Goal: Transaction & Acquisition: Book appointment/travel/reservation

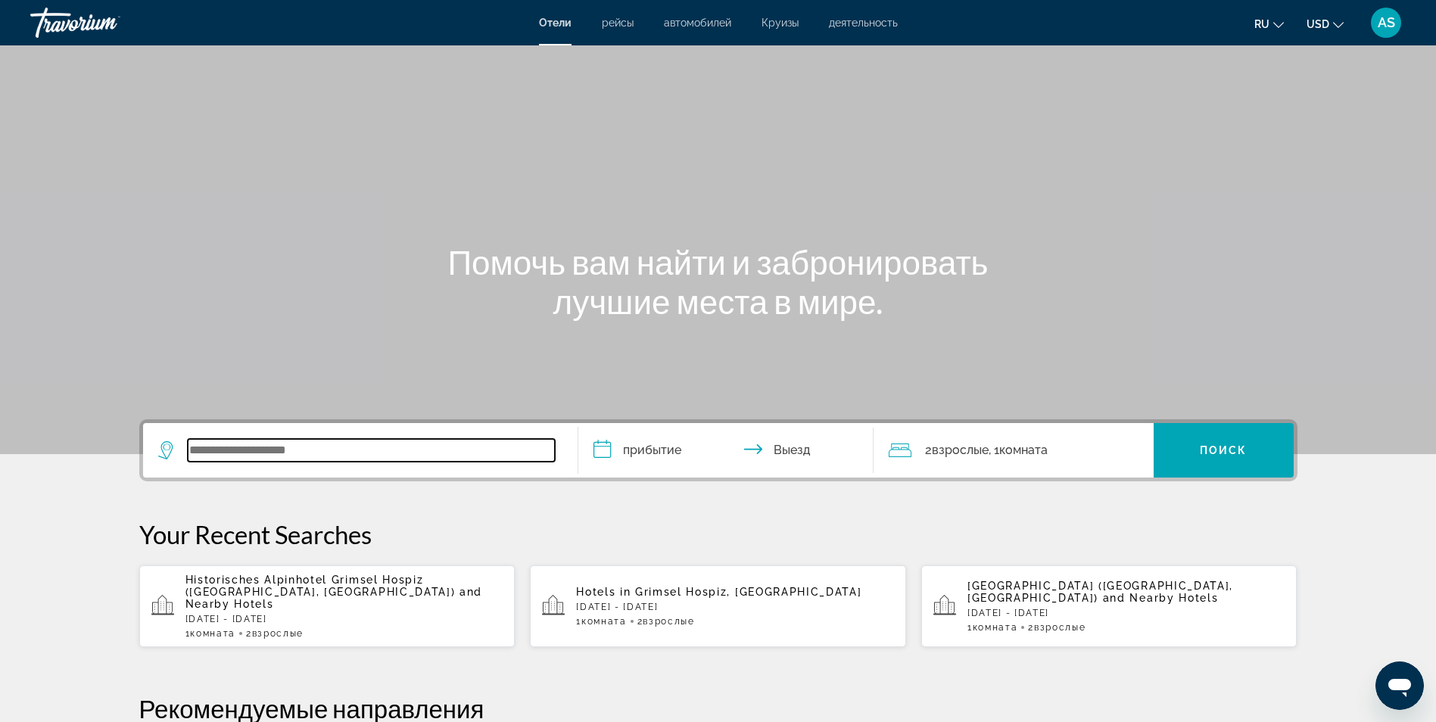
click at [208, 450] on input "Search widget" at bounding box center [371, 450] width 367 height 23
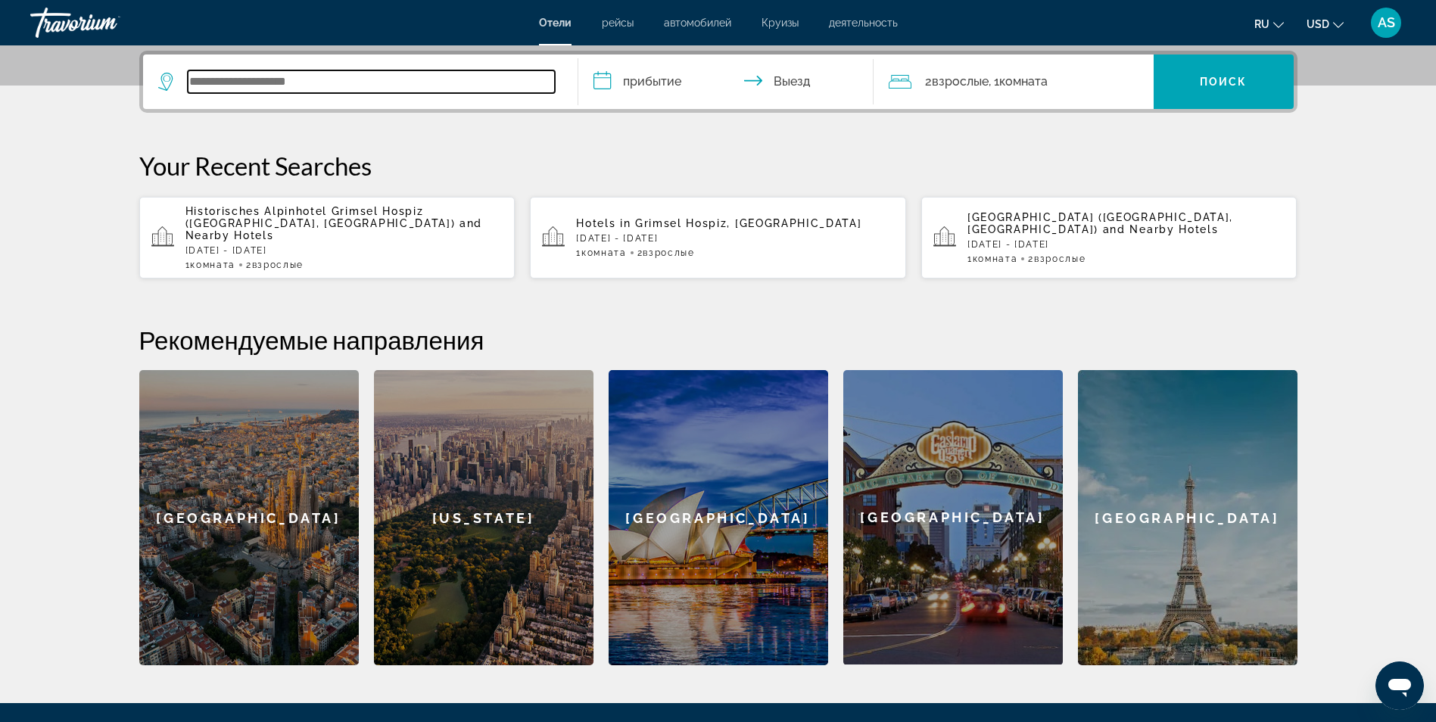
scroll to position [370, 0]
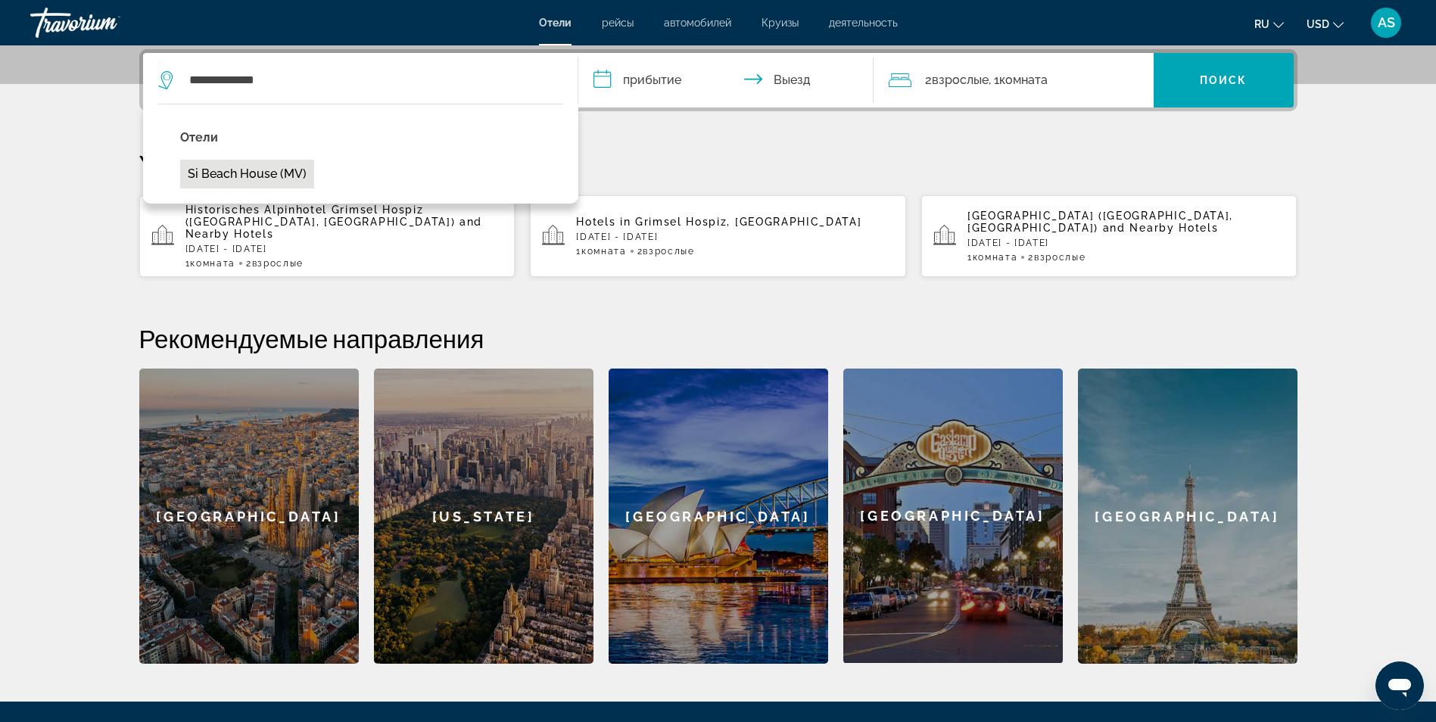
click at [238, 176] on button "Si Beach House (MV)" at bounding box center [247, 174] width 134 height 29
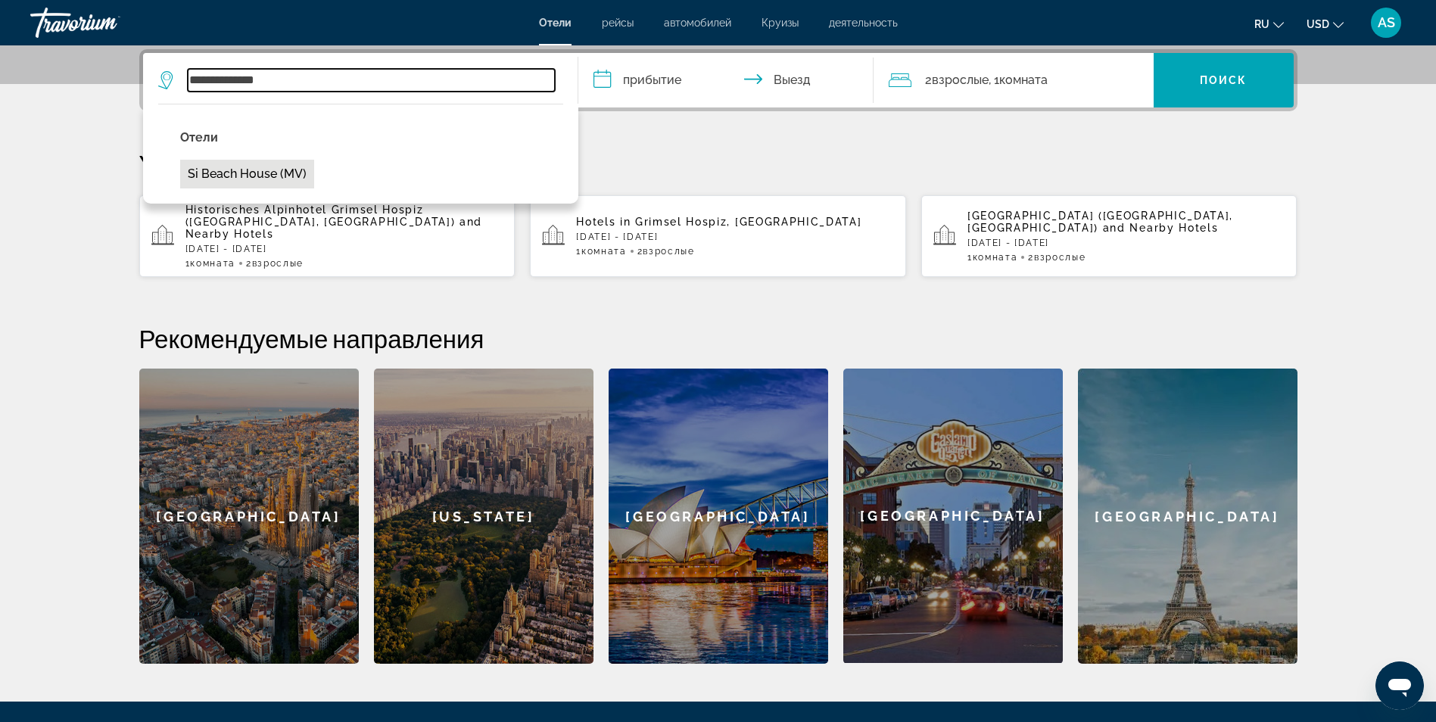
type input "**********"
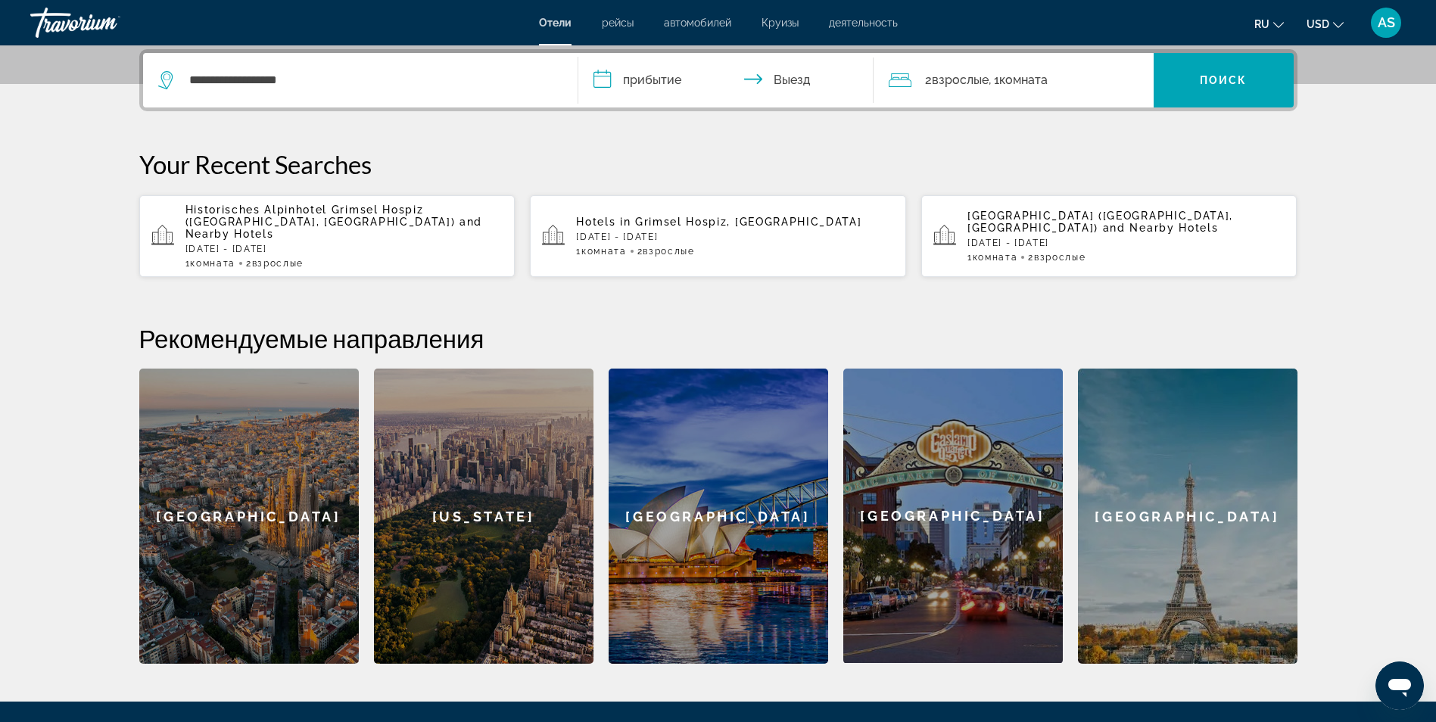
click at [662, 79] on input "**********" at bounding box center [728, 82] width 301 height 59
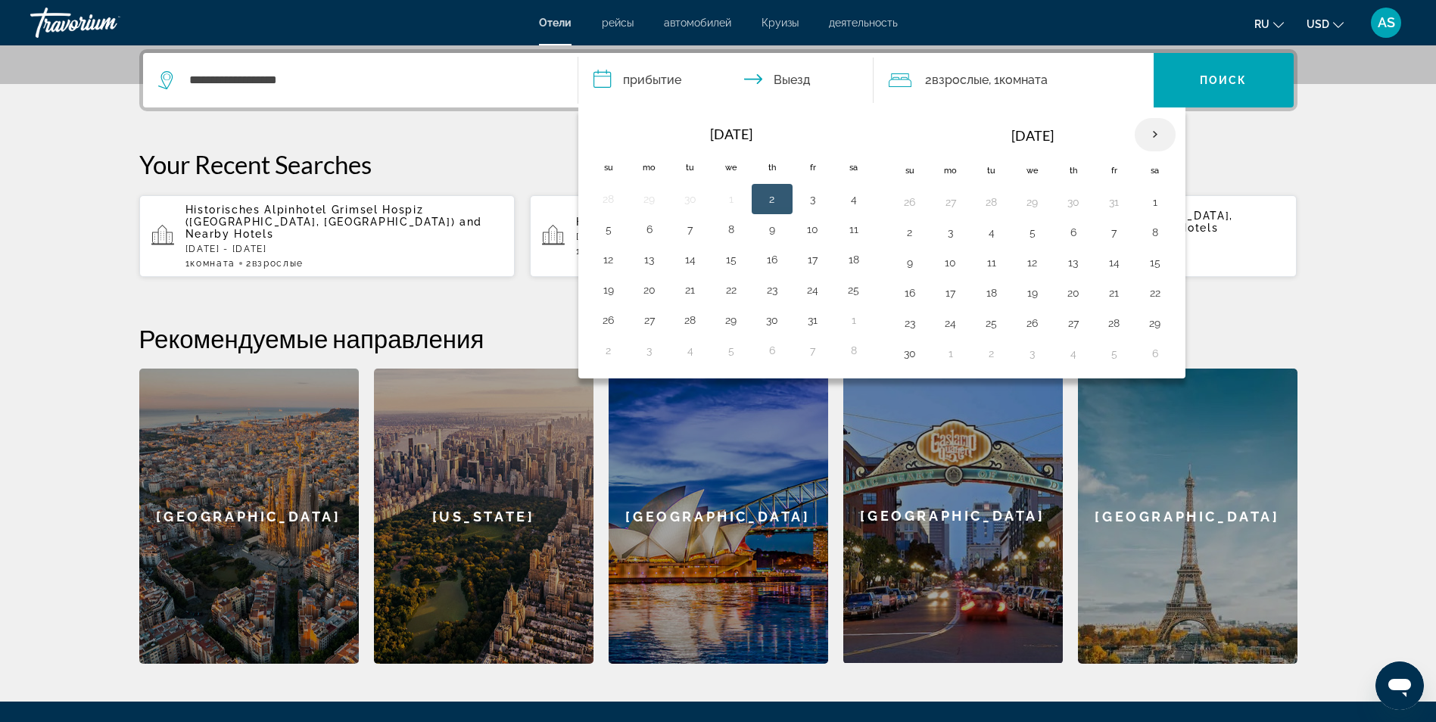
click at [1156, 138] on th "Next month" at bounding box center [1155, 134] width 41 height 33
click at [949, 203] on button "1" at bounding box center [951, 202] width 24 height 21
click at [1115, 204] on button "5" at bounding box center [1114, 202] width 24 height 21
type input "**********"
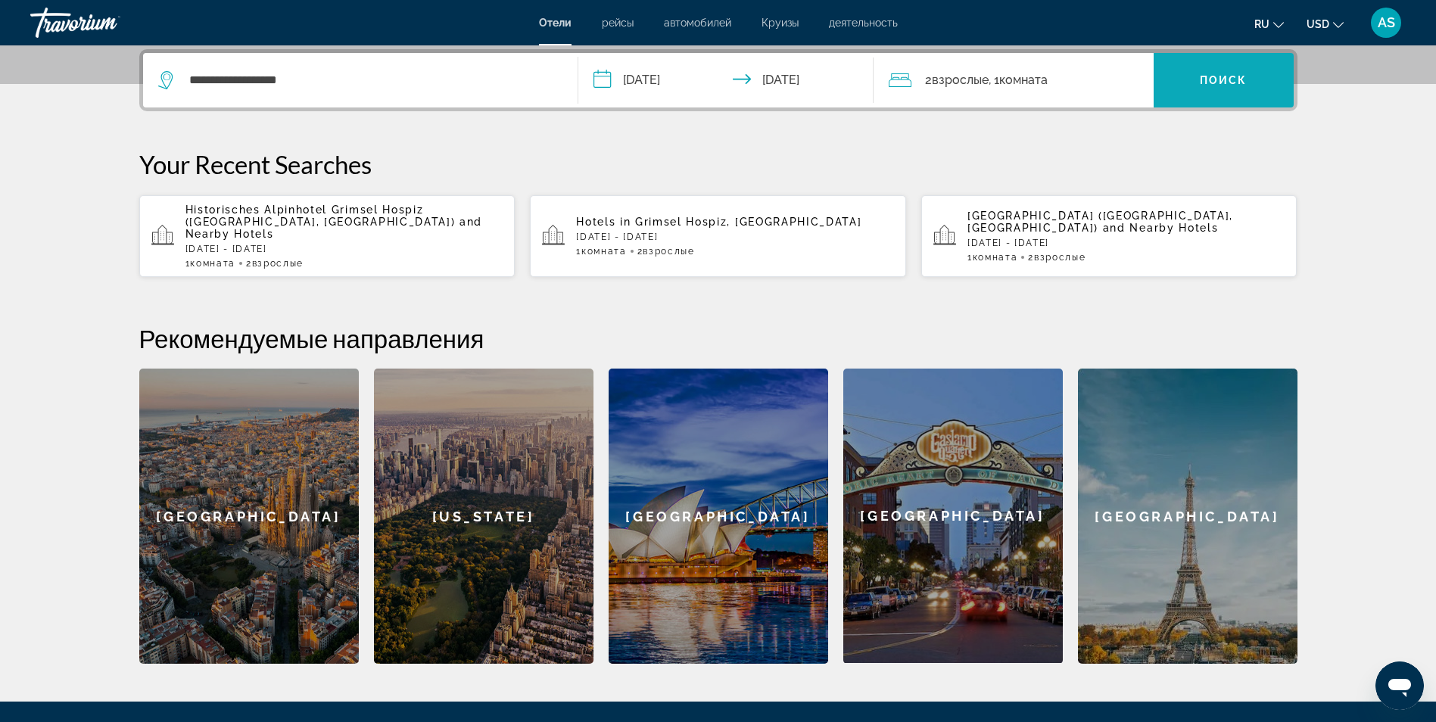
click at [1242, 79] on span "Поиск" at bounding box center [1224, 80] width 48 height 12
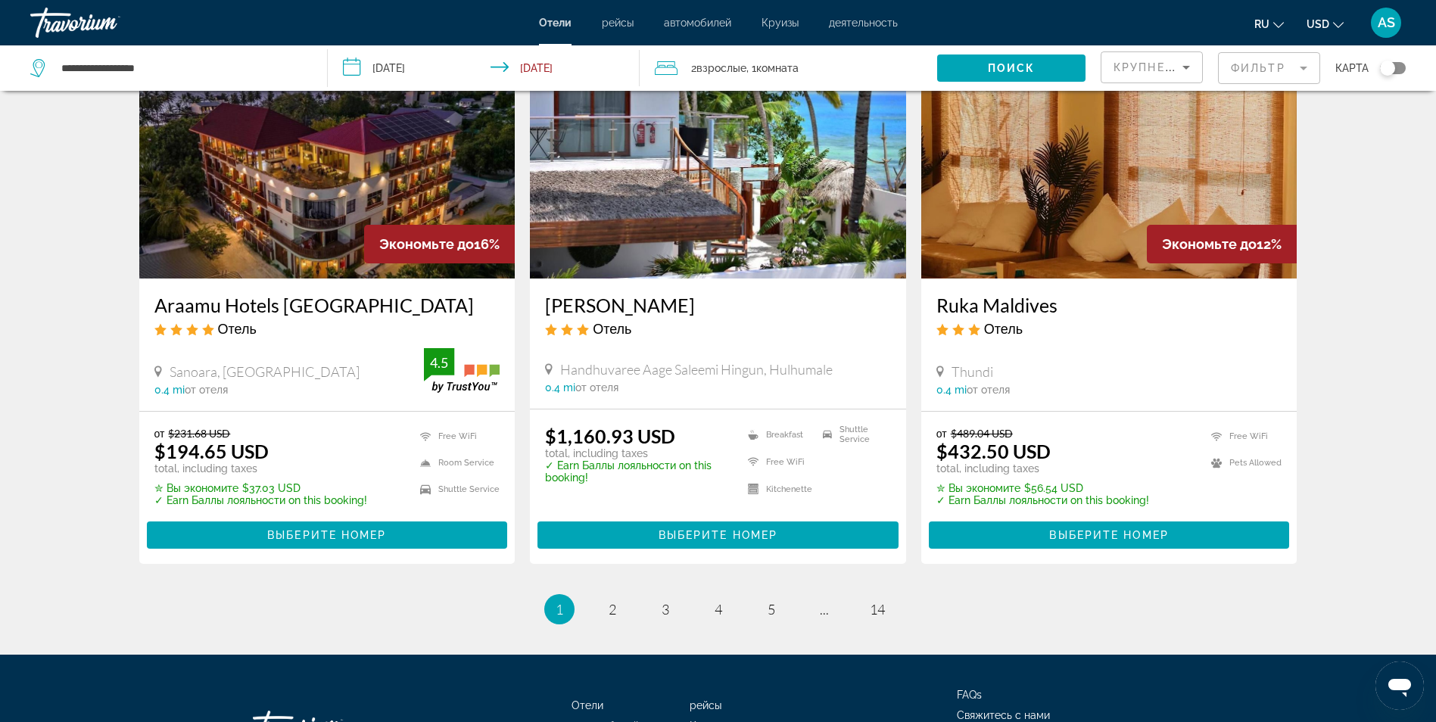
scroll to position [1817, 0]
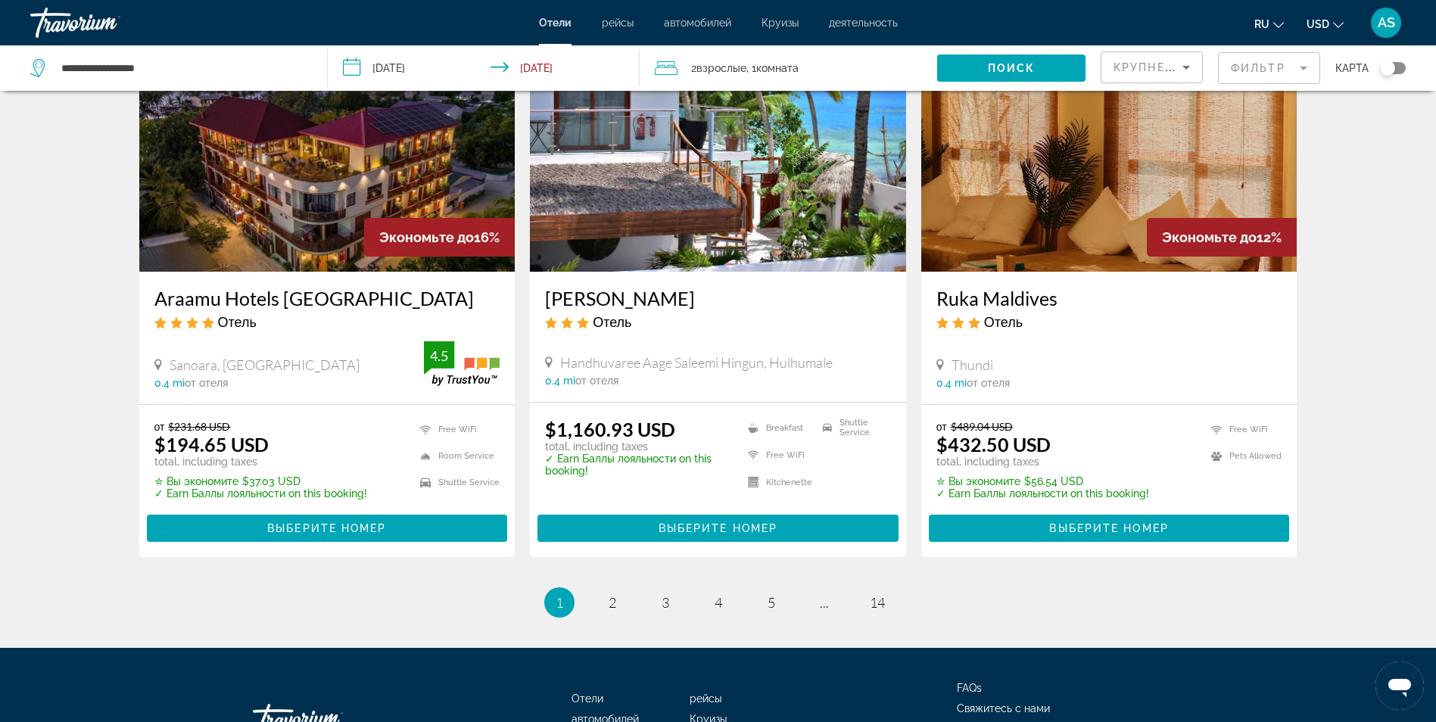
click at [338, 167] on img "Main content" at bounding box center [327, 151] width 376 height 242
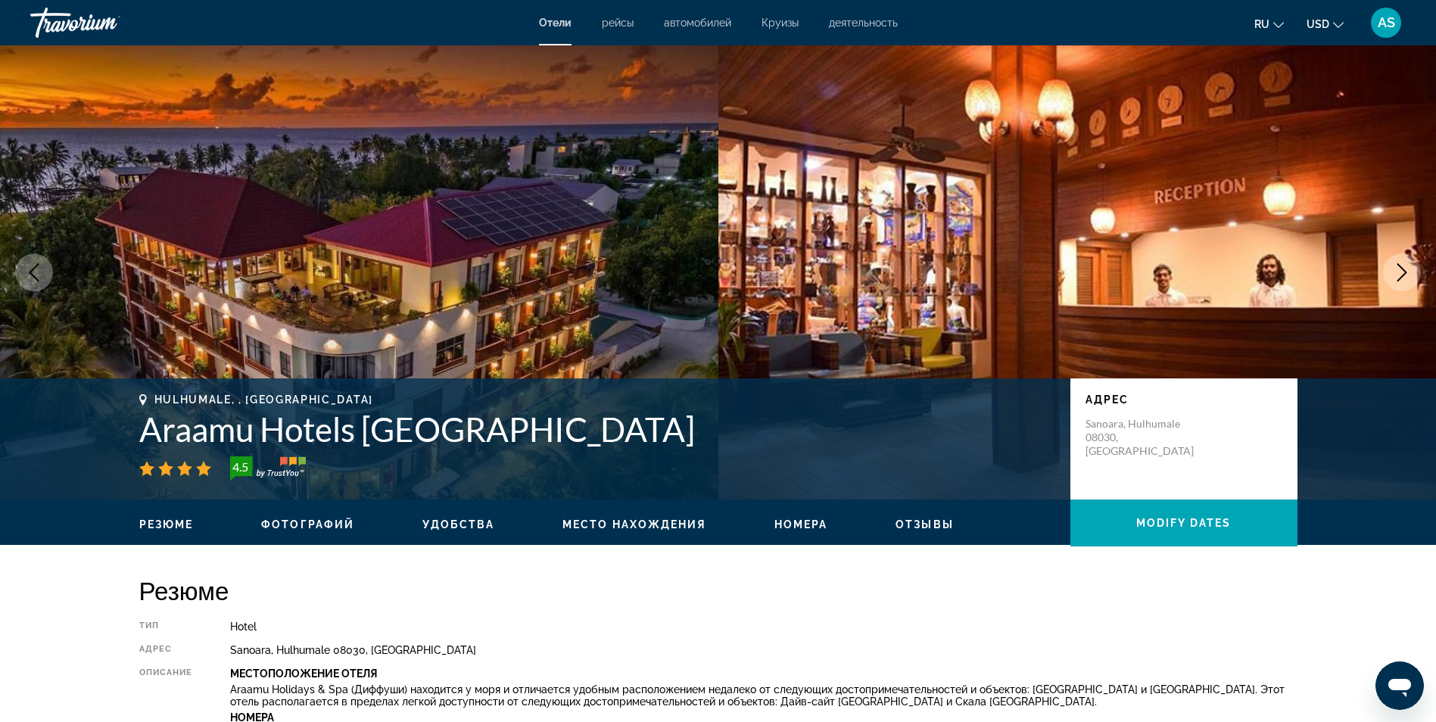
click at [1401, 273] on icon "Next image" at bounding box center [1402, 272] width 18 height 18
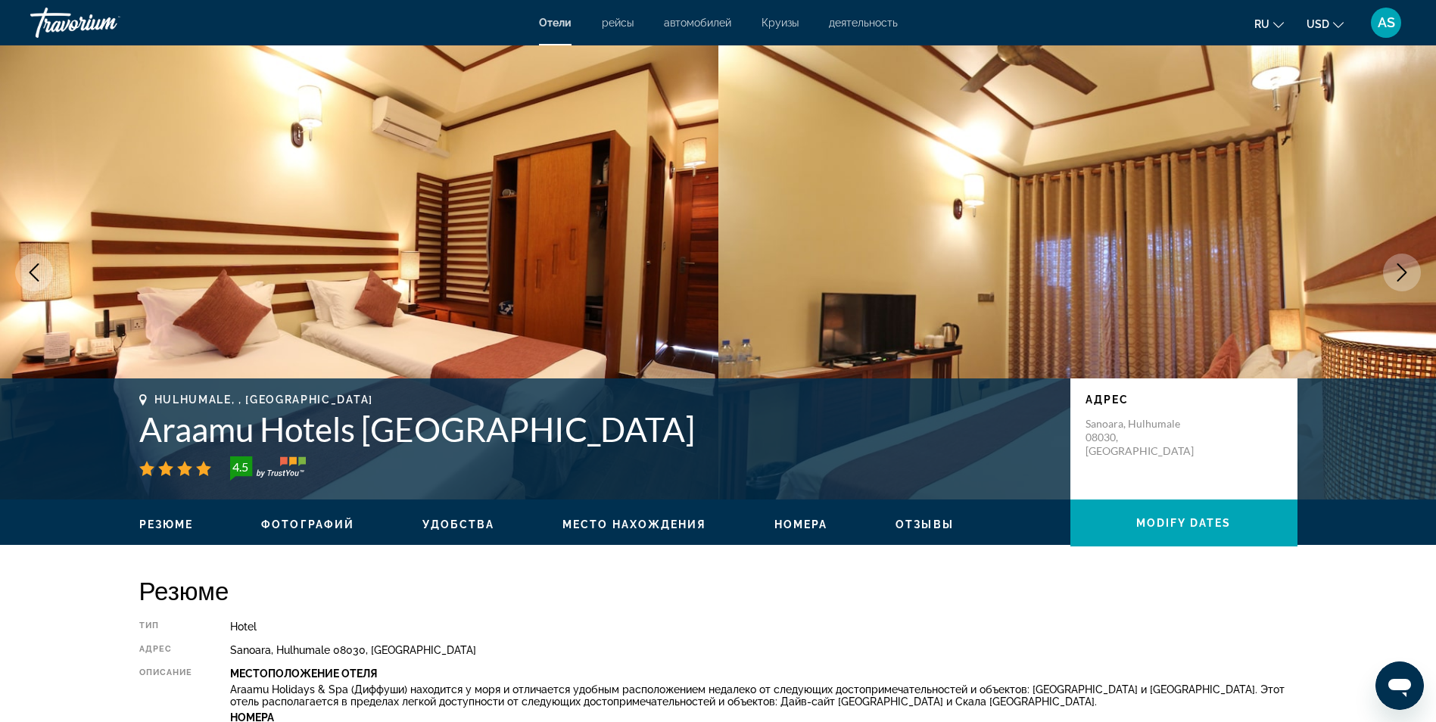
click at [1401, 273] on icon "Next image" at bounding box center [1402, 272] width 18 height 18
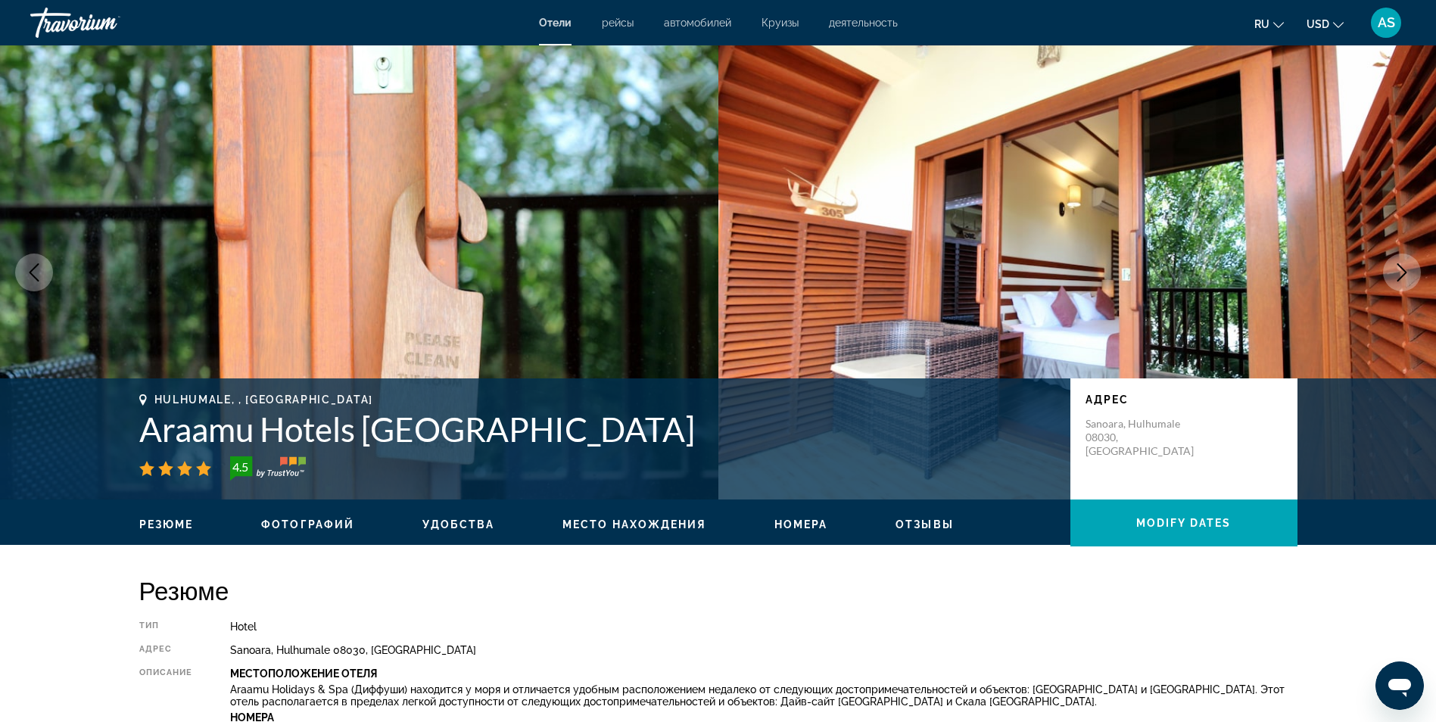
click at [1401, 273] on icon "Next image" at bounding box center [1402, 272] width 18 height 18
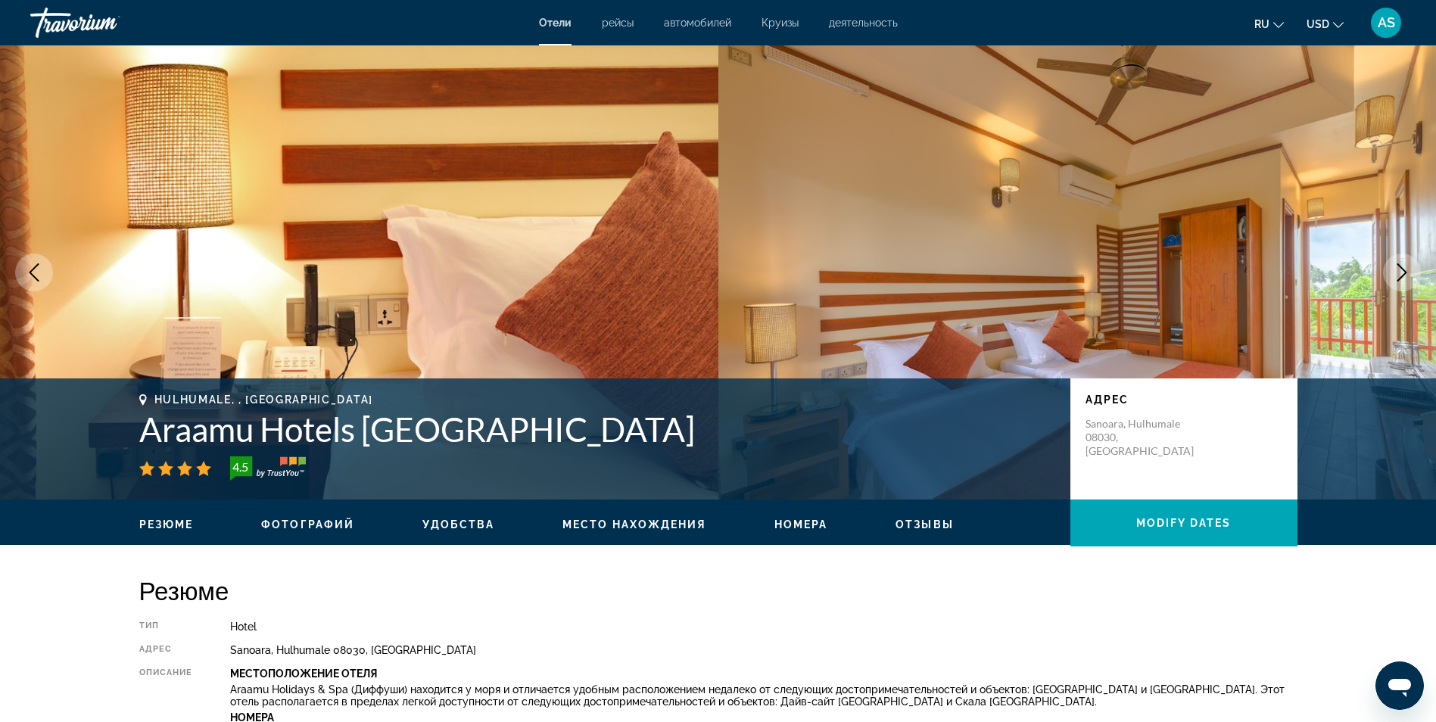
click at [1401, 273] on icon "Next image" at bounding box center [1402, 272] width 18 height 18
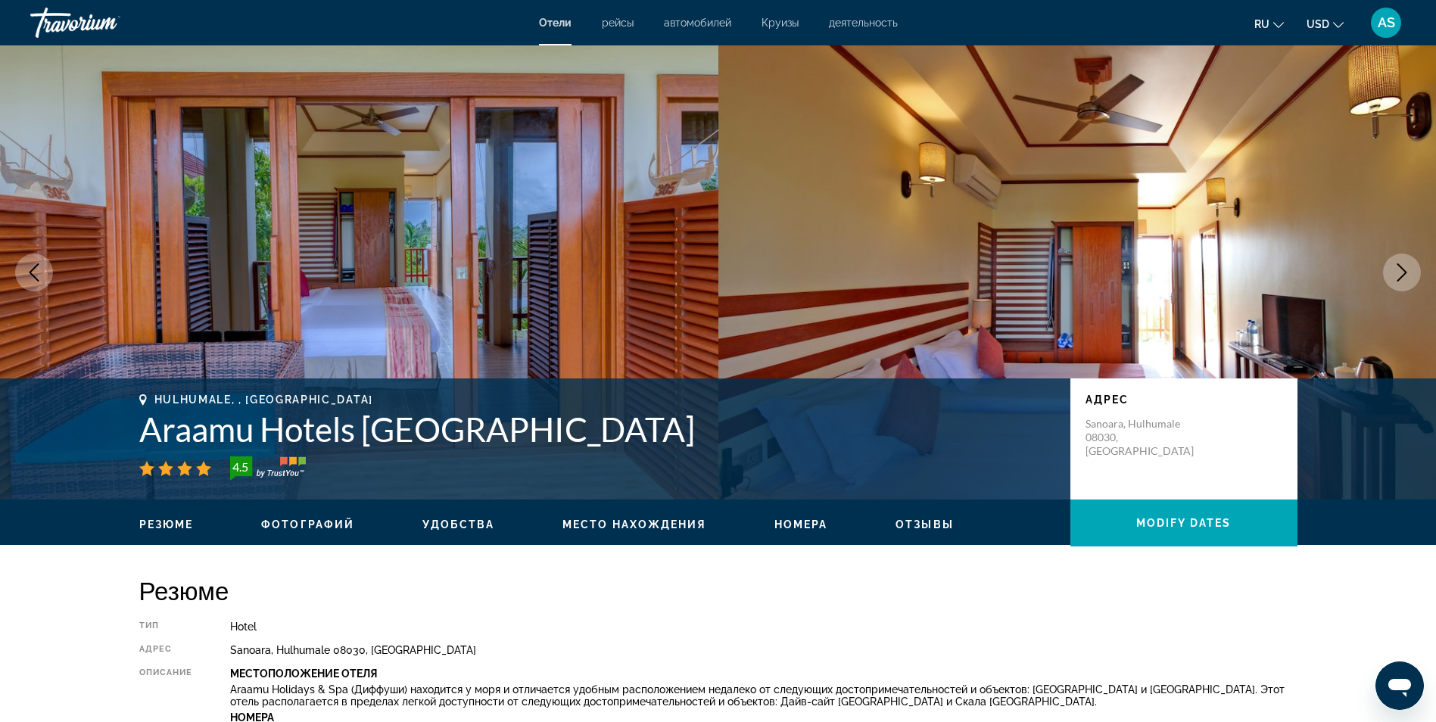
click at [1401, 273] on icon "Next image" at bounding box center [1402, 272] width 18 height 18
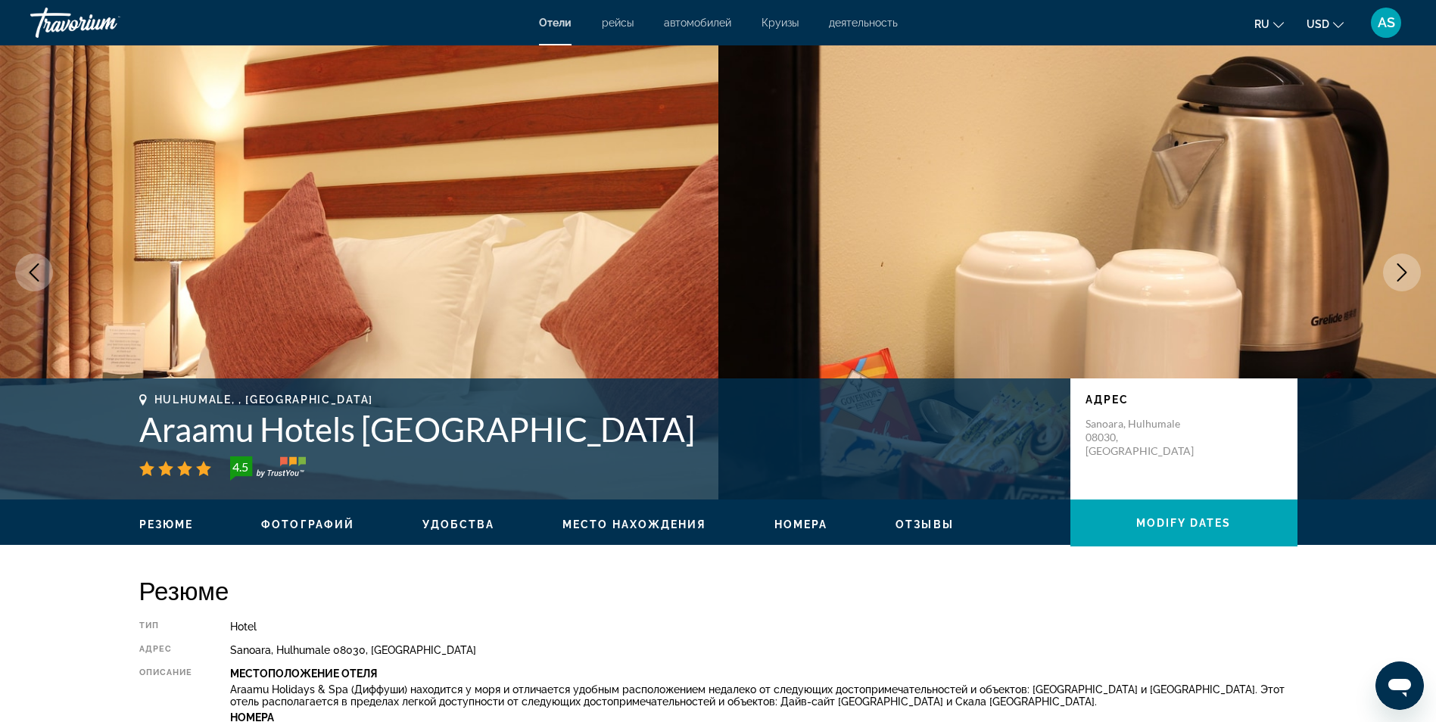
click at [1401, 273] on icon "Next image" at bounding box center [1402, 272] width 18 height 18
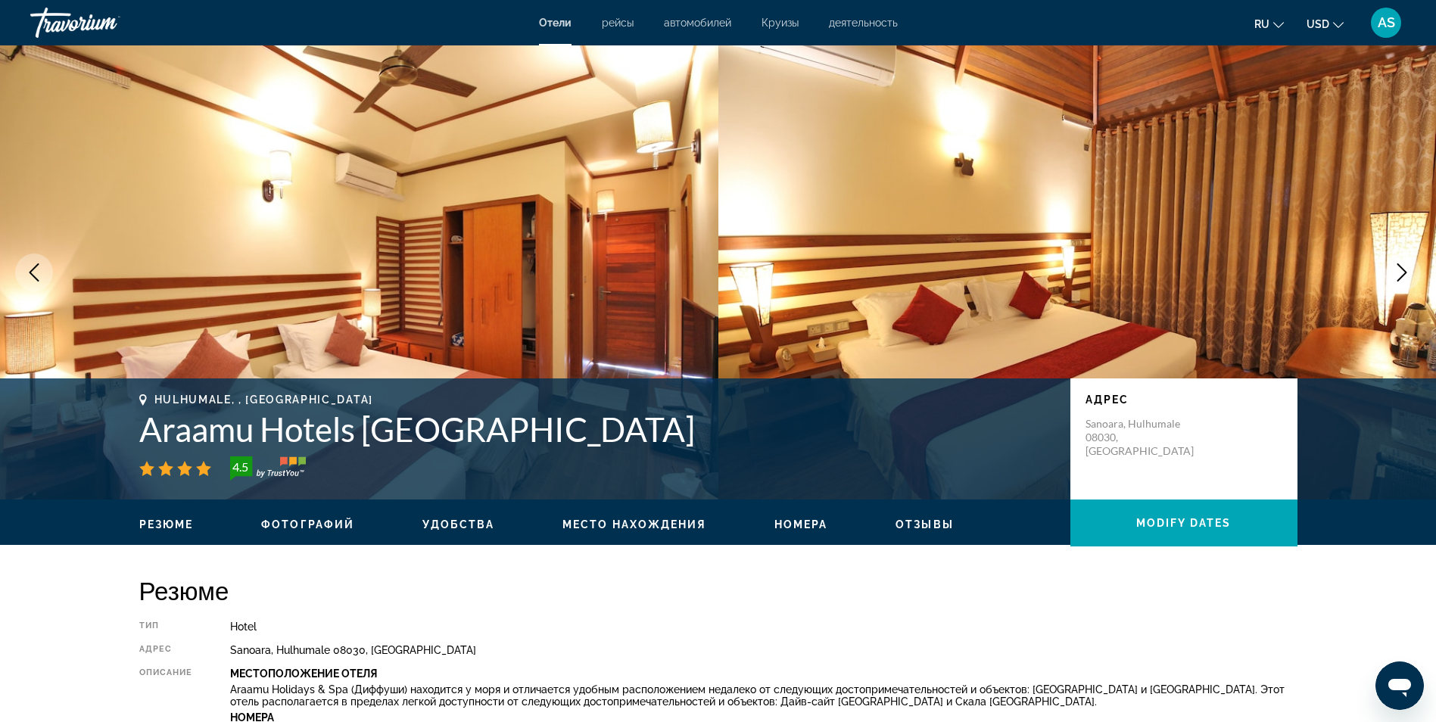
click at [1401, 273] on icon "Next image" at bounding box center [1402, 272] width 18 height 18
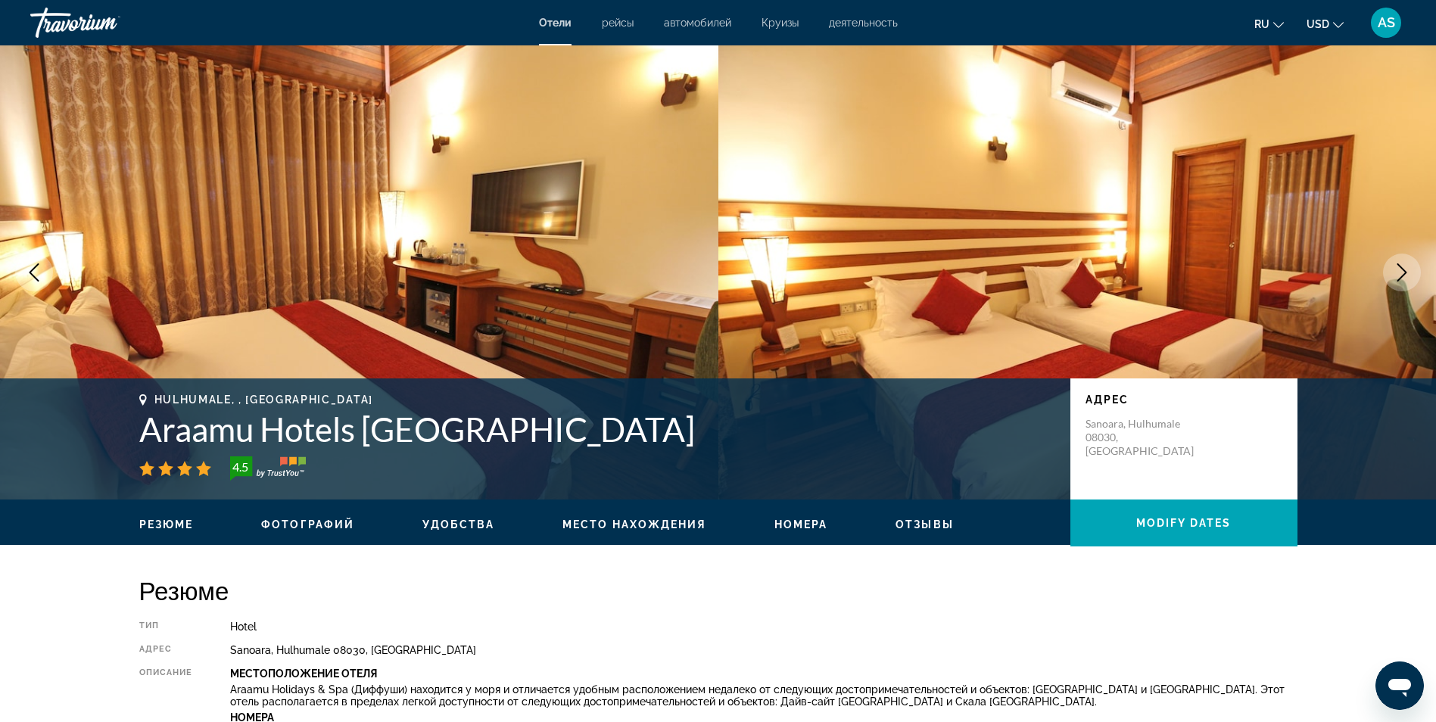
click at [1401, 273] on icon "Next image" at bounding box center [1402, 272] width 18 height 18
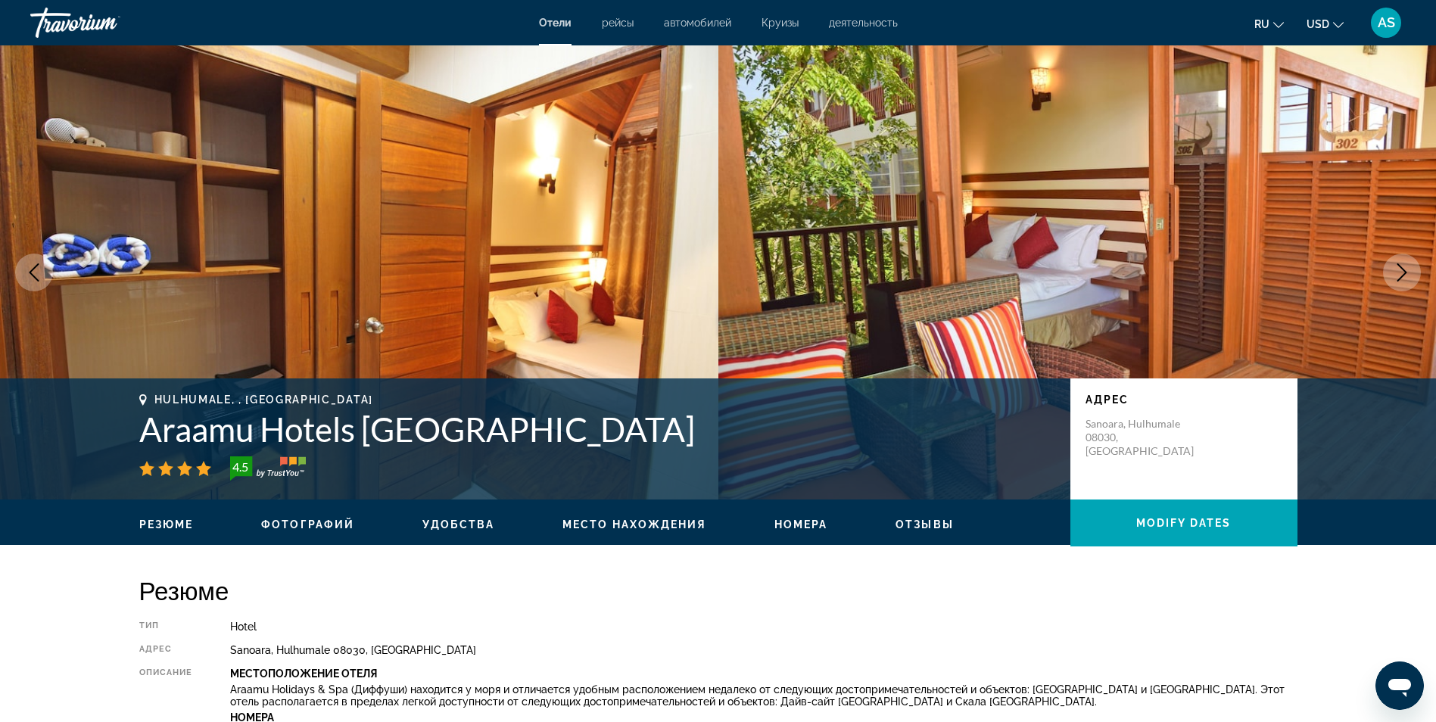
click at [1401, 273] on icon "Next image" at bounding box center [1402, 272] width 18 height 18
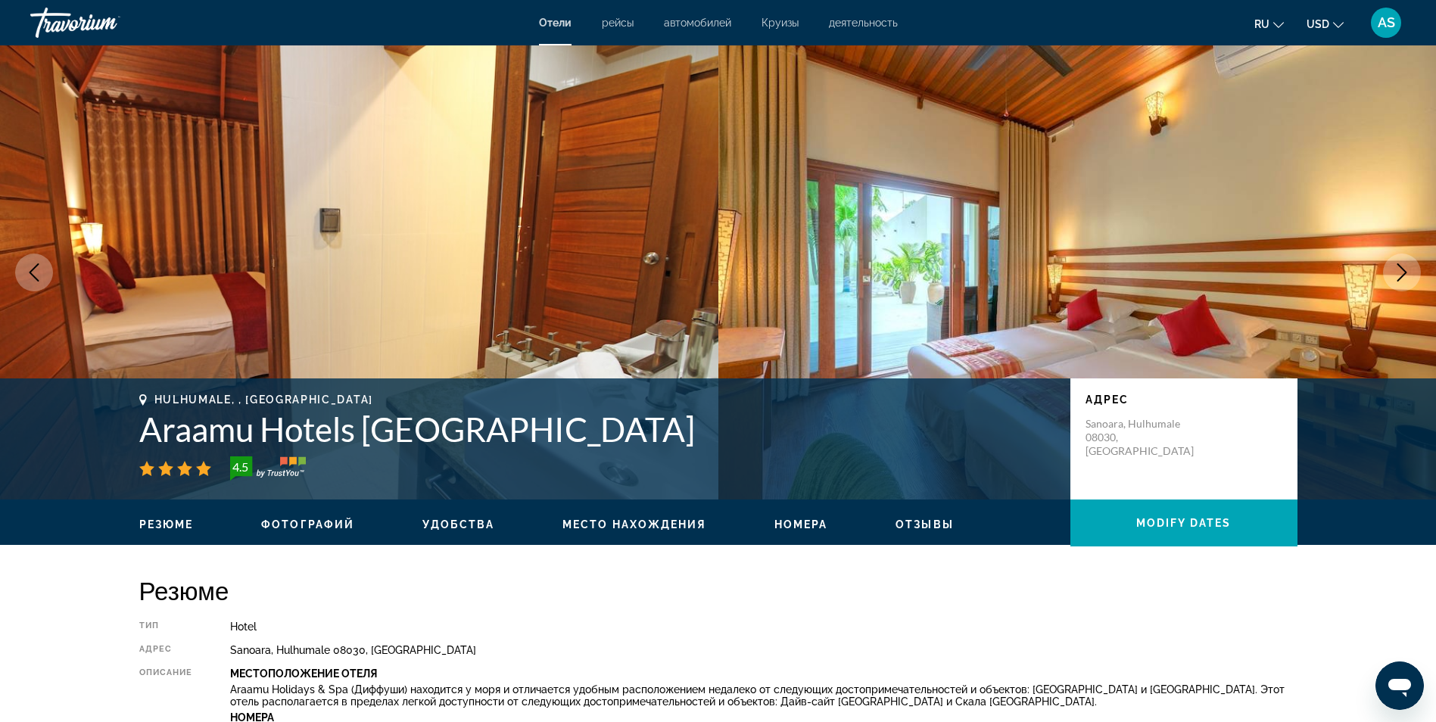
click at [1401, 273] on icon "Next image" at bounding box center [1402, 272] width 18 height 18
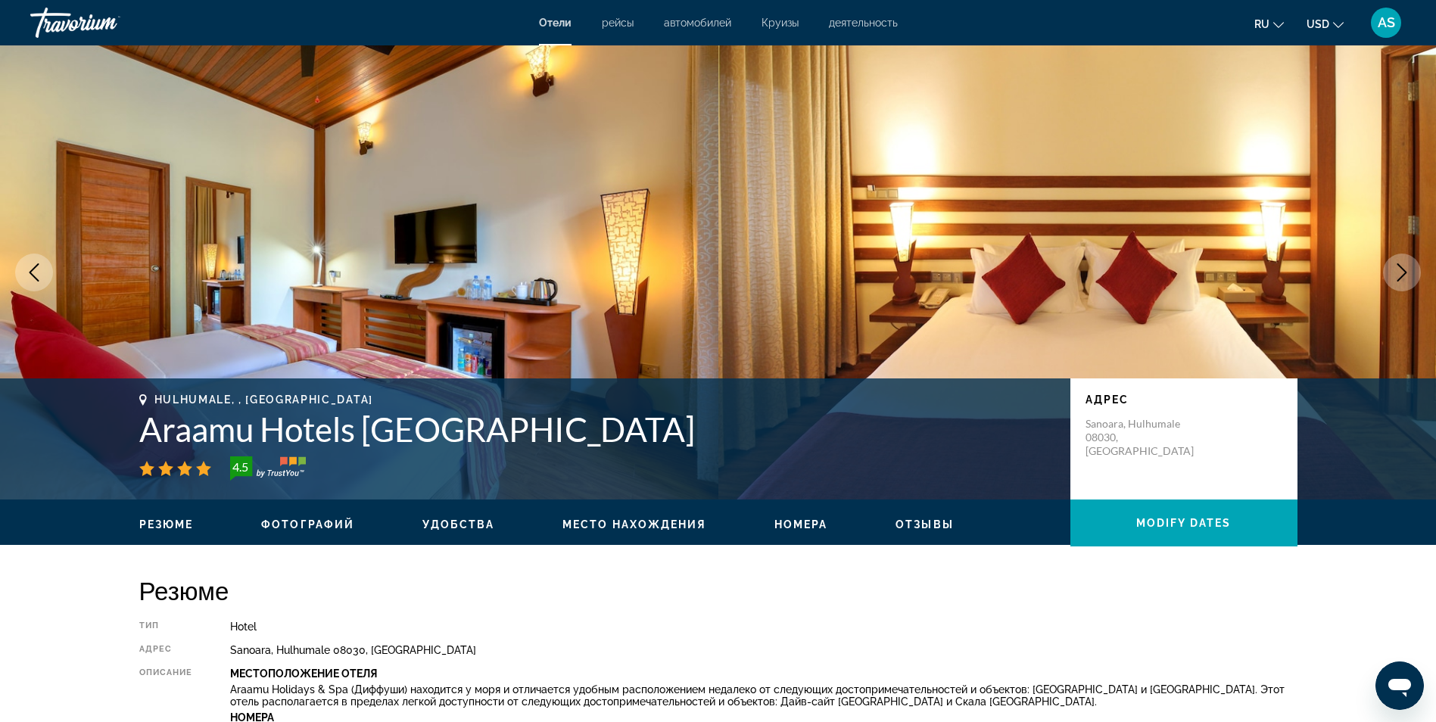
click at [1401, 273] on icon "Next image" at bounding box center [1402, 272] width 18 height 18
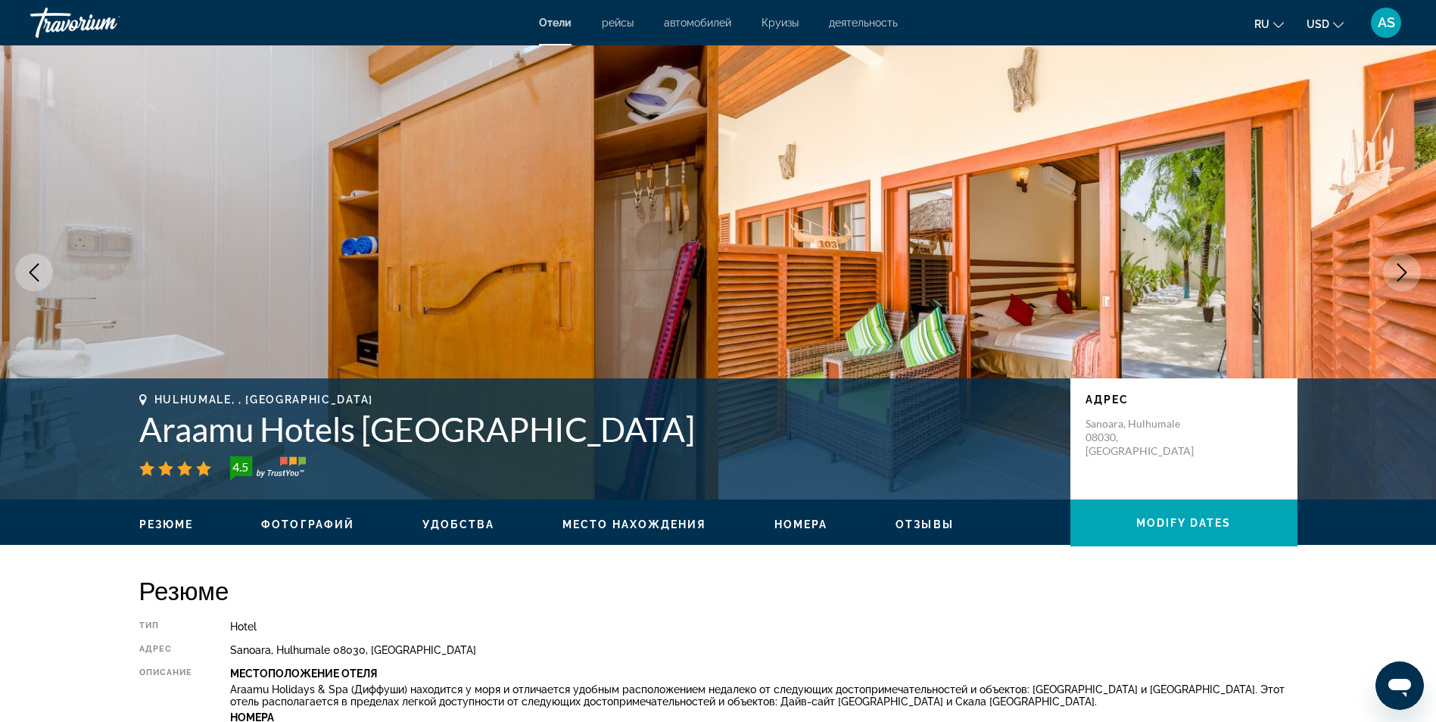
click at [1401, 273] on icon "Next image" at bounding box center [1402, 272] width 18 height 18
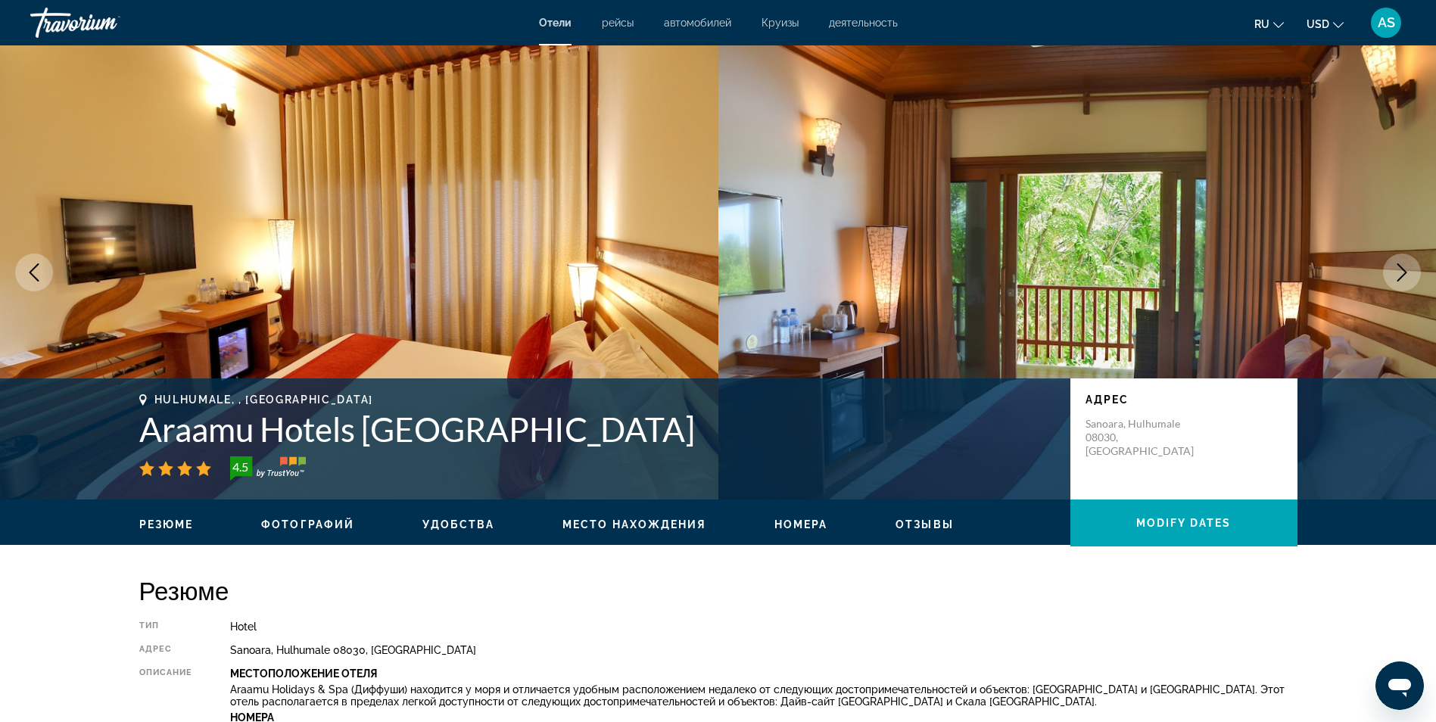
click at [1401, 273] on icon "Next image" at bounding box center [1402, 272] width 18 height 18
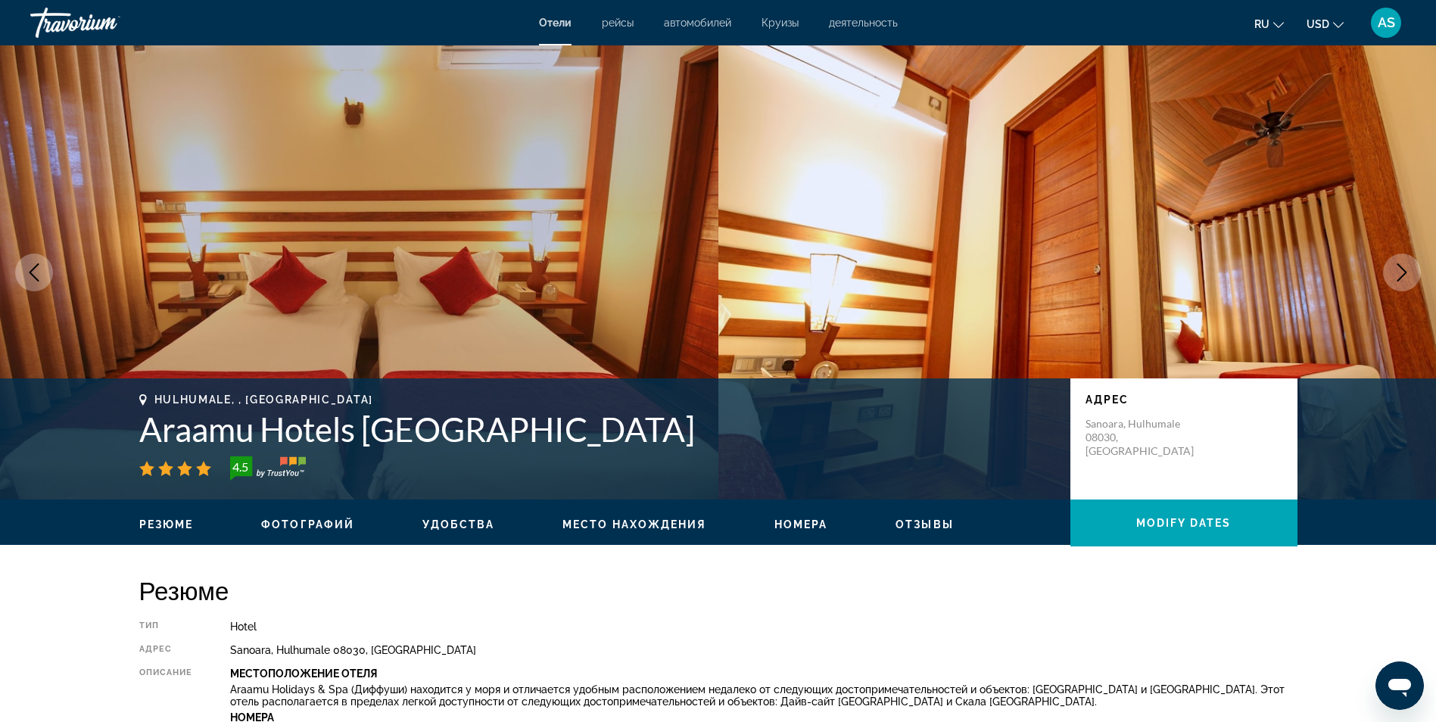
click at [1401, 273] on icon "Next image" at bounding box center [1402, 272] width 18 height 18
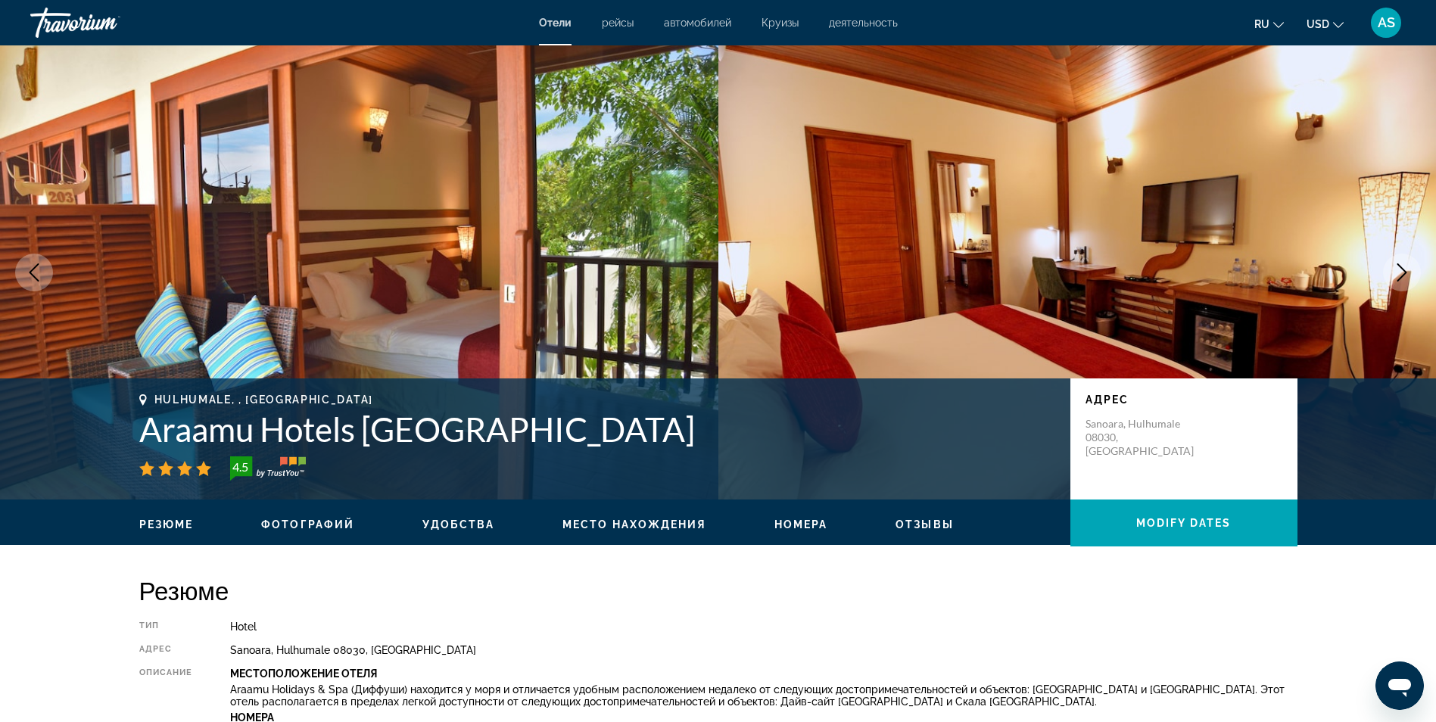
click at [1401, 273] on icon "Next image" at bounding box center [1402, 272] width 18 height 18
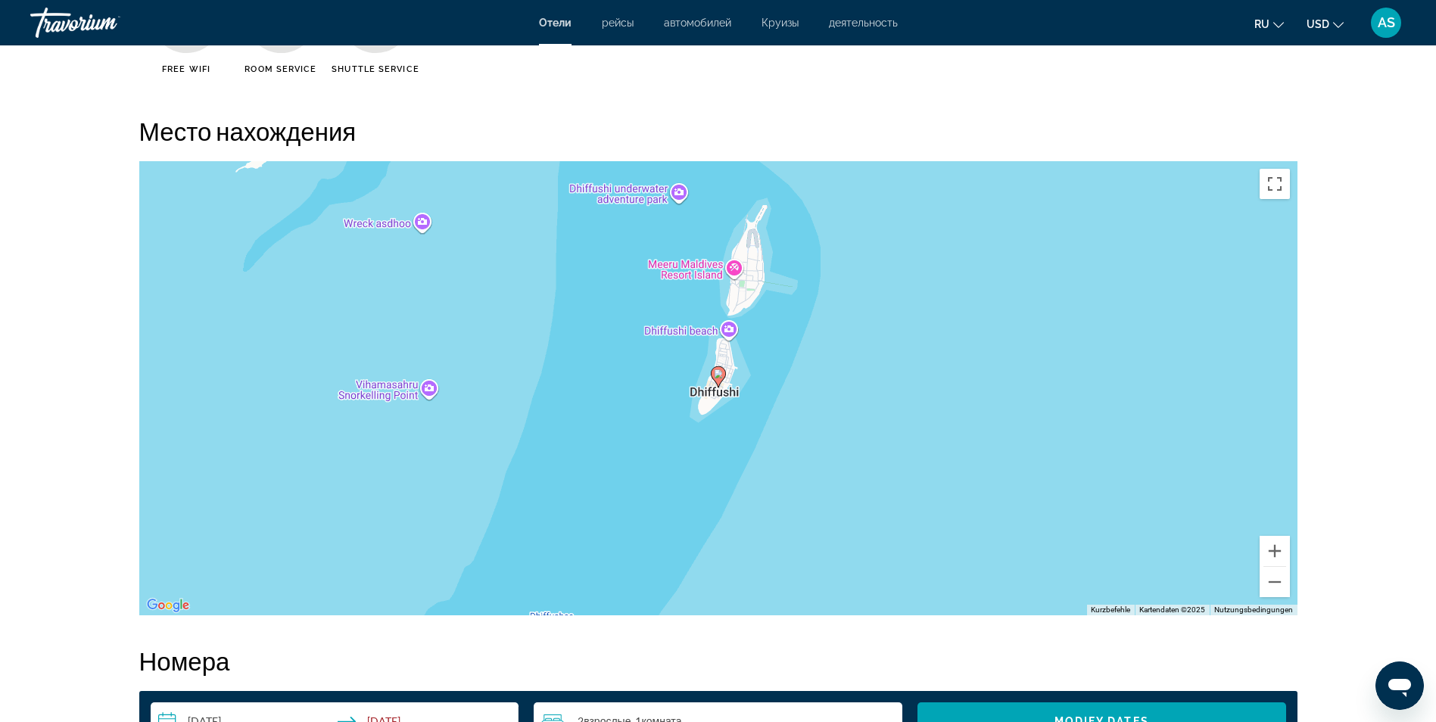
scroll to position [1363, 0]
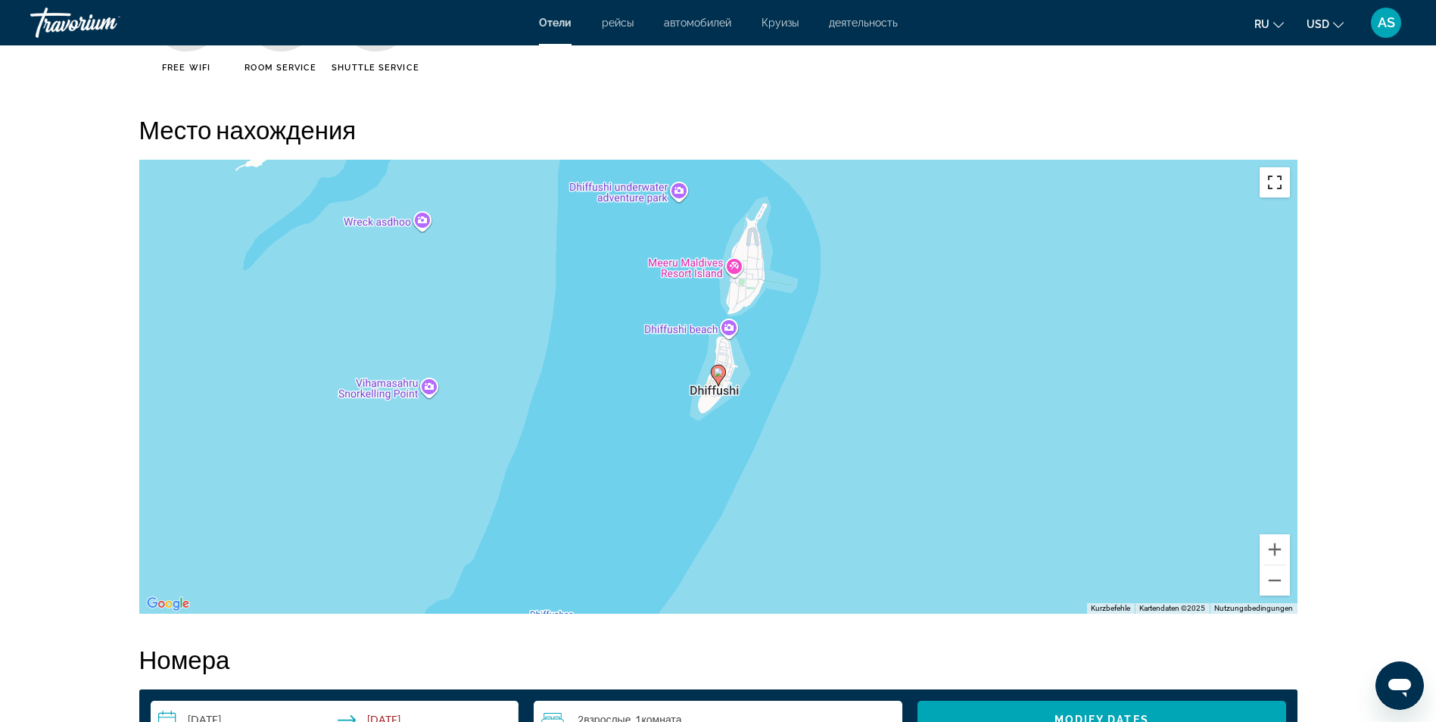
click at [1278, 184] on button "Vollbildansicht ein/aus" at bounding box center [1275, 182] width 30 height 30
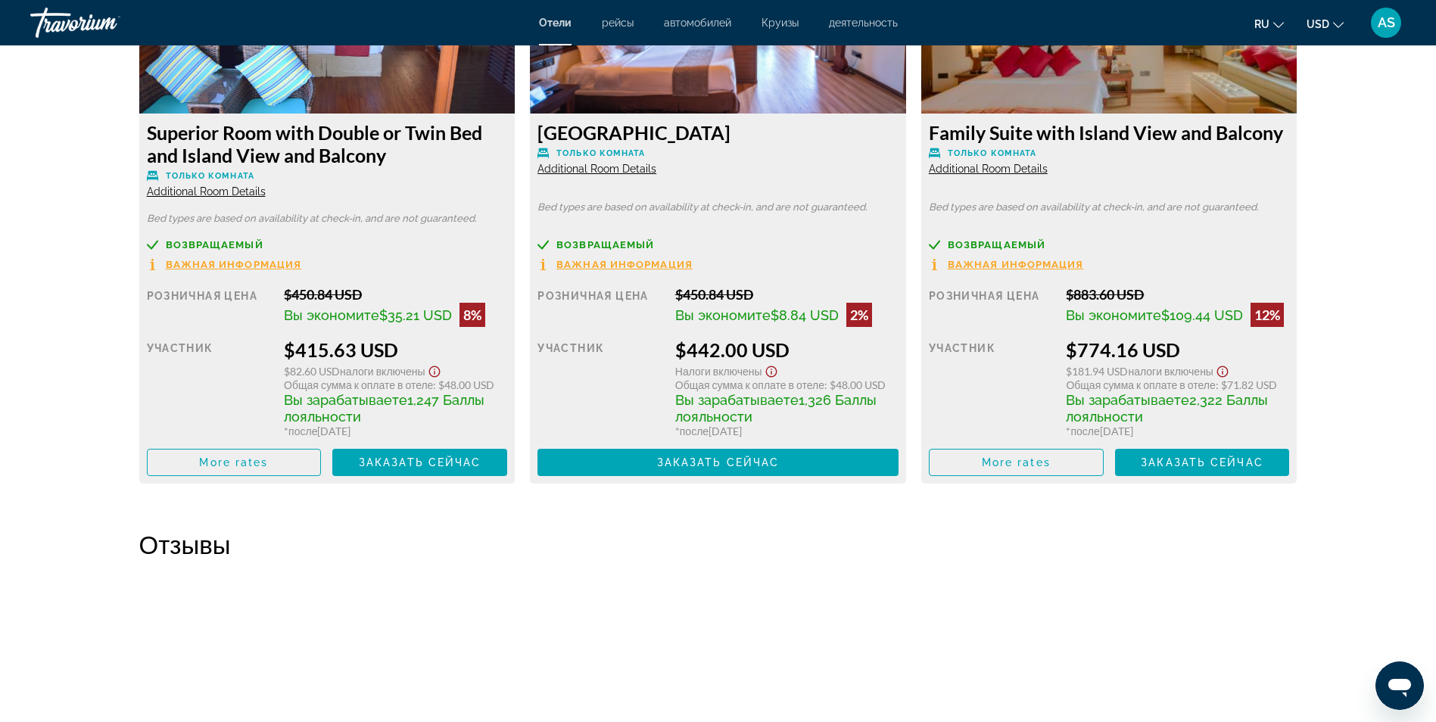
scroll to position [3361, 0]
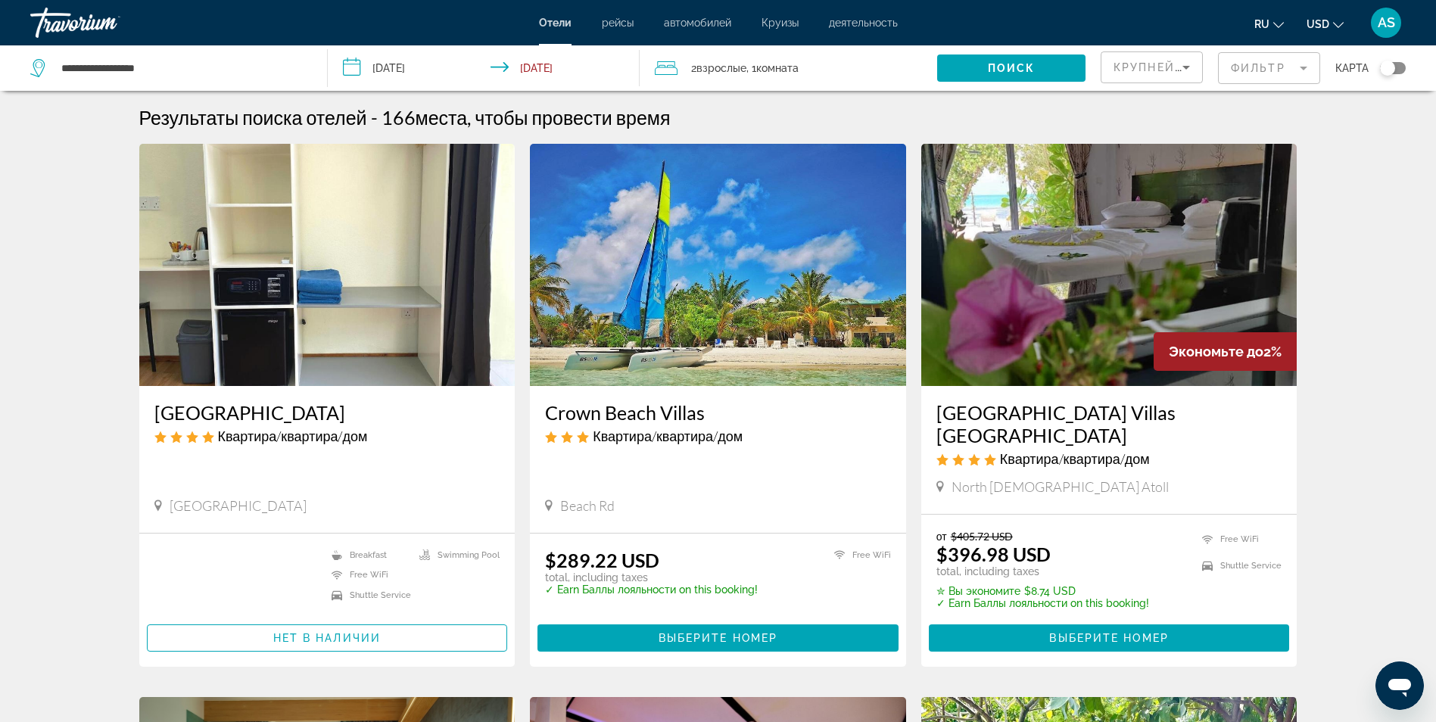
click at [323, 270] on img "Main content" at bounding box center [327, 265] width 376 height 242
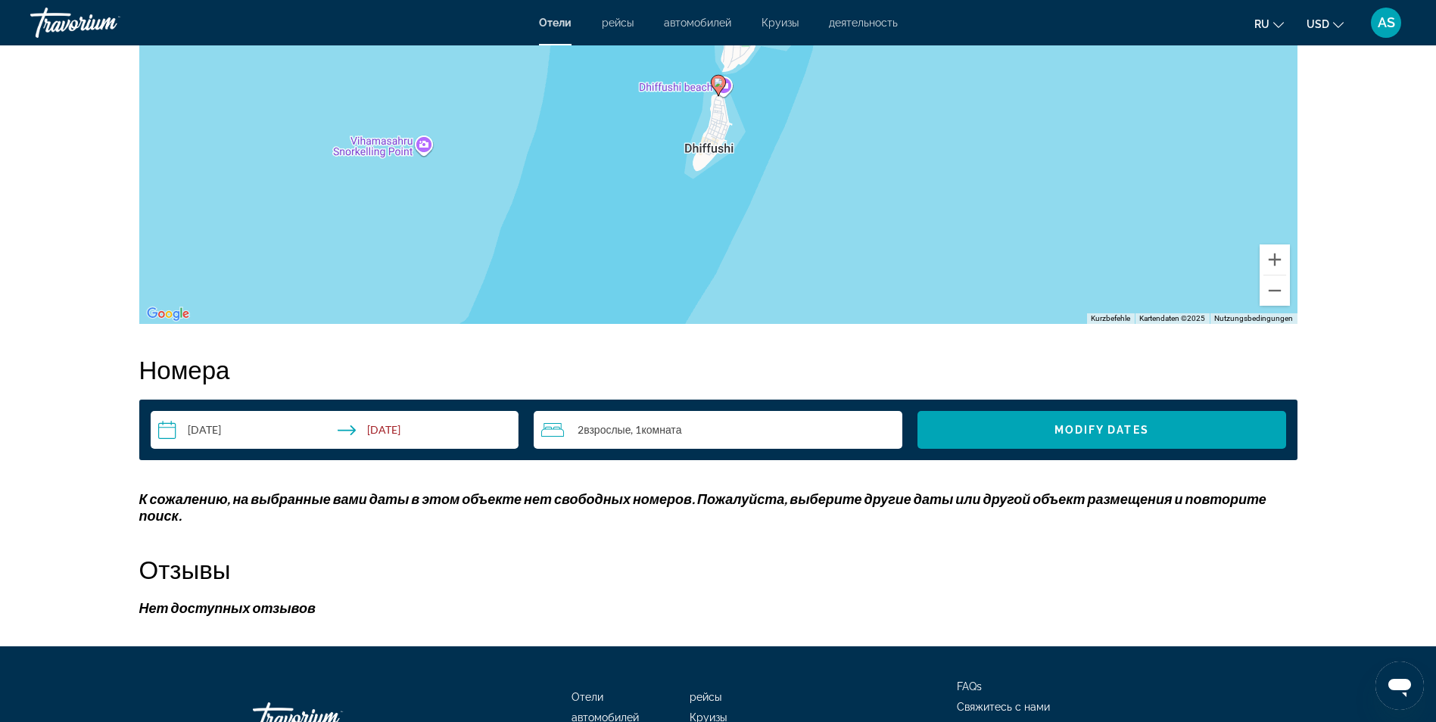
scroll to position [1605, 0]
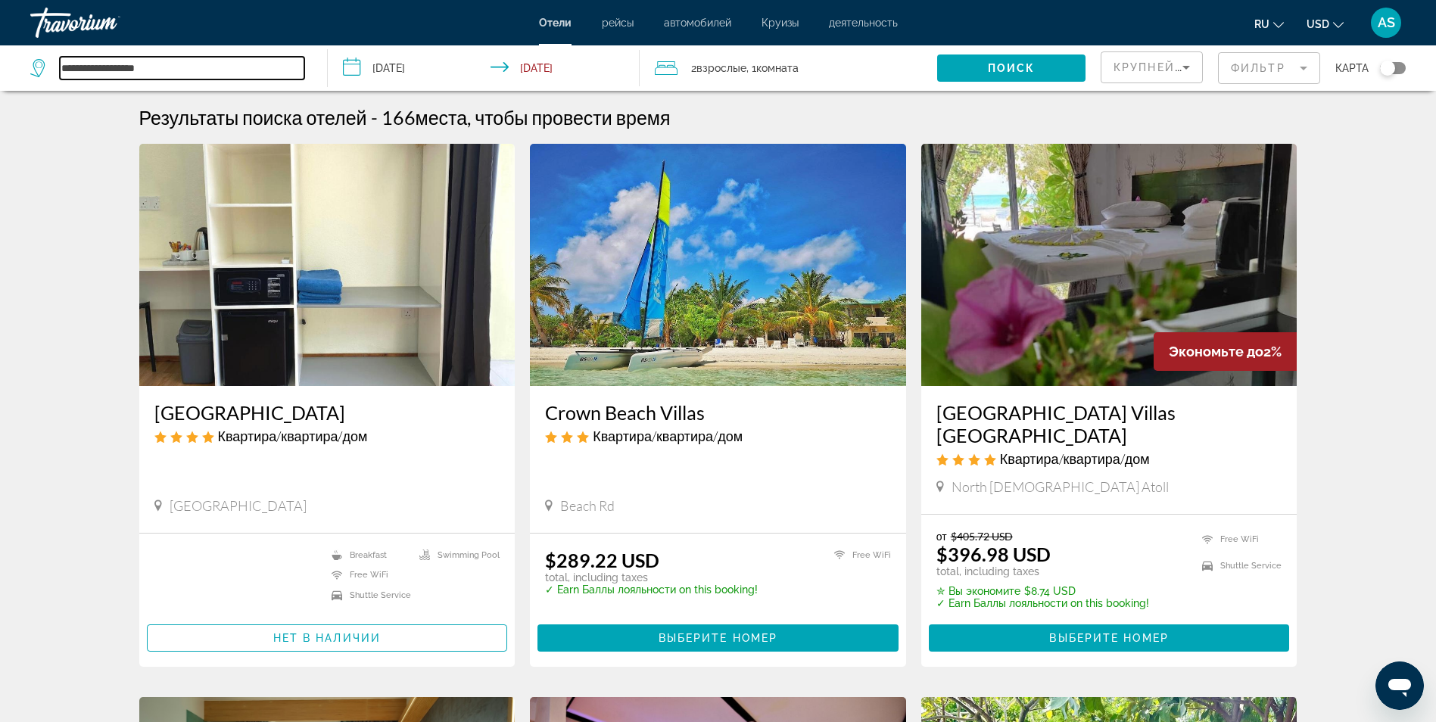
click at [165, 64] on input "**********" at bounding box center [182, 68] width 245 height 23
type input "*"
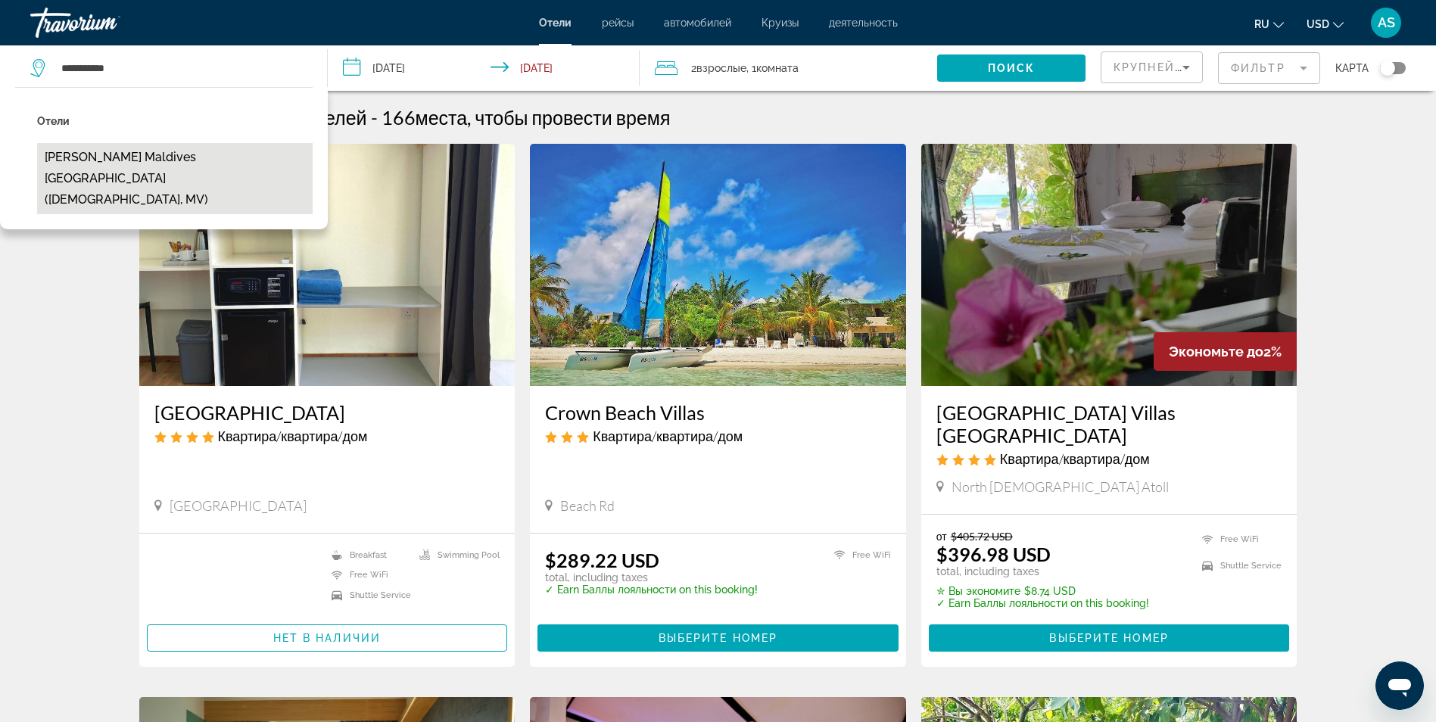
click at [140, 156] on button "[PERSON_NAME] Maldives [GEOGRAPHIC_DATA] ([DEMOGRAPHIC_DATA], MV)" at bounding box center [175, 178] width 276 height 71
type input "**********"
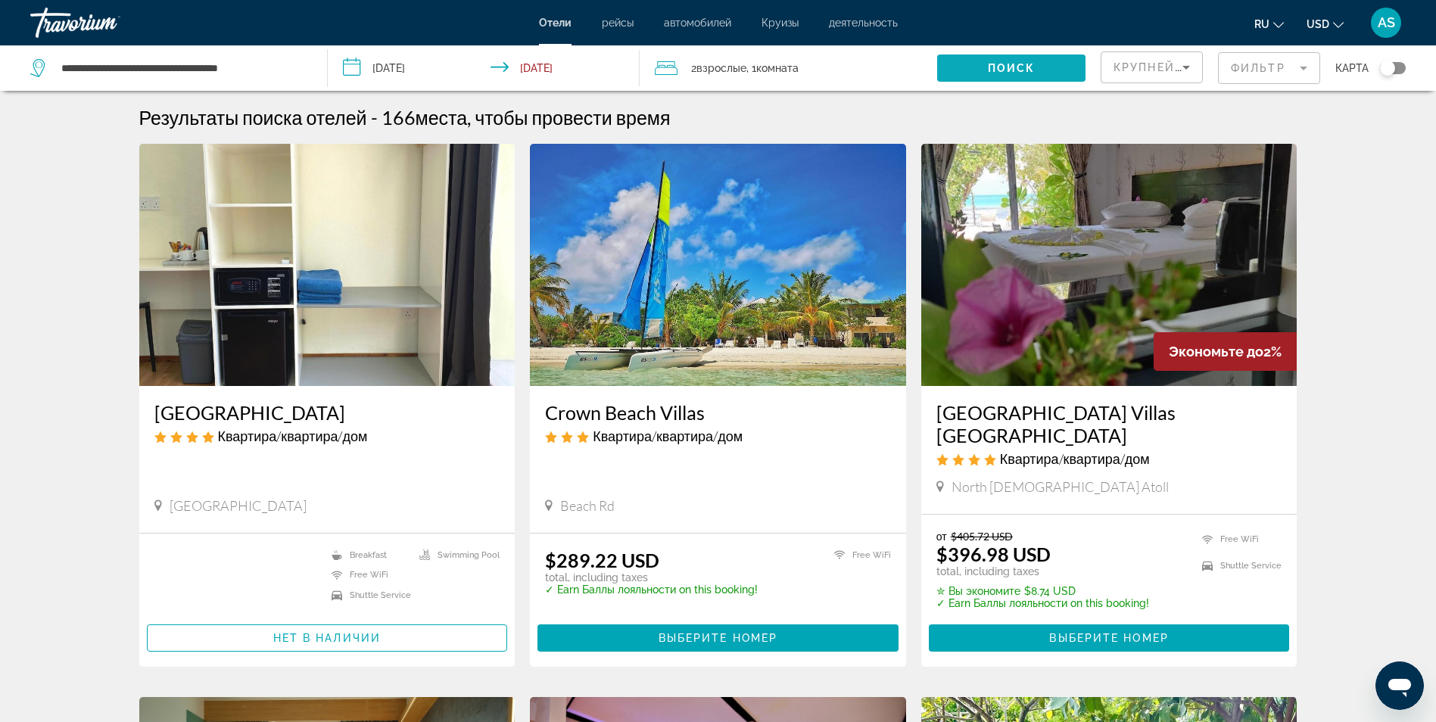
click at [1002, 70] on span "Поиск" at bounding box center [1012, 68] width 48 height 12
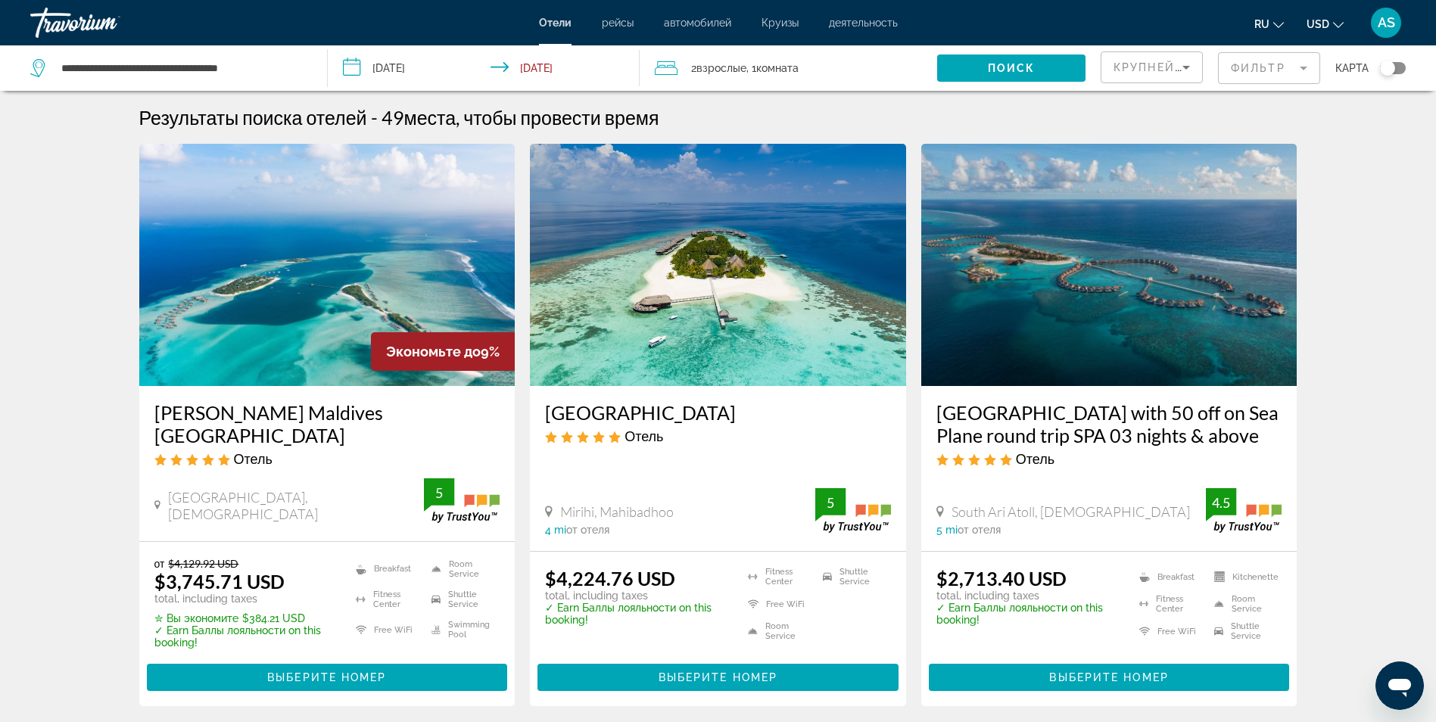
click at [362, 260] on img "Main content" at bounding box center [327, 265] width 376 height 242
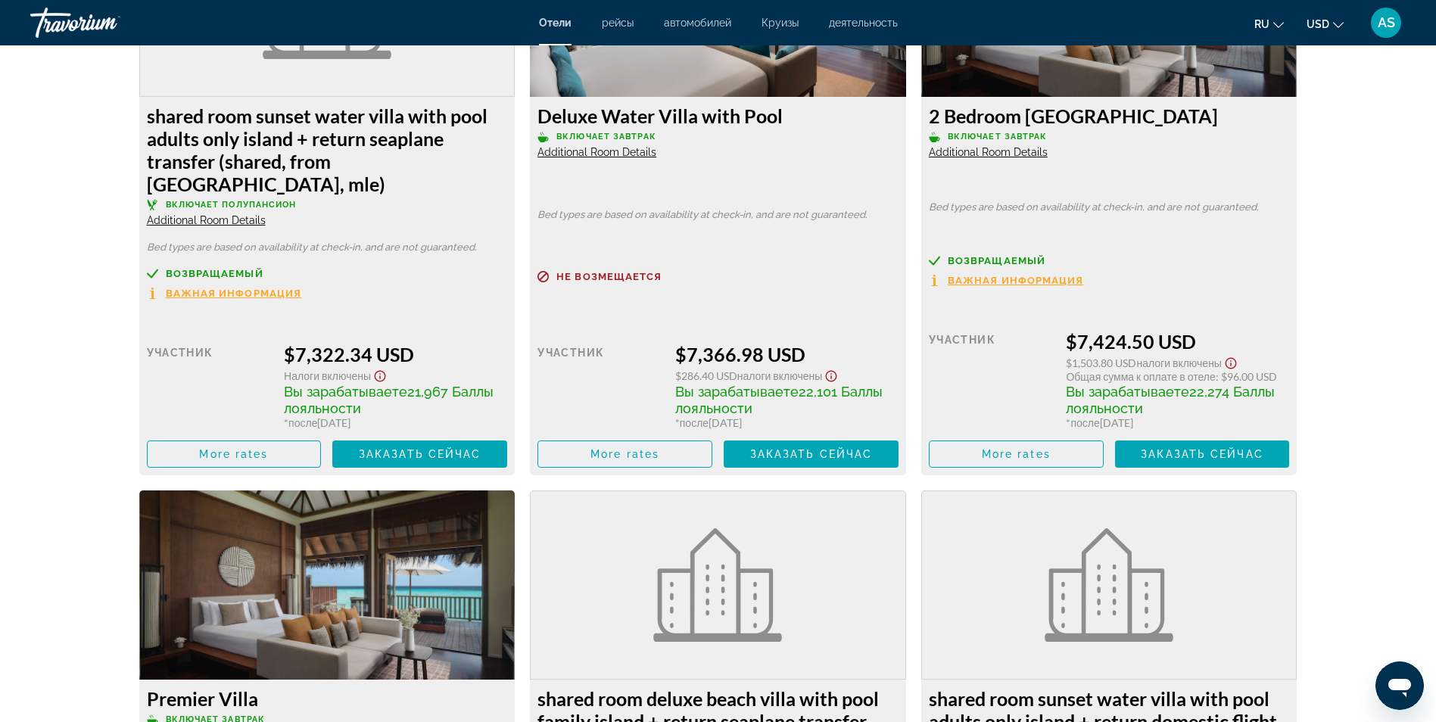
scroll to position [3967, 0]
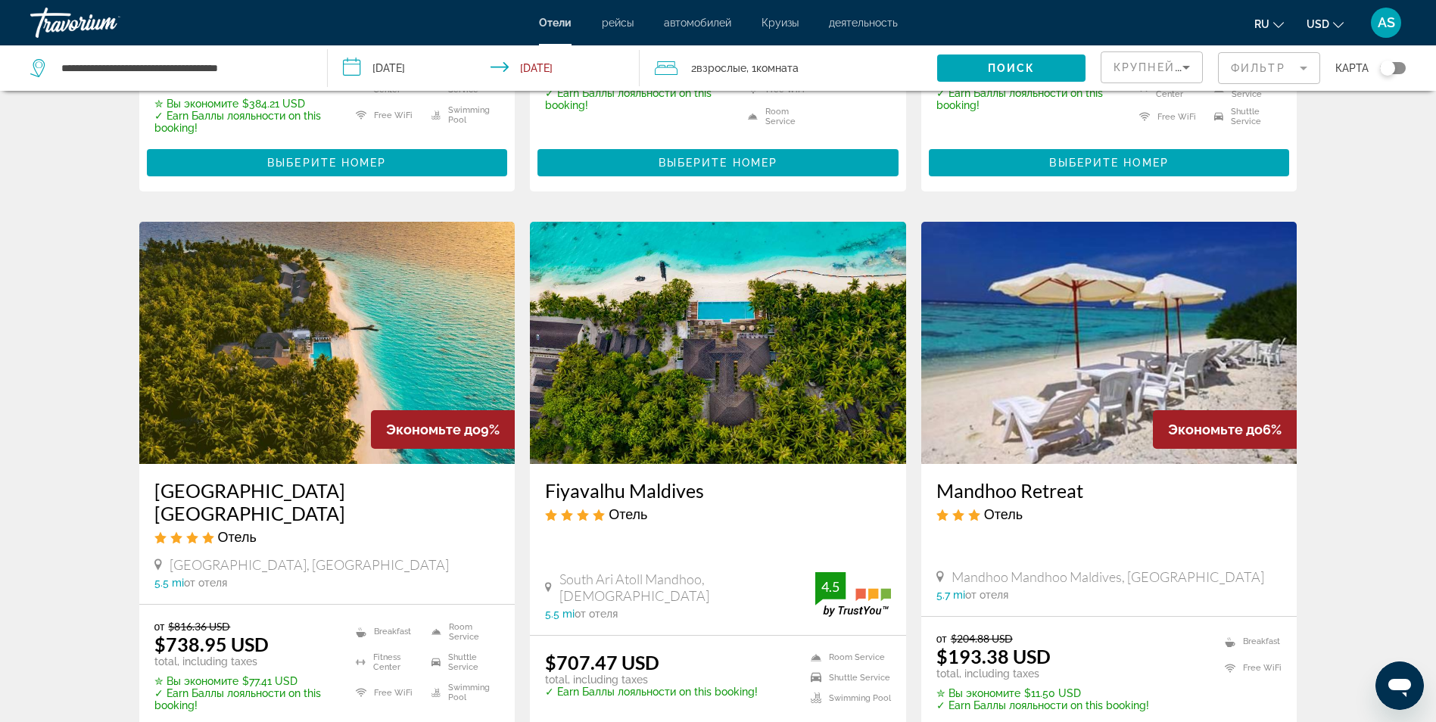
scroll to position [545, 0]
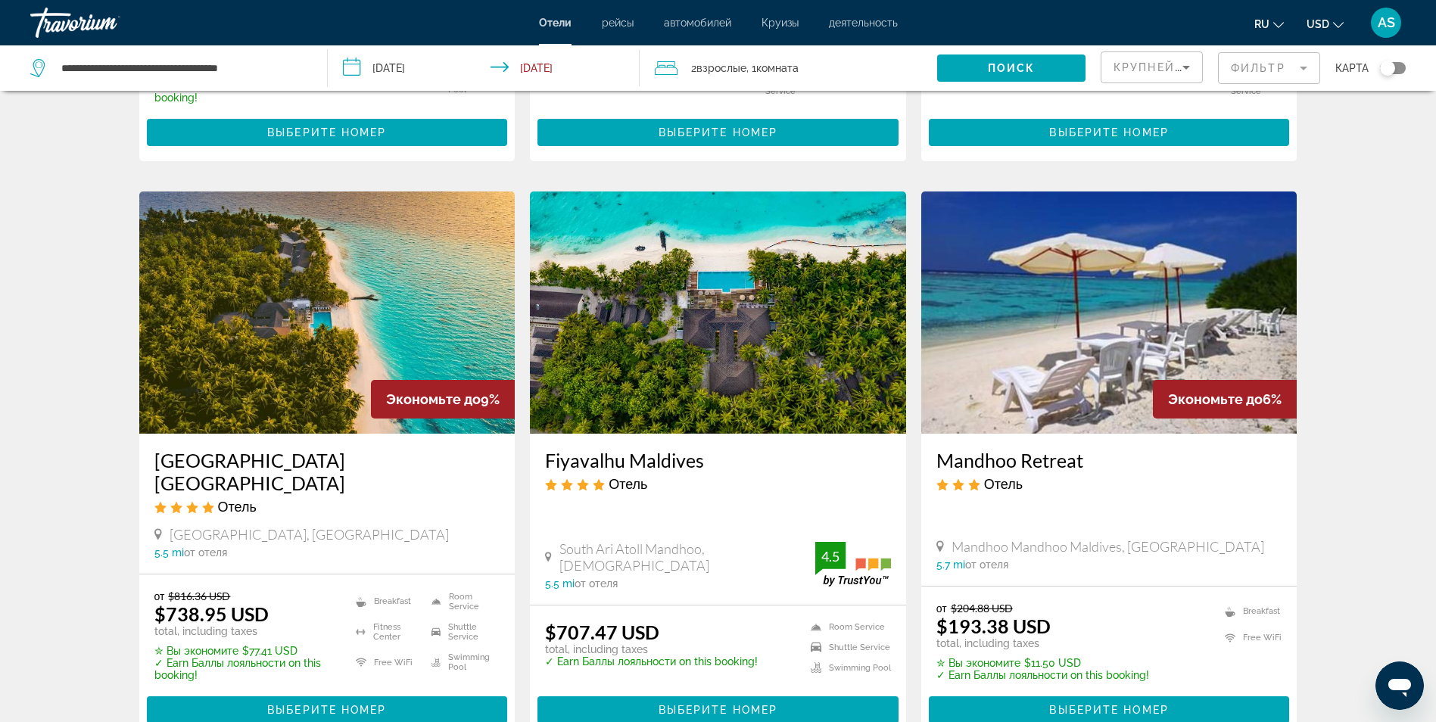
click at [1096, 346] on img "Main content" at bounding box center [1109, 313] width 376 height 242
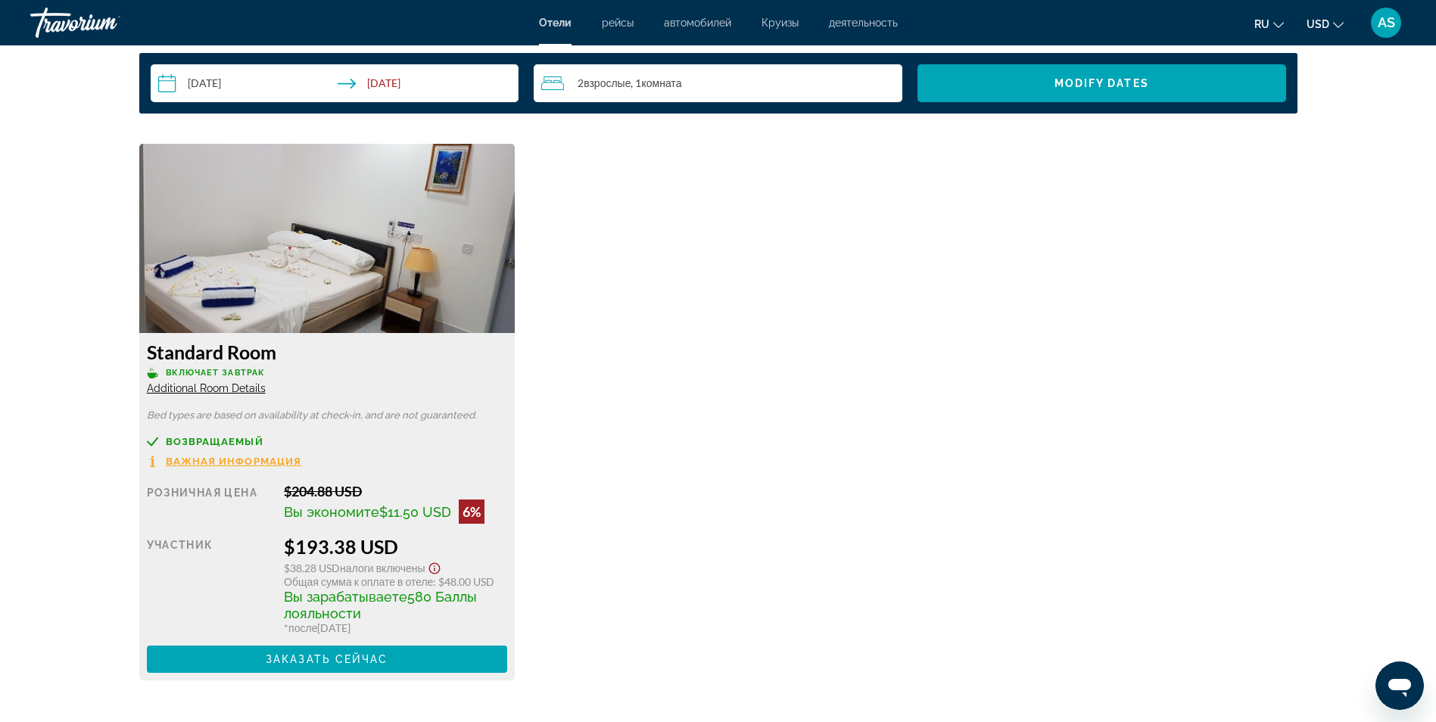
scroll to position [2029, 0]
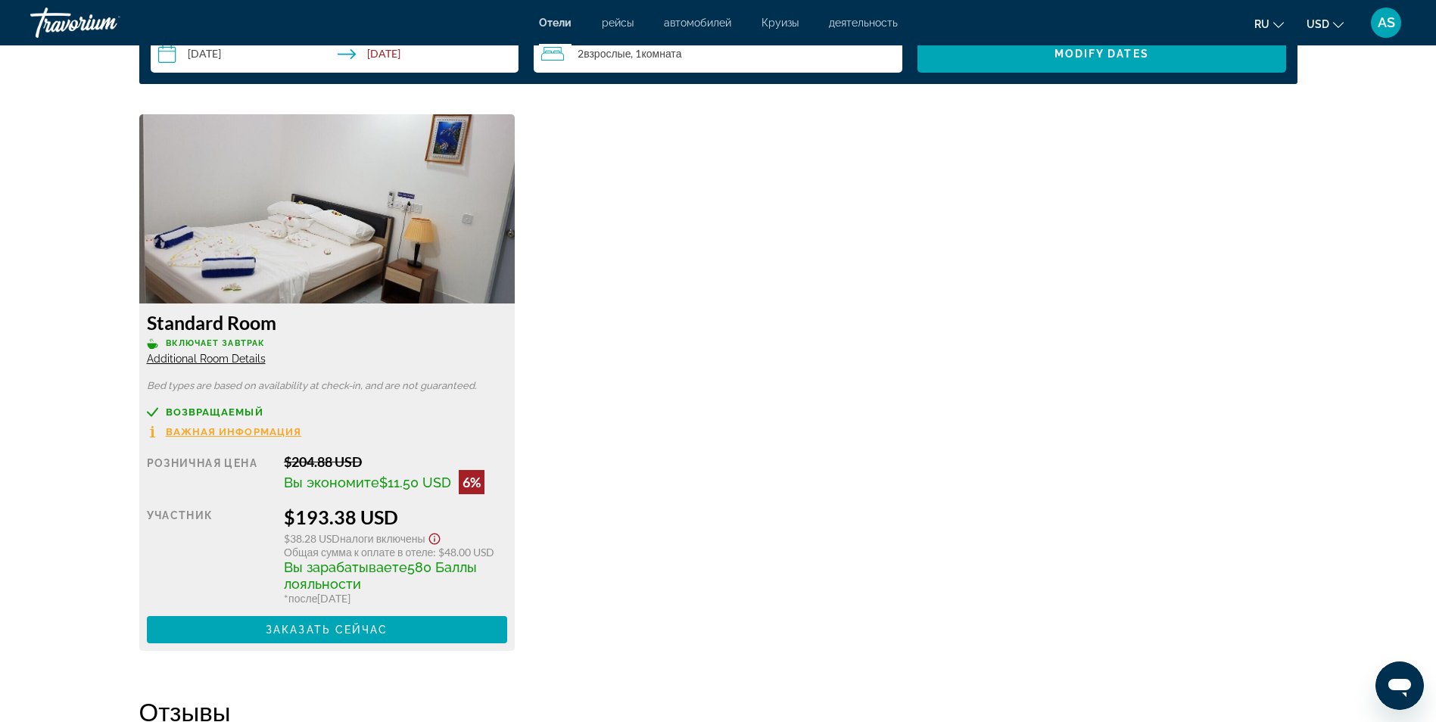
click at [323, 245] on img "Main content" at bounding box center [327, 208] width 376 height 189
click at [350, 256] on img "Main content" at bounding box center [327, 208] width 376 height 189
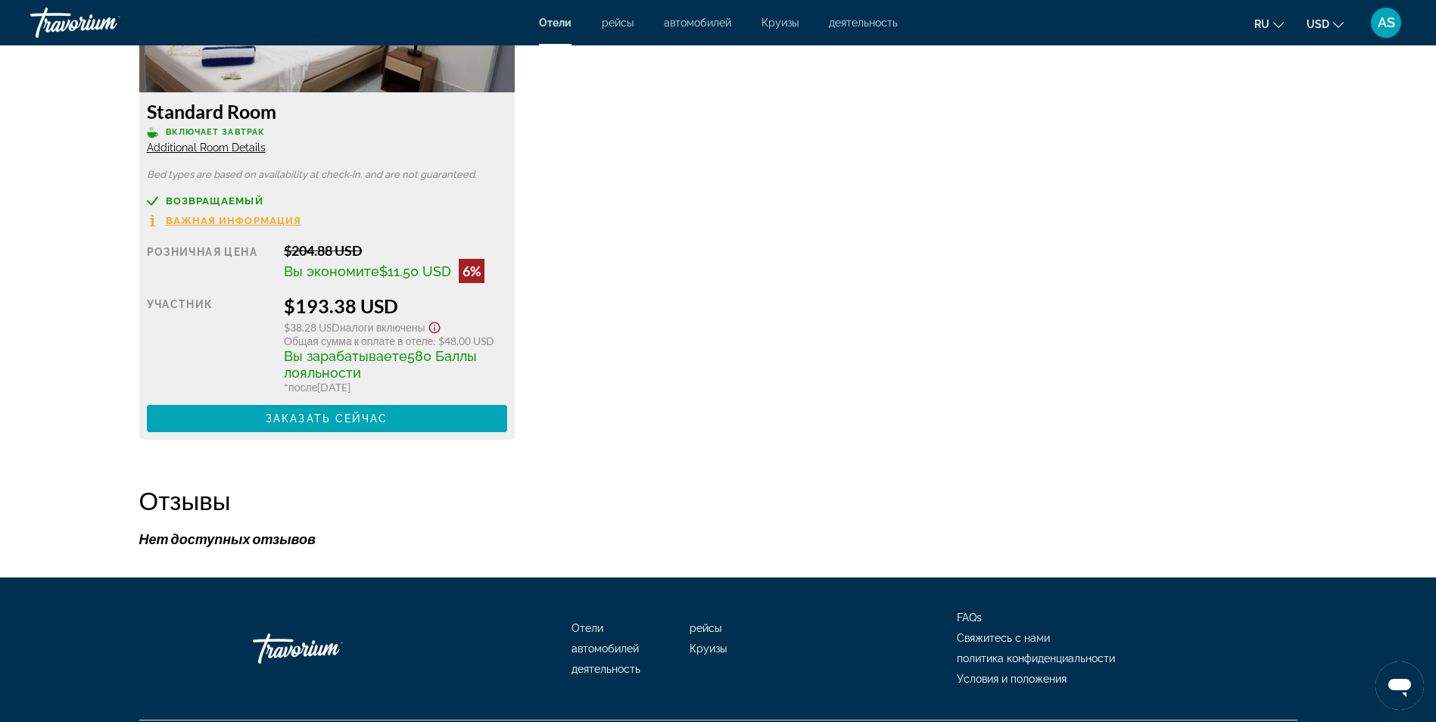
scroll to position [2241, 0]
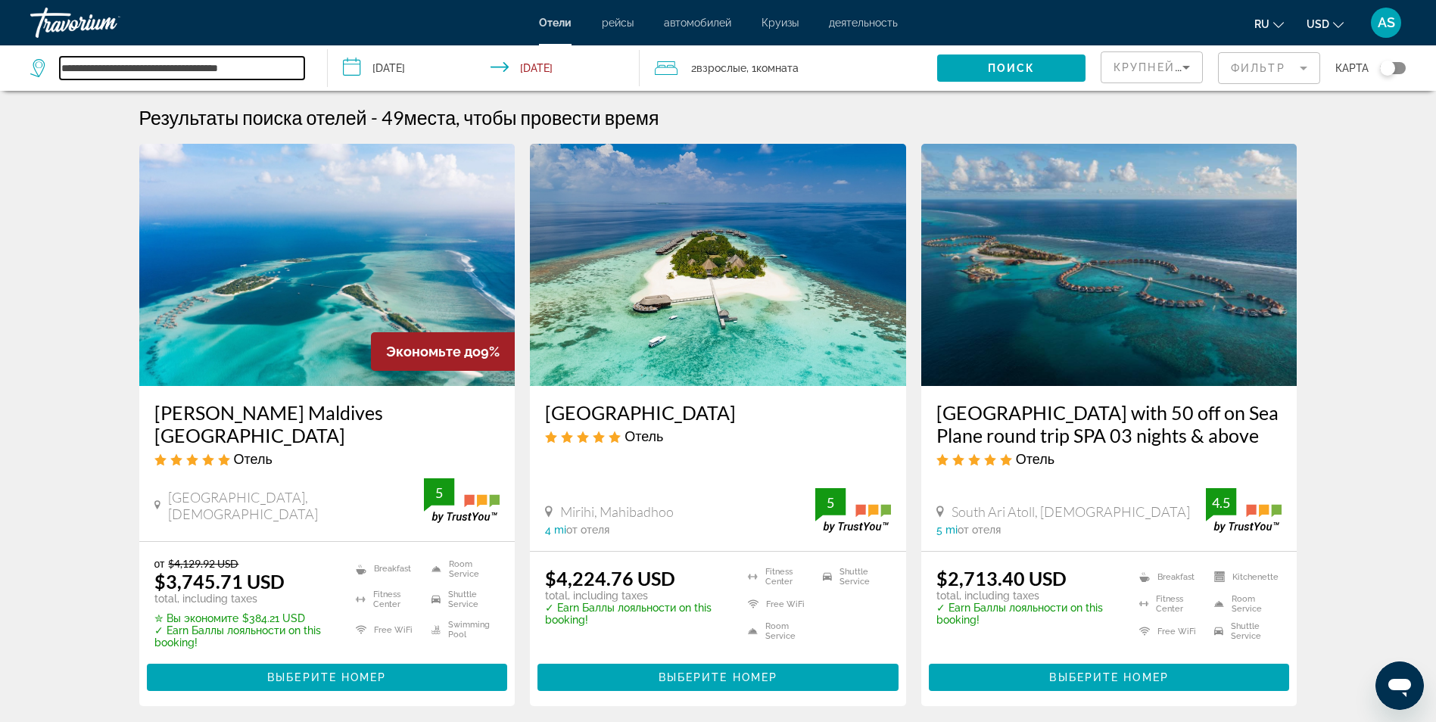
click at [281, 61] on input "**********" at bounding box center [182, 68] width 245 height 23
type input "*"
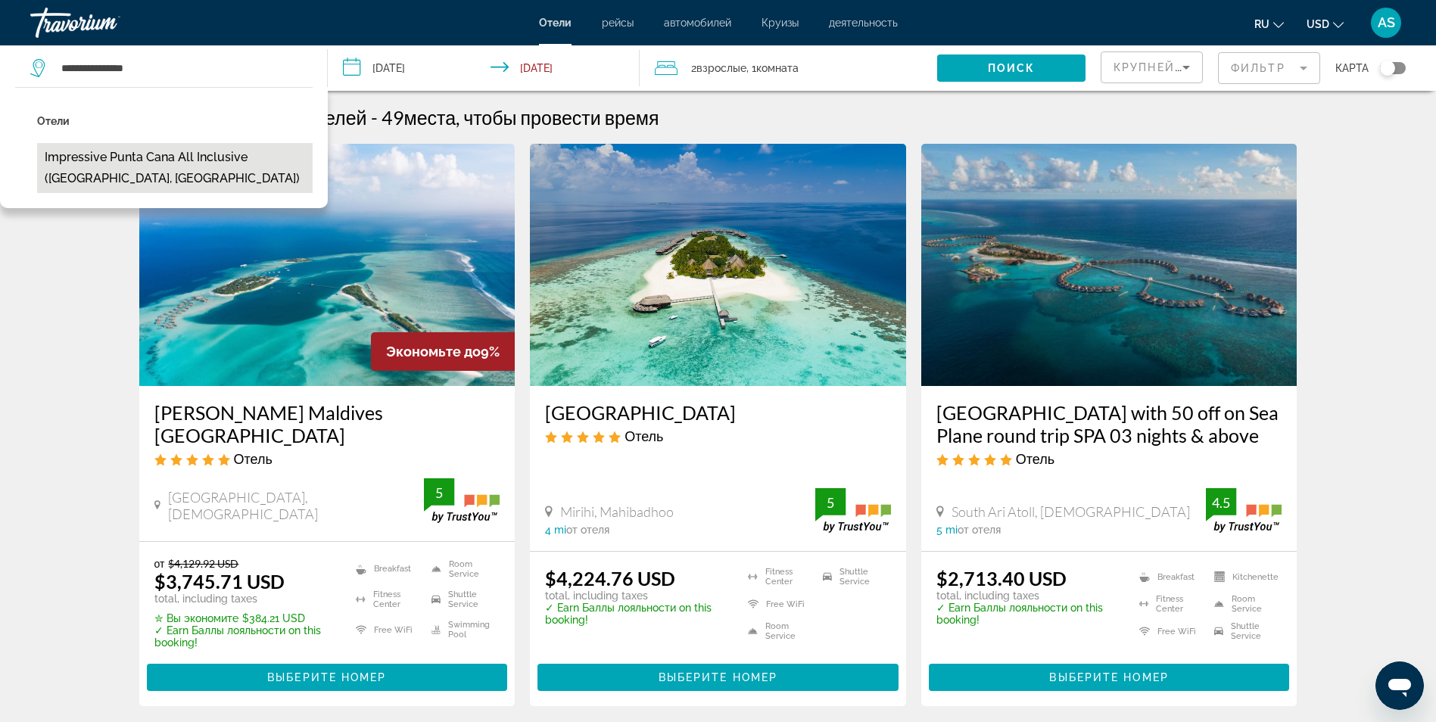
click at [249, 161] on button "Impressive Punta Cana All Inclusive ([GEOGRAPHIC_DATA], [GEOGRAPHIC_DATA])" at bounding box center [175, 168] width 276 height 50
type input "**********"
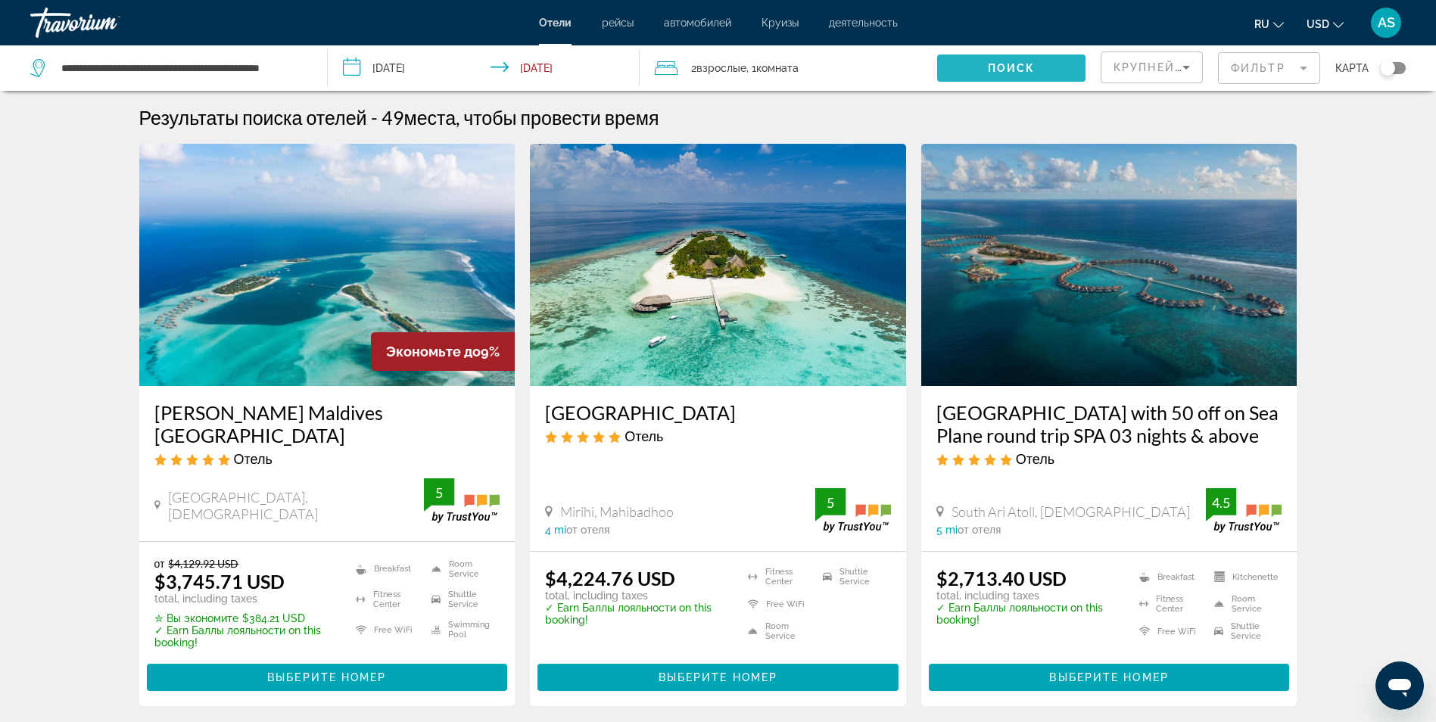
click at [971, 62] on span "Search widget" at bounding box center [1011, 68] width 148 height 36
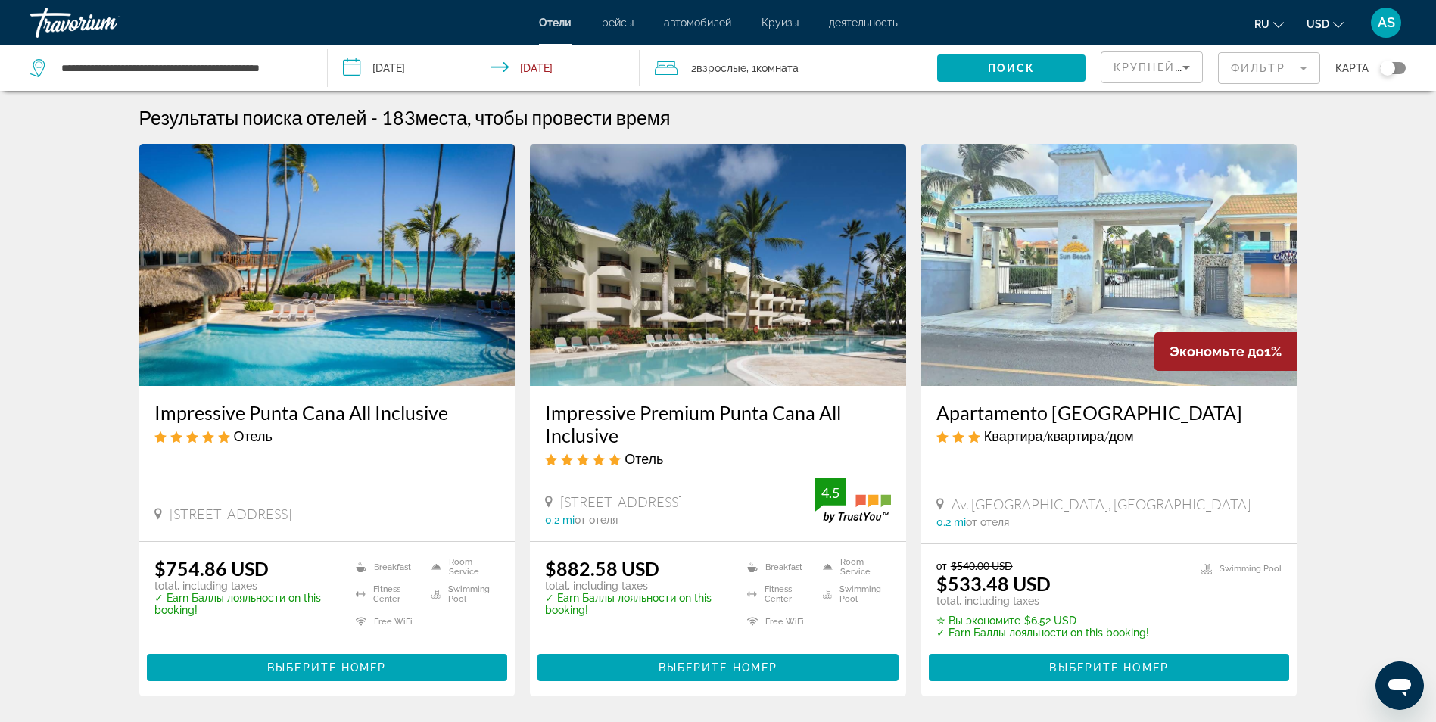
click at [426, 300] on img "Main content" at bounding box center [327, 265] width 376 height 242
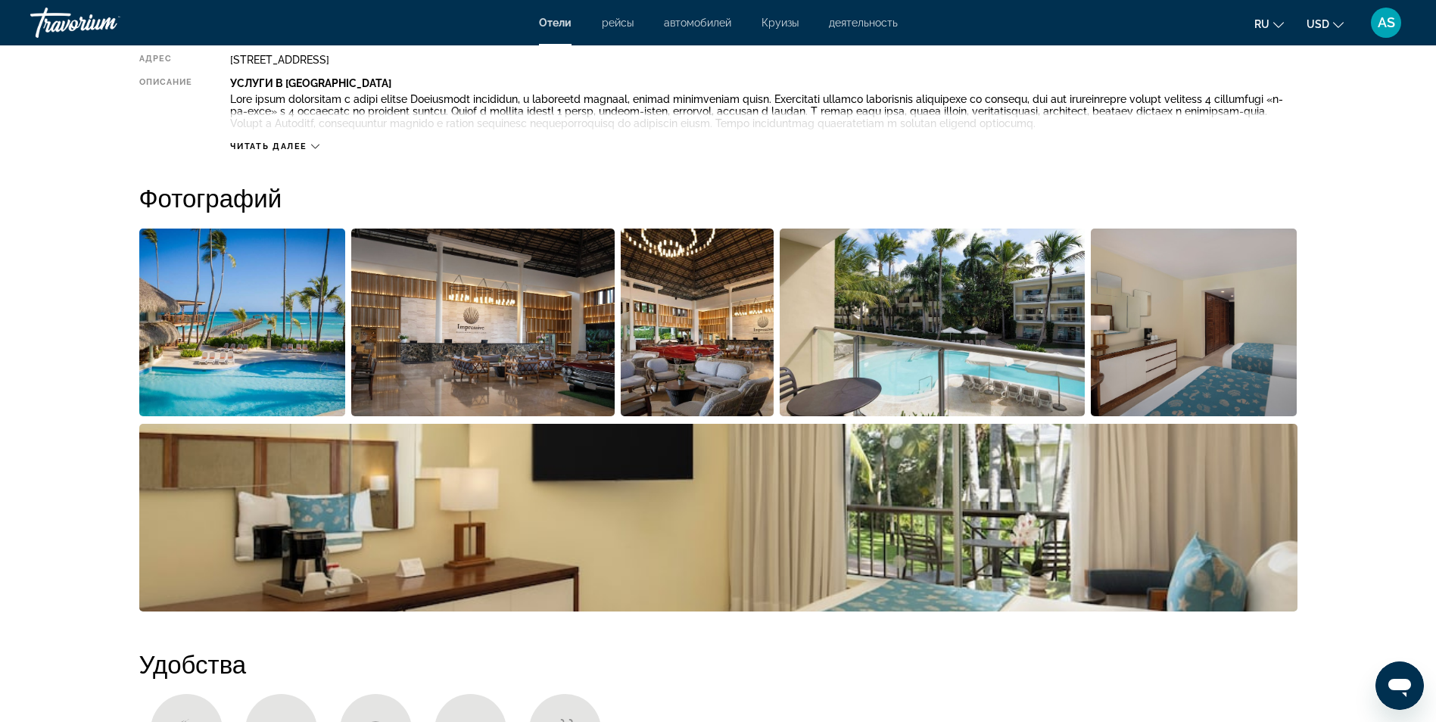
scroll to position [575, 0]
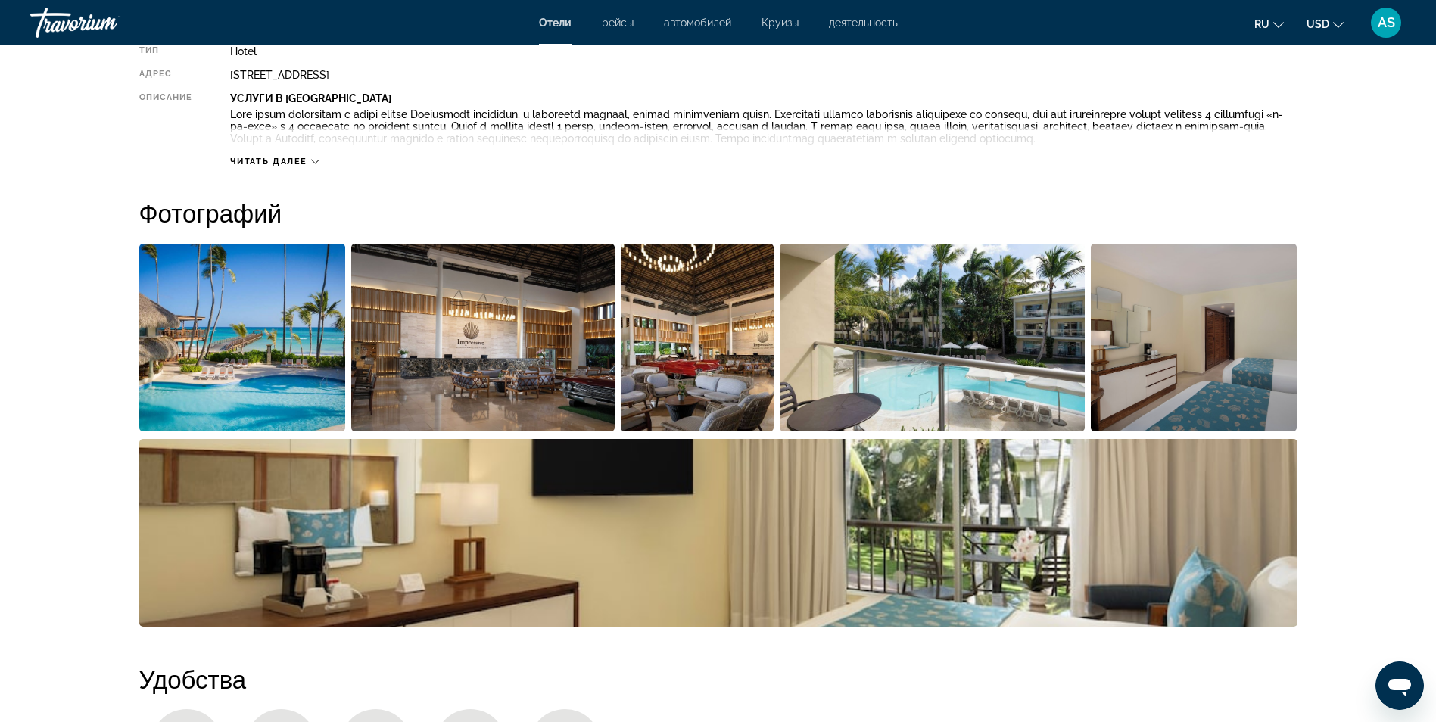
click at [223, 374] on img "Open full-screen image slider" at bounding box center [242, 338] width 207 height 188
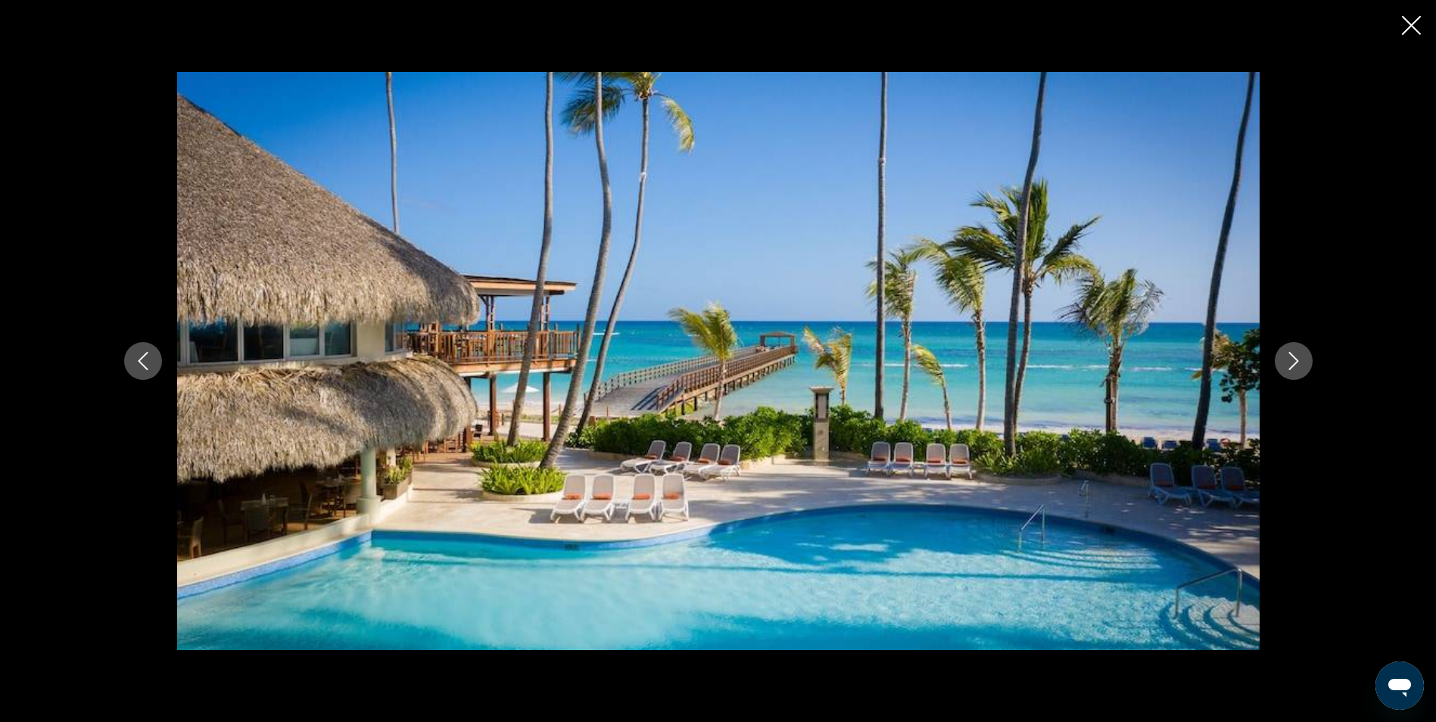
click at [1301, 368] on icon "Next image" at bounding box center [1294, 361] width 18 height 18
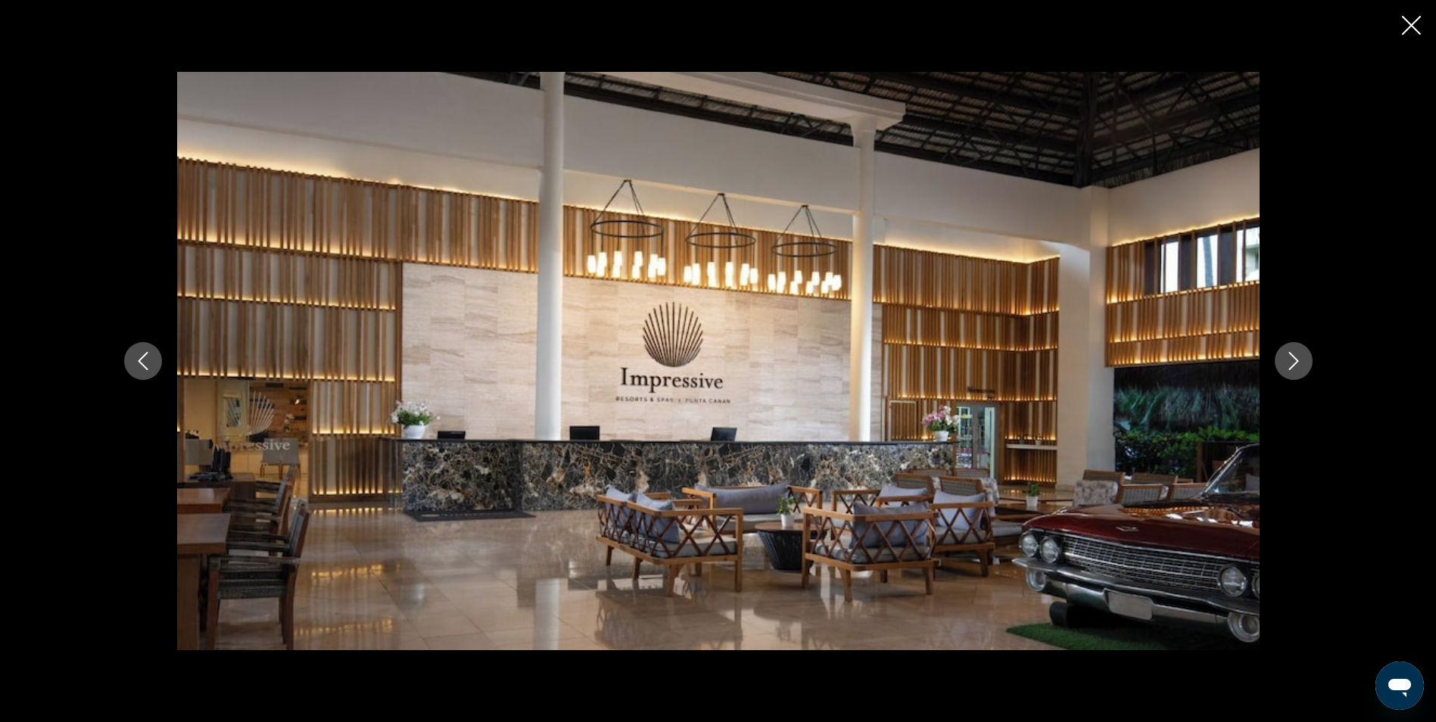
click at [1301, 368] on icon "Next image" at bounding box center [1294, 361] width 18 height 18
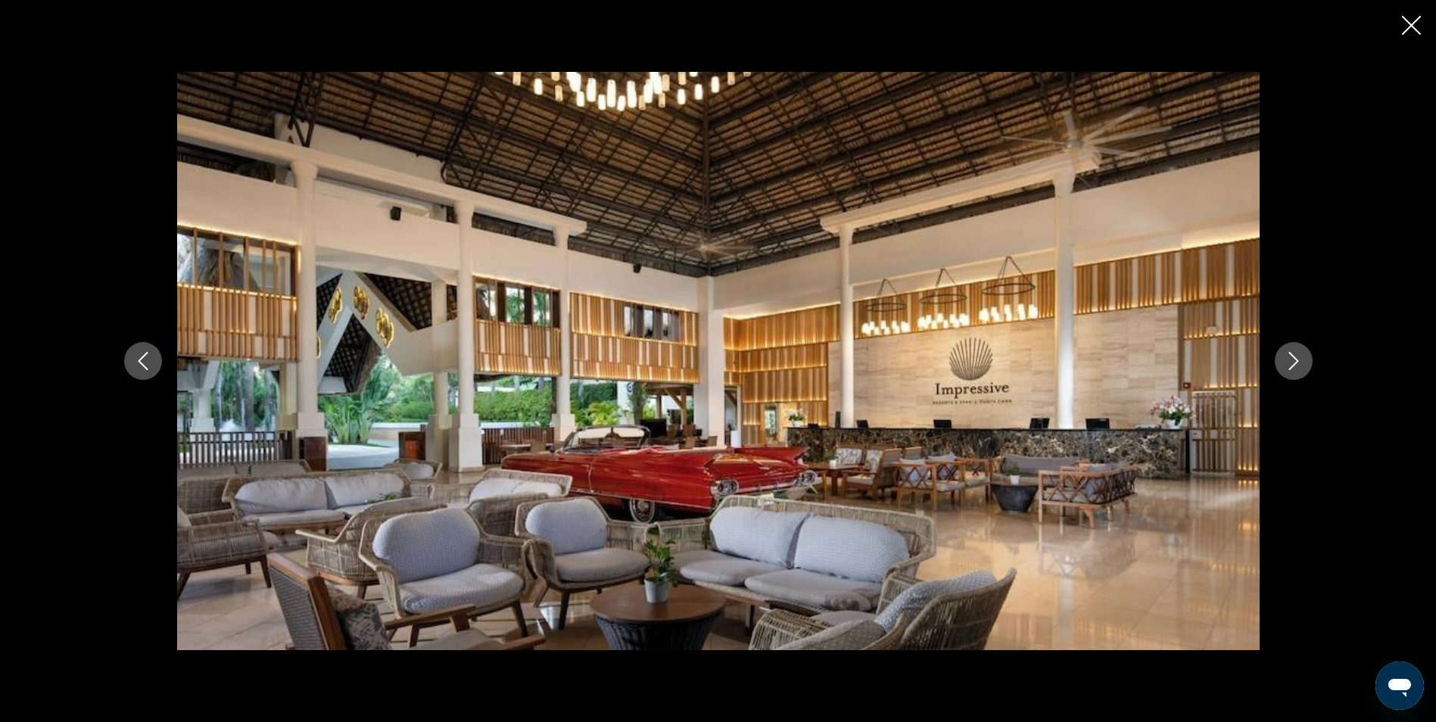
click at [145, 366] on icon "Previous image" at bounding box center [143, 361] width 10 height 18
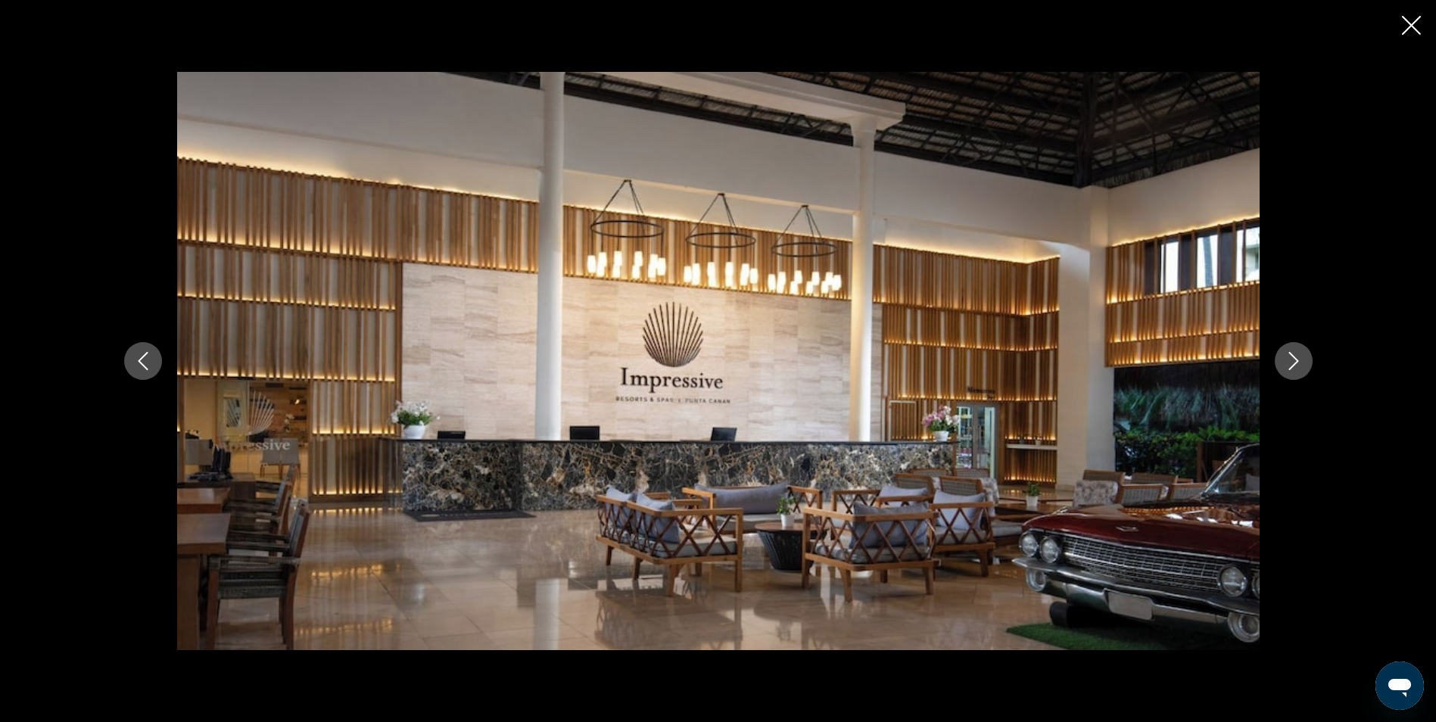
click at [1298, 359] on icon "Next image" at bounding box center [1294, 361] width 18 height 18
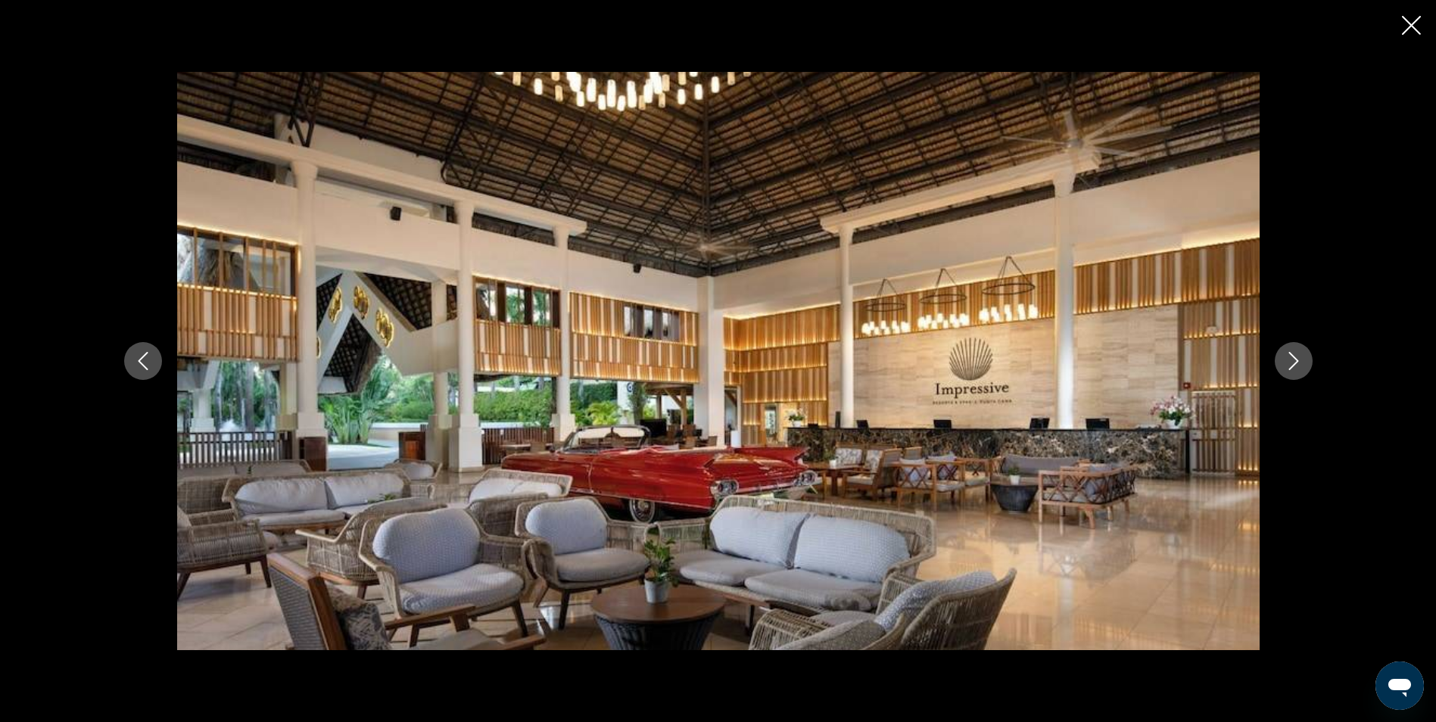
click at [1298, 359] on icon "Next image" at bounding box center [1294, 361] width 18 height 18
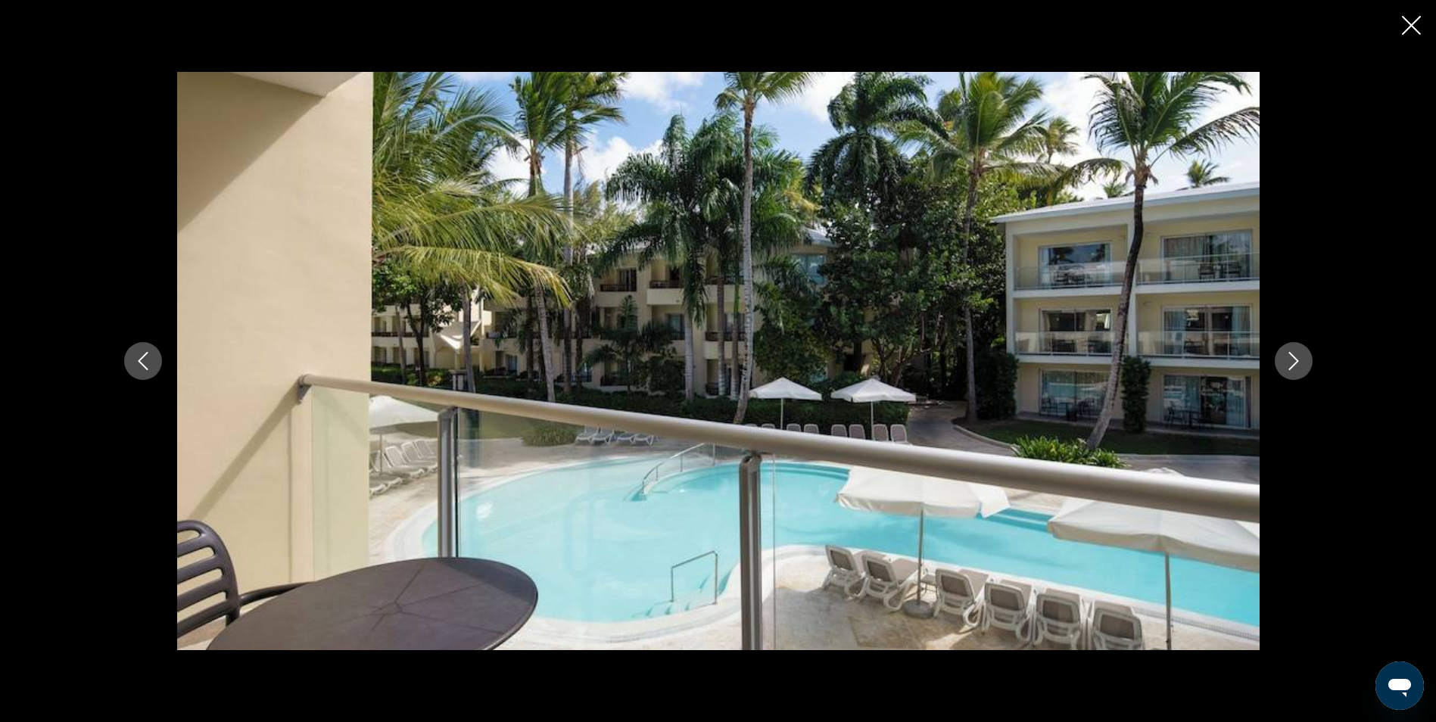
click at [1298, 359] on icon "Next image" at bounding box center [1294, 361] width 18 height 18
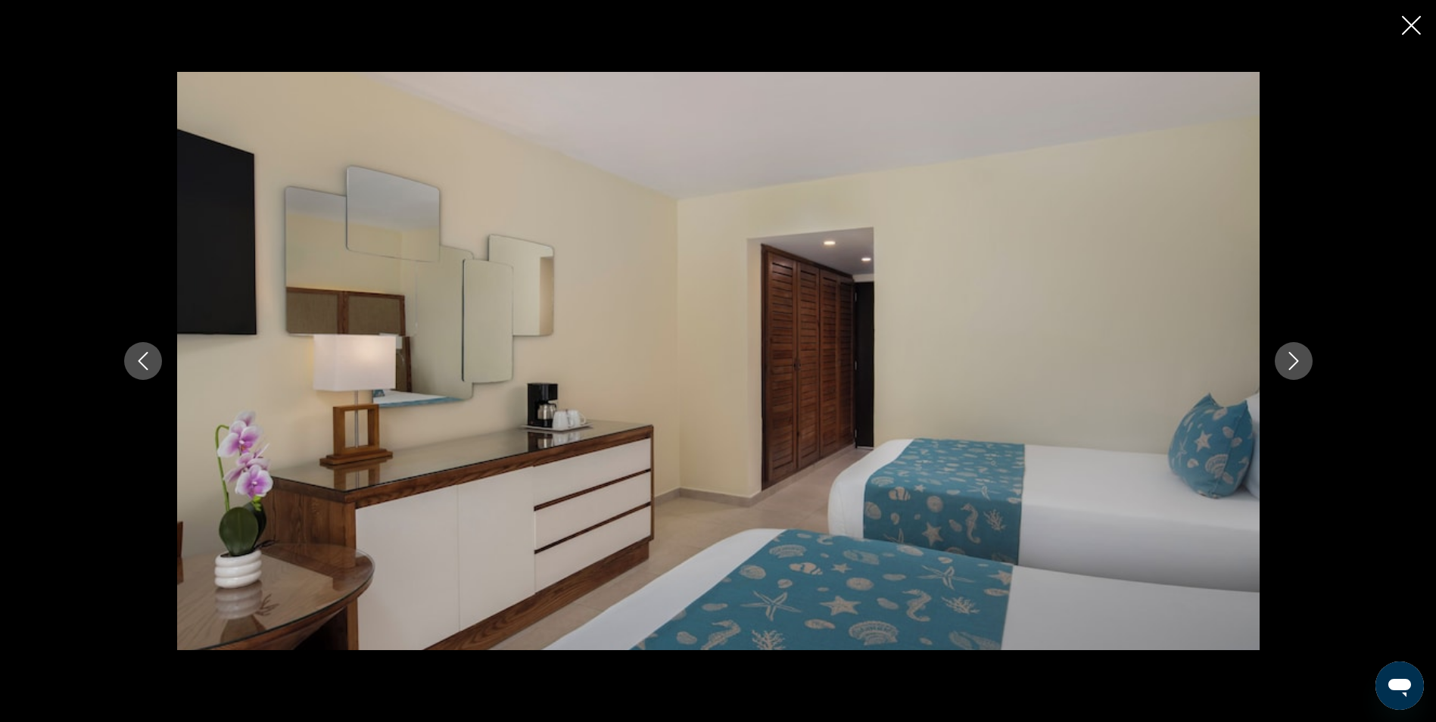
click at [1298, 359] on icon "Next image" at bounding box center [1294, 361] width 18 height 18
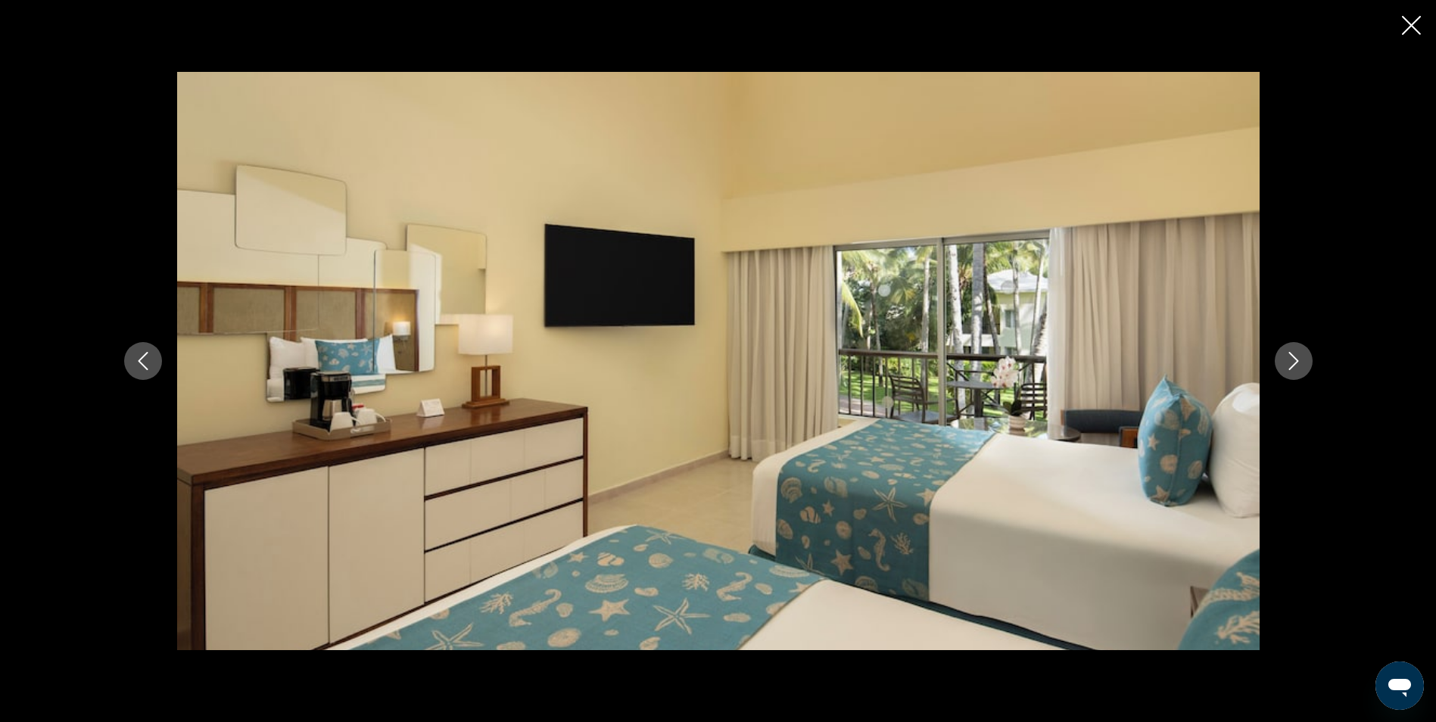
click at [1298, 359] on icon "Next image" at bounding box center [1294, 361] width 18 height 18
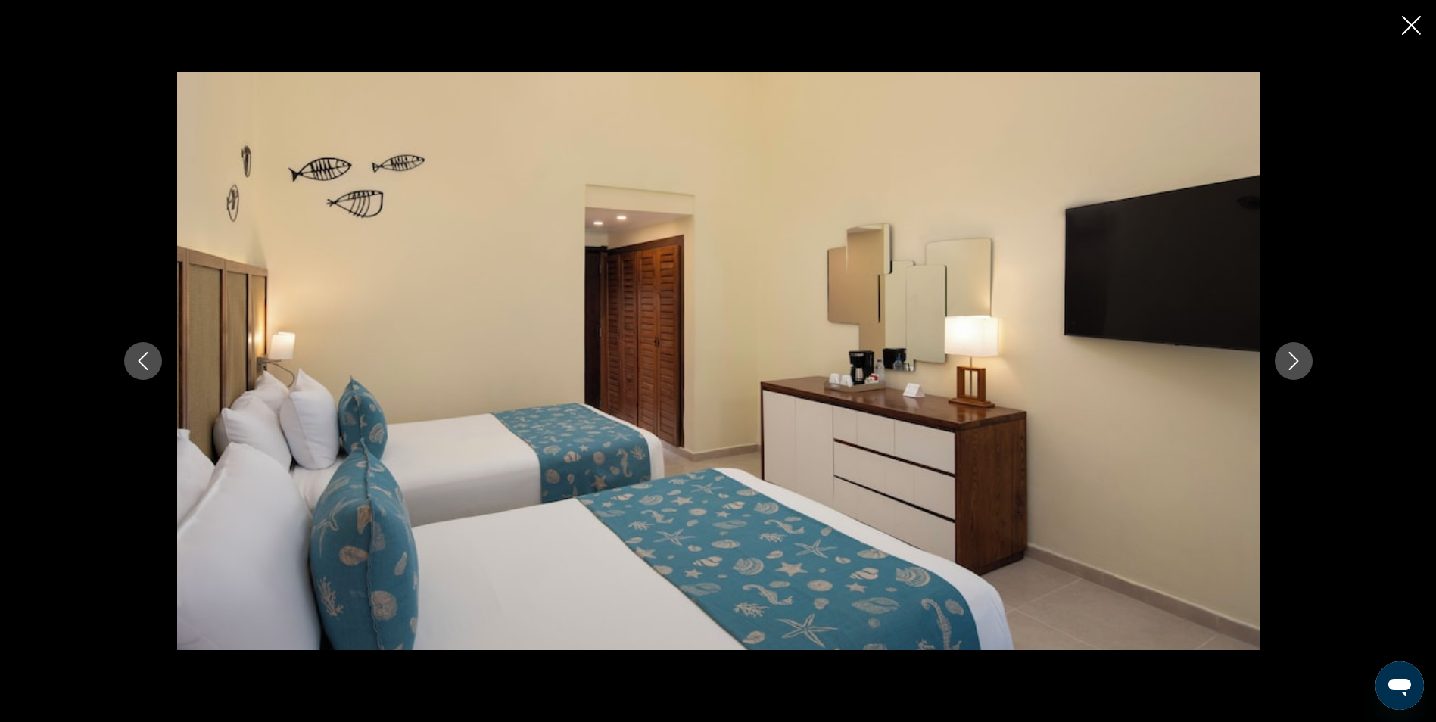
click at [1298, 359] on icon "Next image" at bounding box center [1294, 361] width 18 height 18
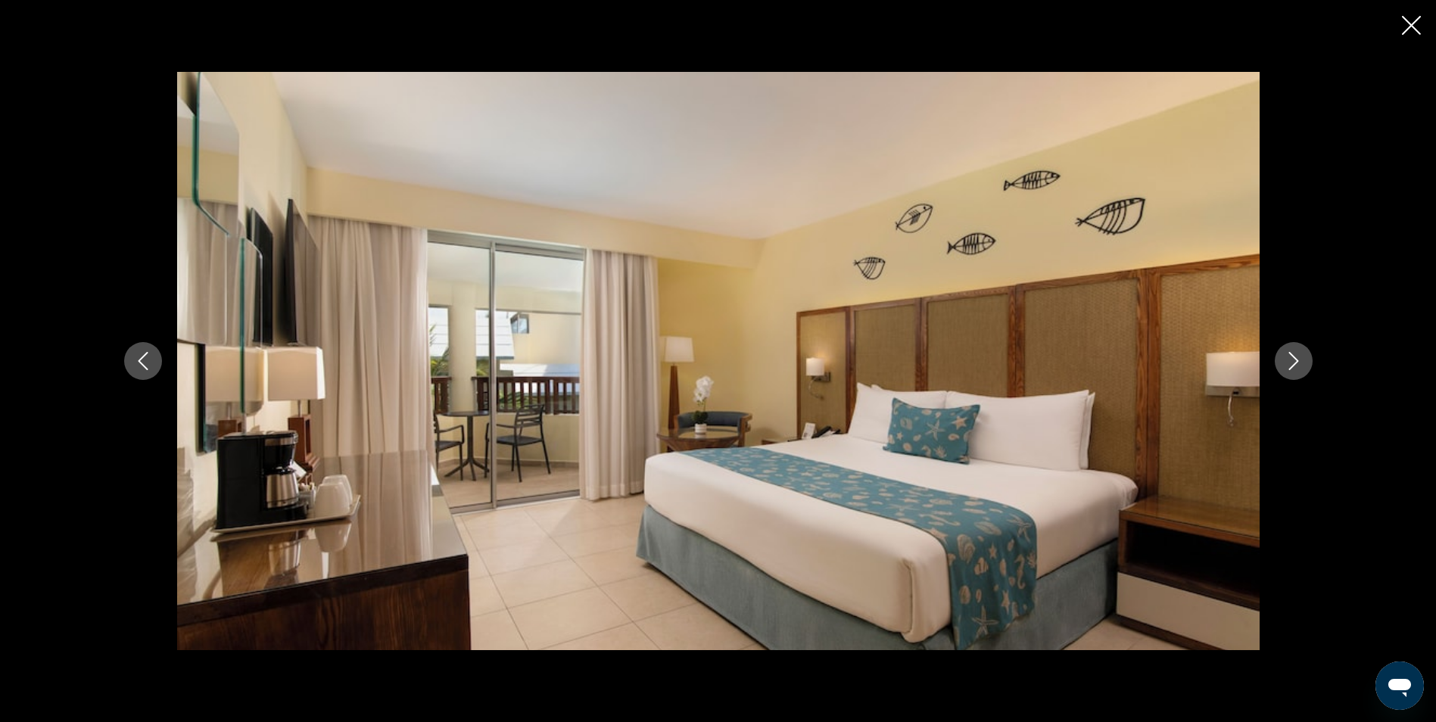
click at [1298, 359] on icon "Next image" at bounding box center [1294, 361] width 18 height 18
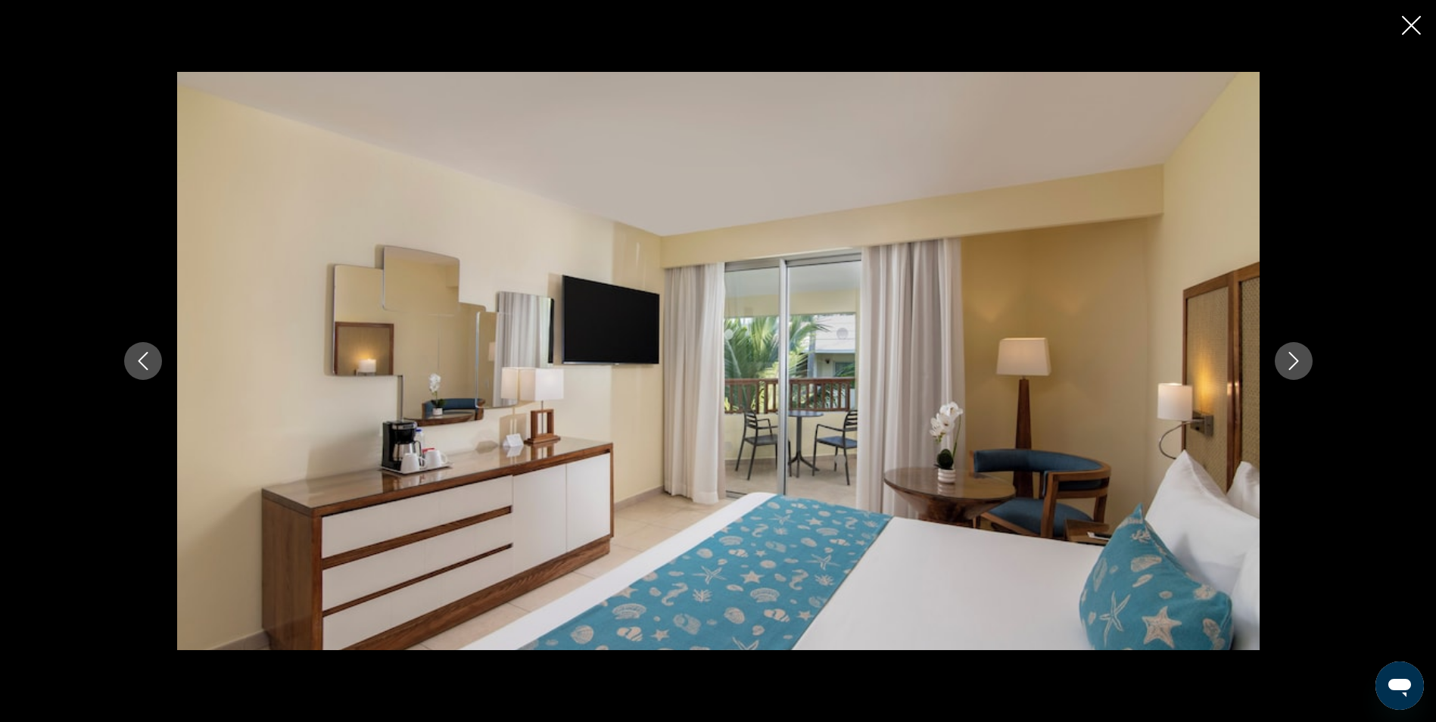
click at [1298, 359] on icon "Next image" at bounding box center [1294, 361] width 18 height 18
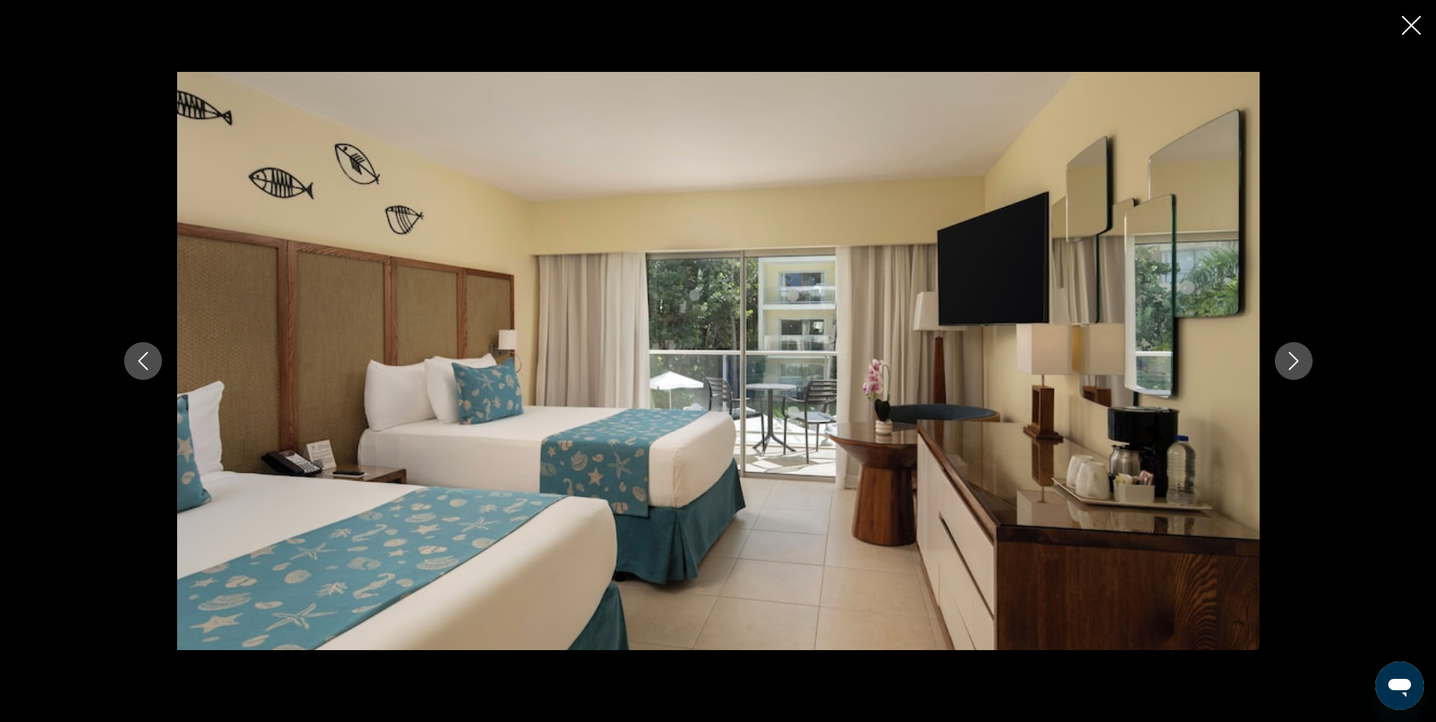
click at [1298, 359] on icon "Next image" at bounding box center [1294, 361] width 18 height 18
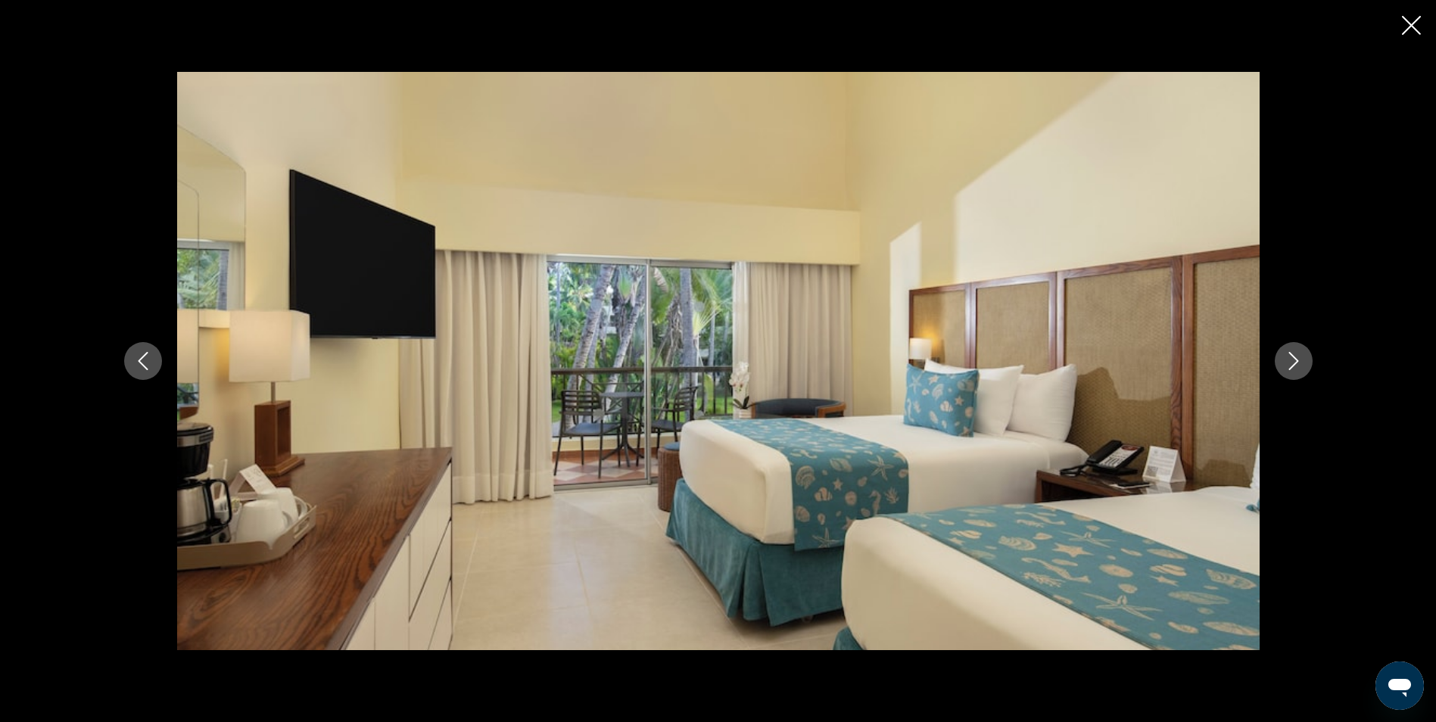
click at [1298, 359] on icon "Next image" at bounding box center [1294, 361] width 18 height 18
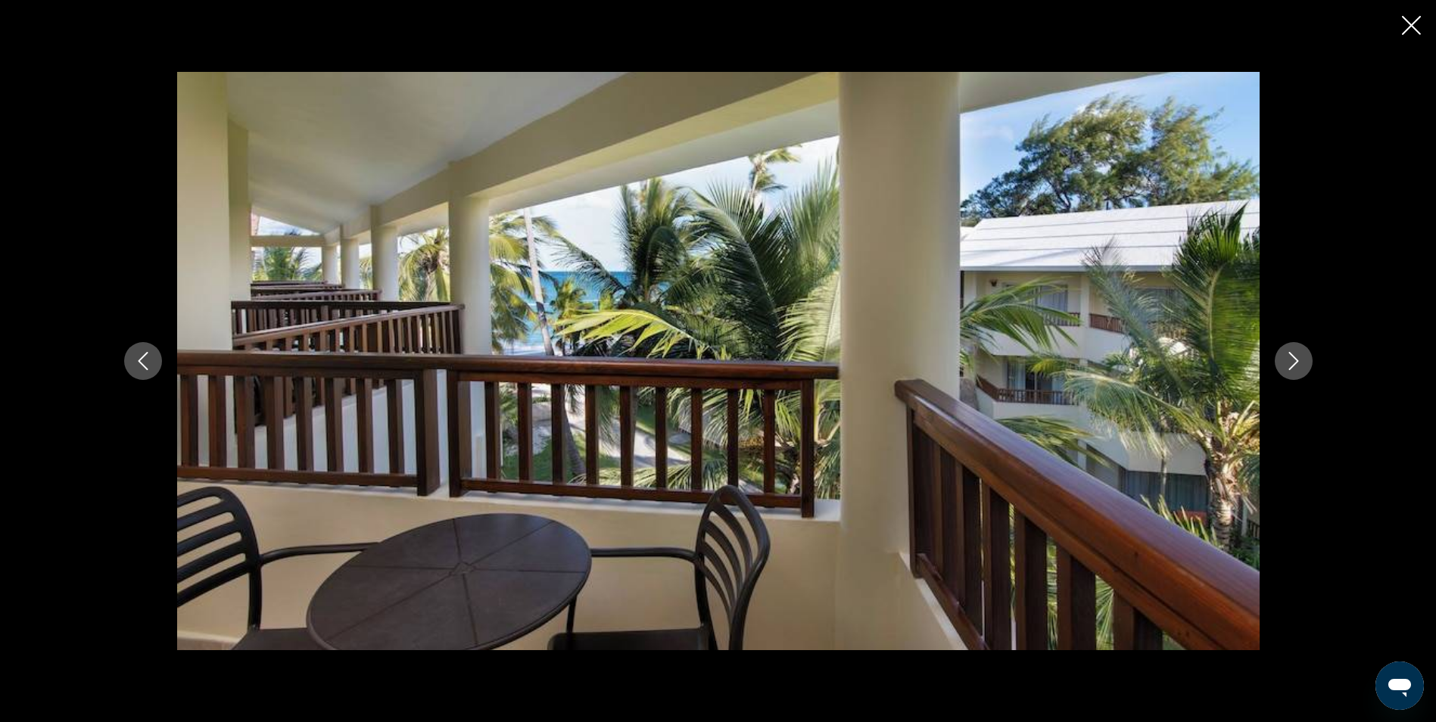
click at [1298, 356] on icon "Next image" at bounding box center [1294, 361] width 18 height 18
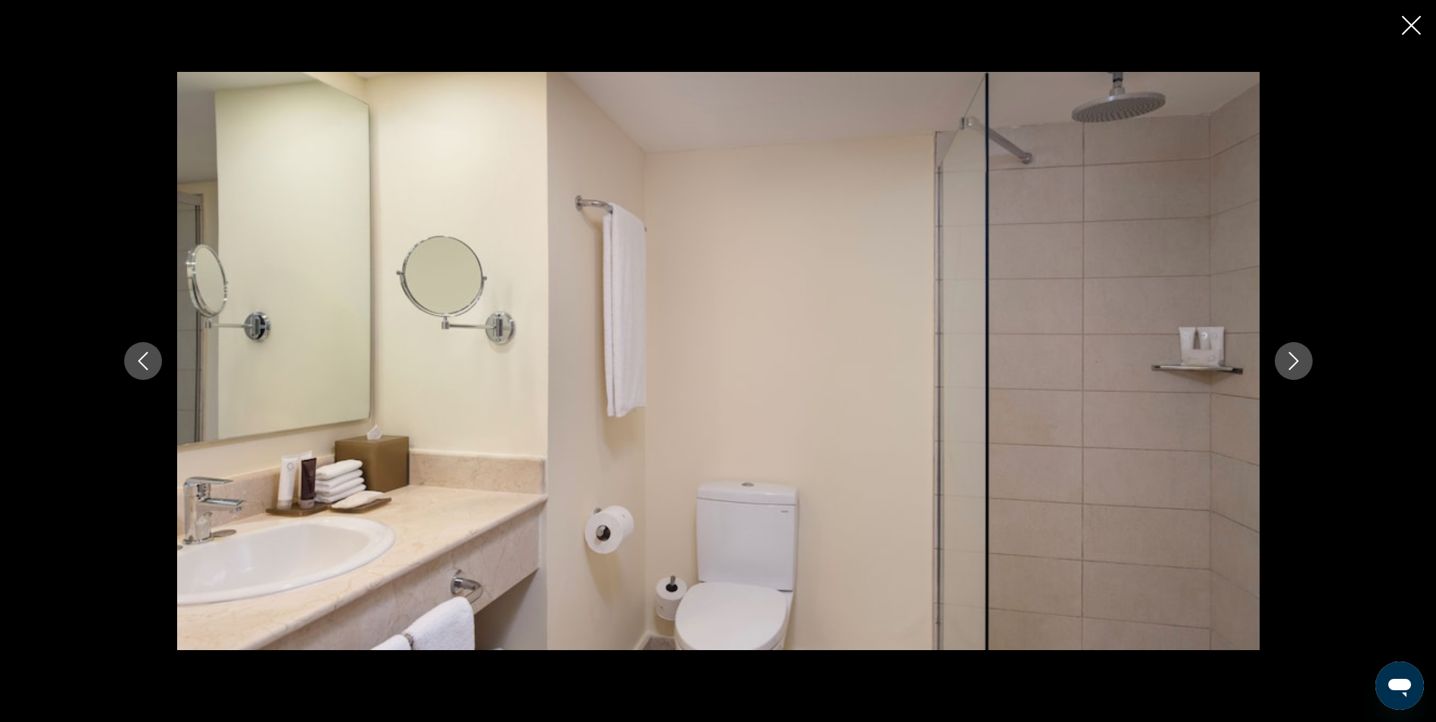
click at [1298, 356] on icon "Next image" at bounding box center [1294, 361] width 18 height 18
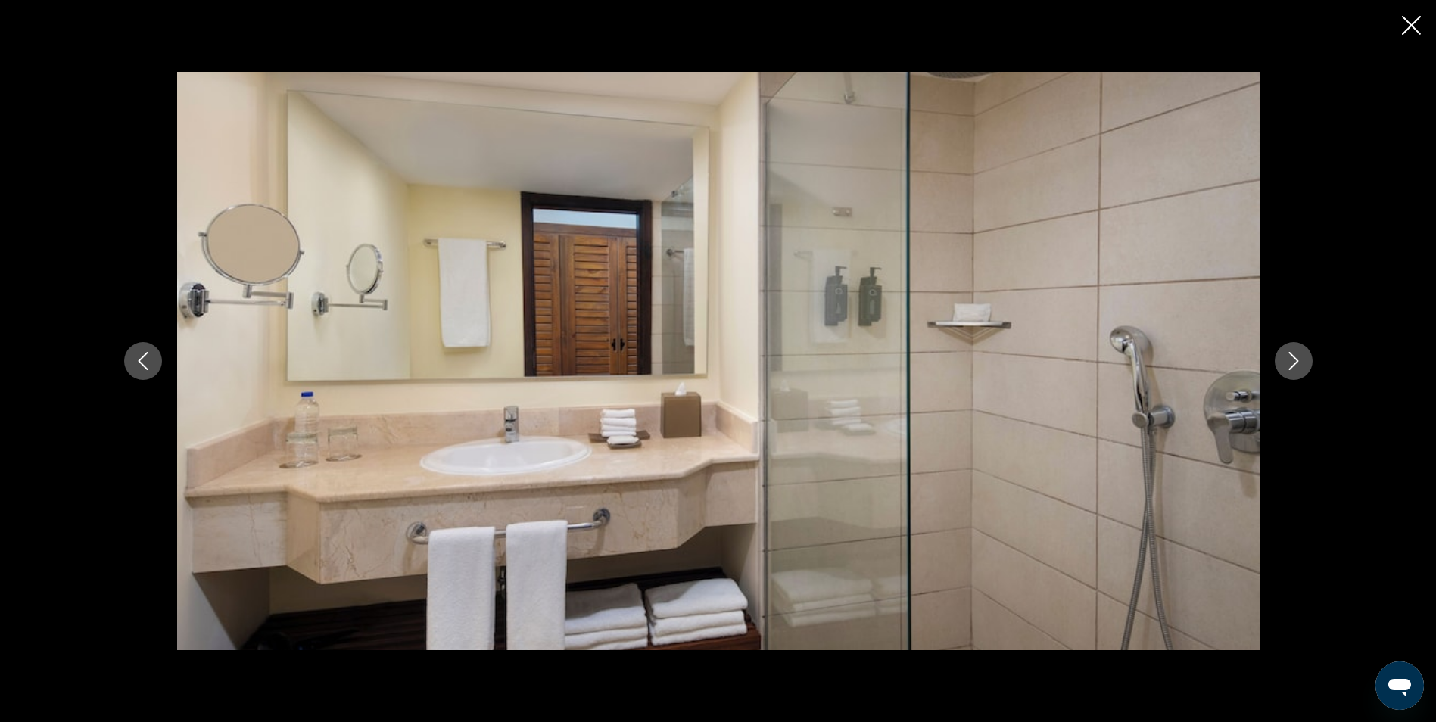
click at [1298, 356] on icon "Next image" at bounding box center [1294, 361] width 18 height 18
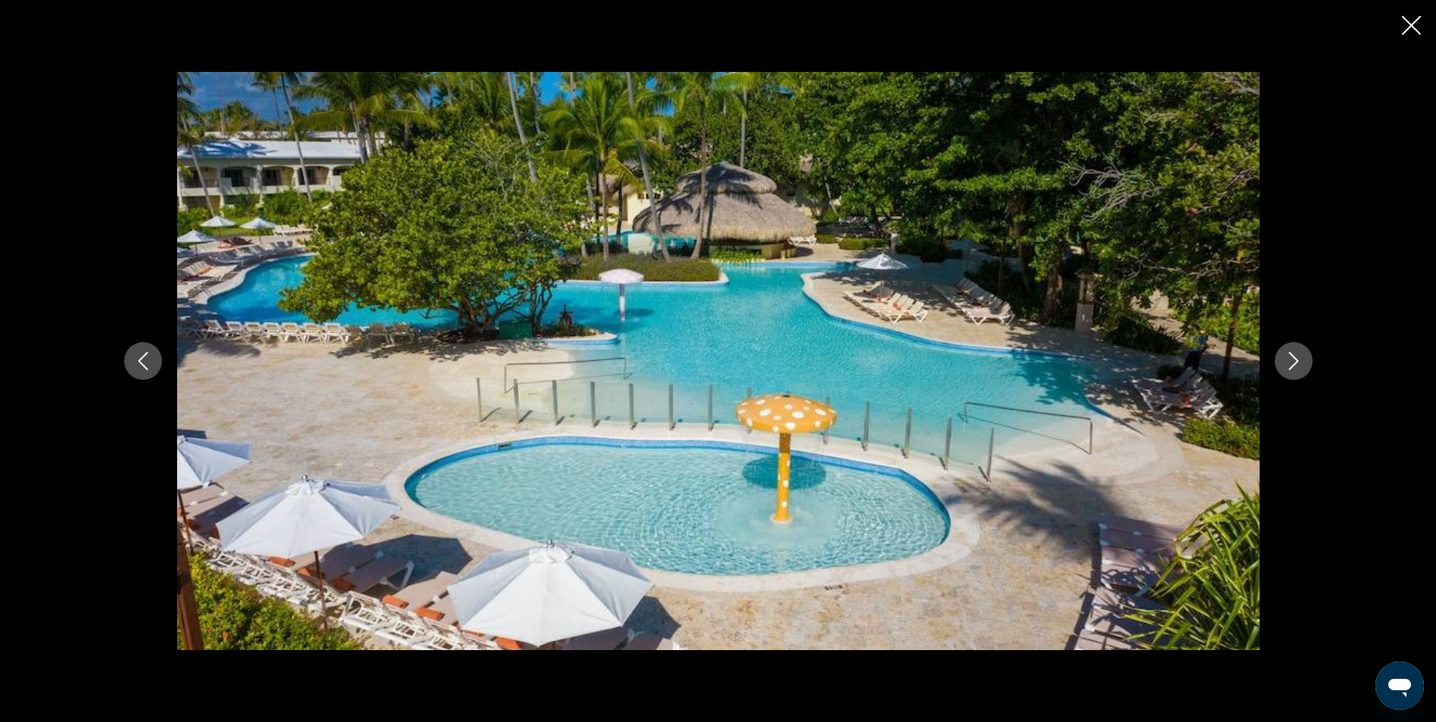
click at [1298, 356] on icon "Next image" at bounding box center [1294, 361] width 18 height 18
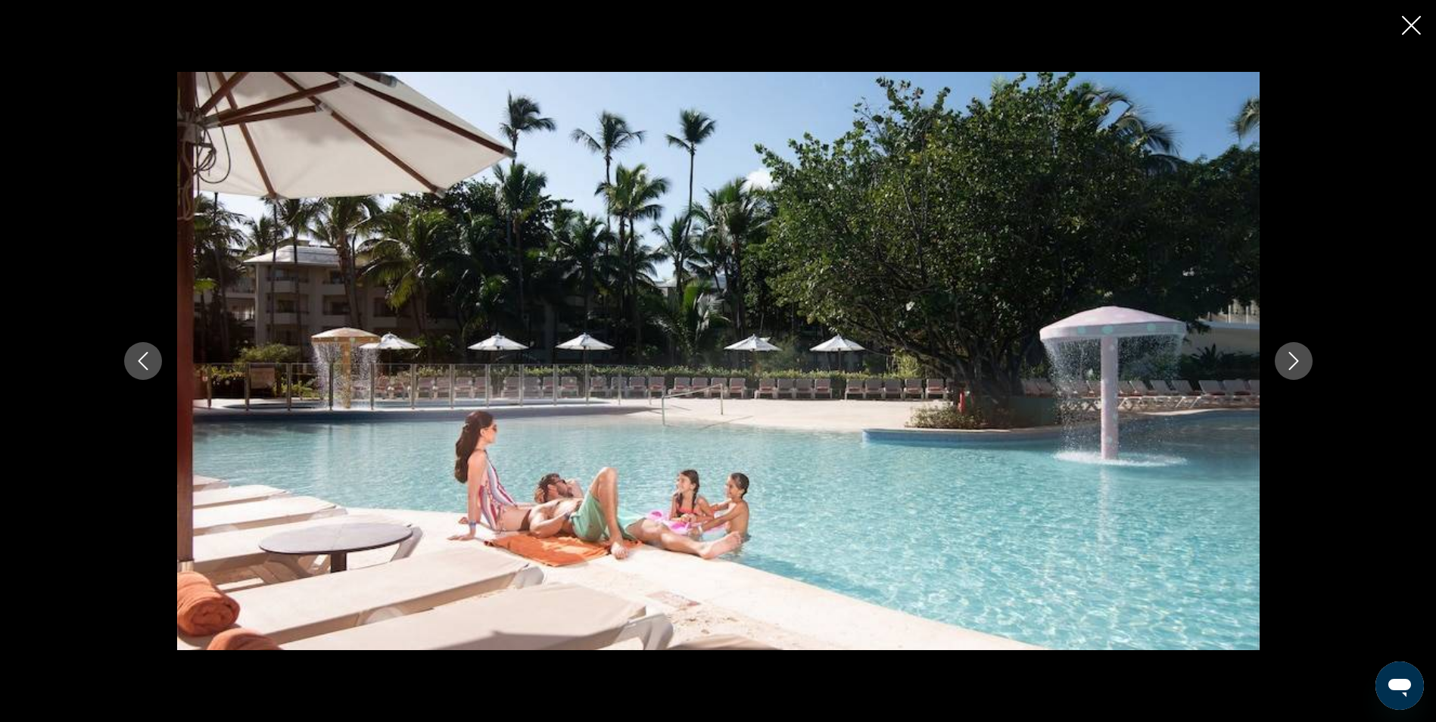
click at [1298, 356] on icon "Next image" at bounding box center [1294, 361] width 18 height 18
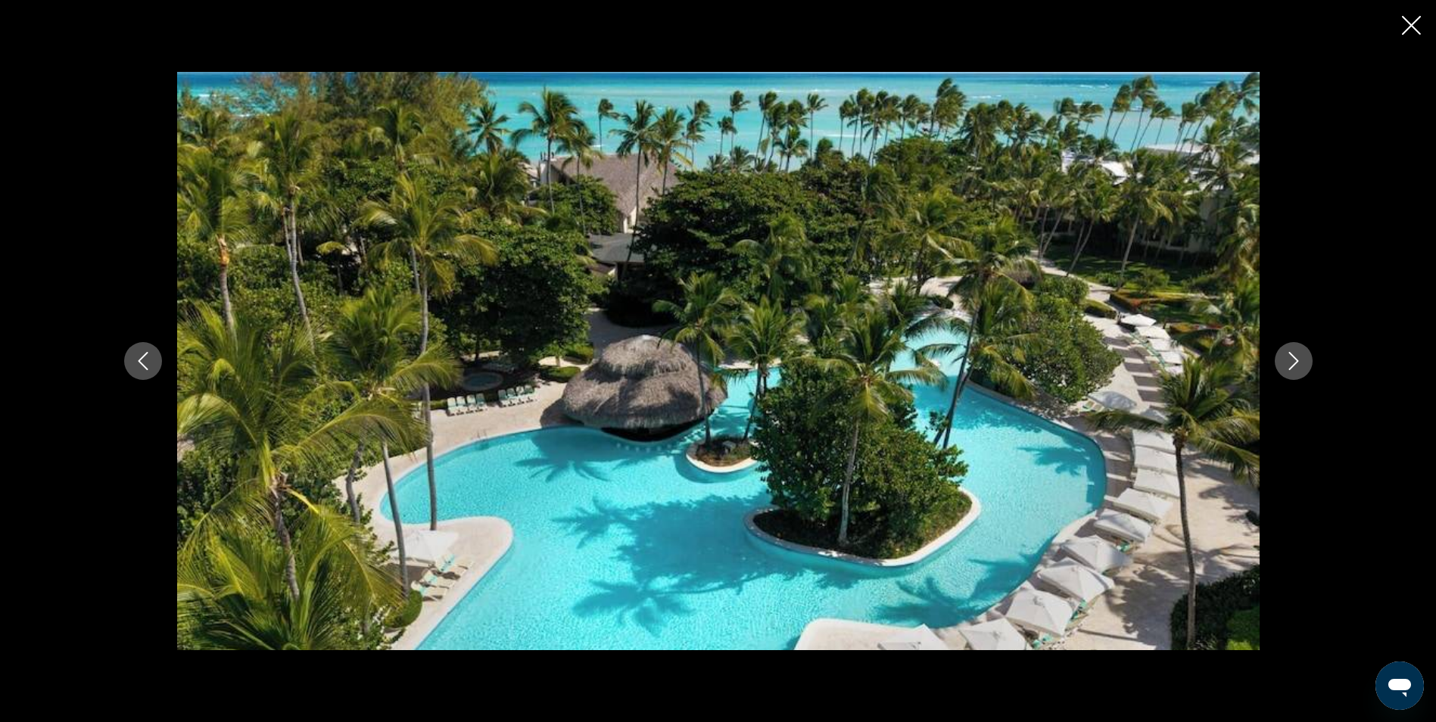
click at [1298, 356] on icon "Next image" at bounding box center [1294, 361] width 18 height 18
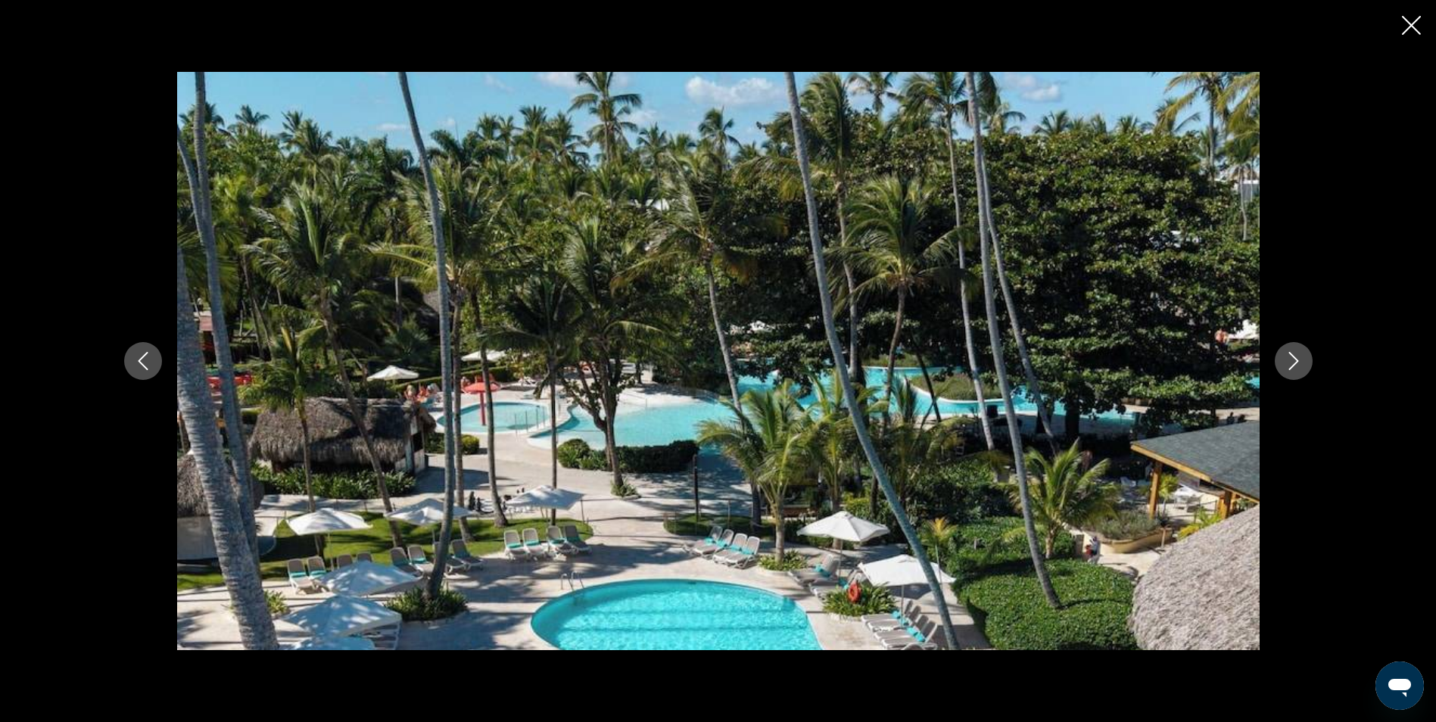
click at [1298, 356] on icon "Next image" at bounding box center [1294, 361] width 18 height 18
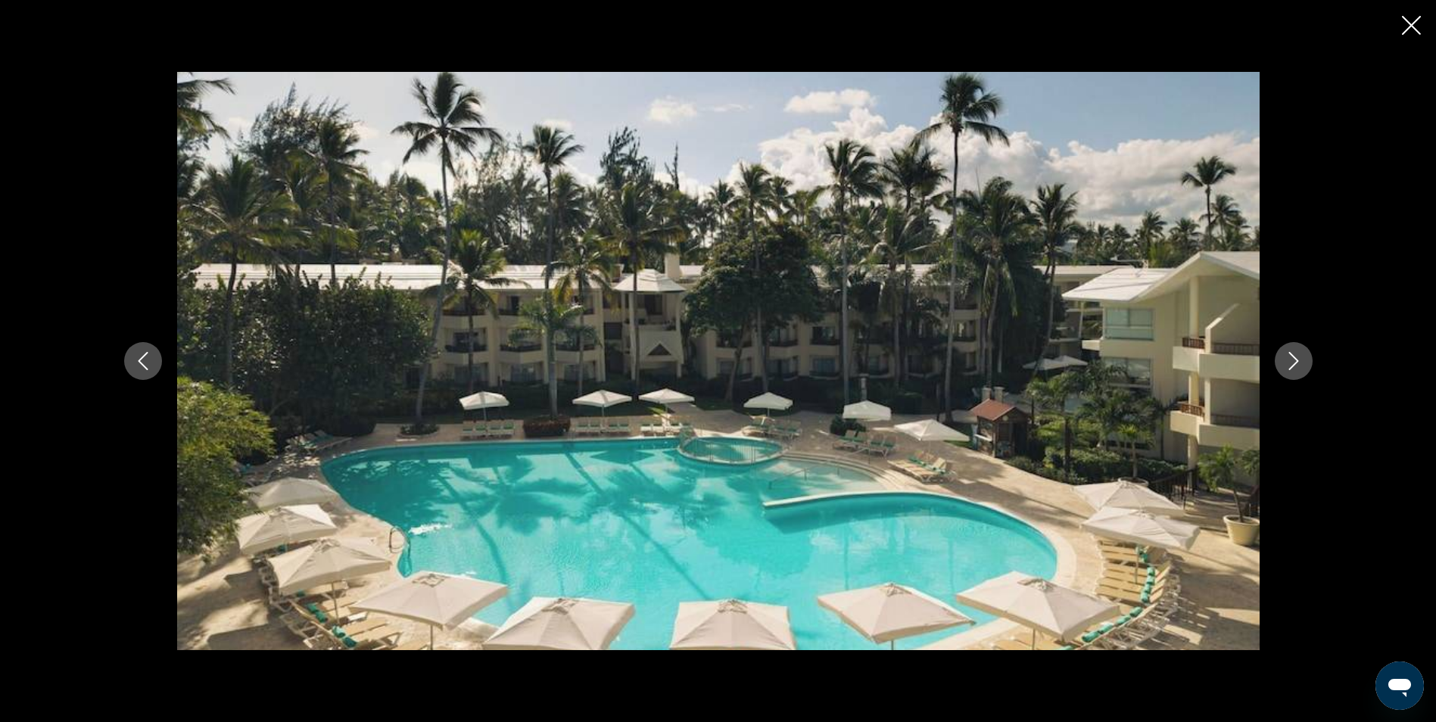
click at [1298, 356] on icon "Next image" at bounding box center [1294, 361] width 18 height 18
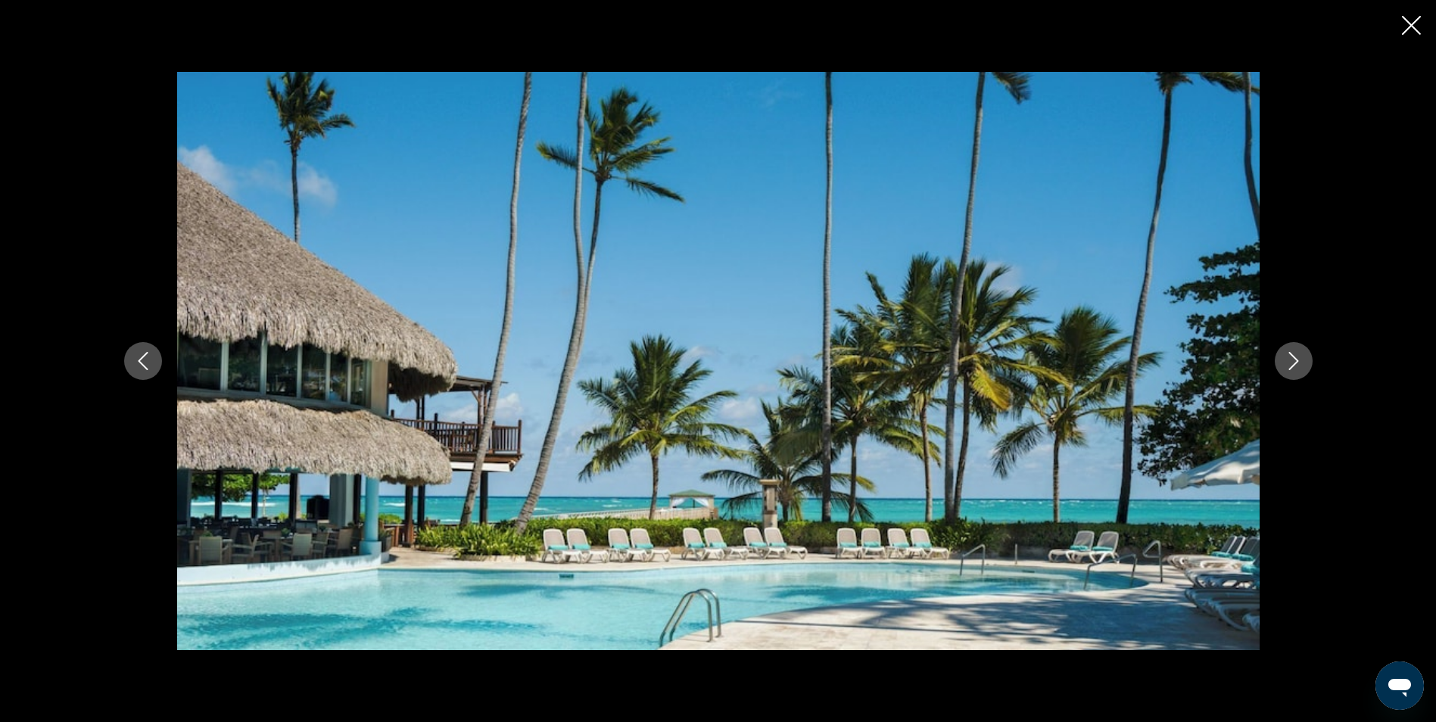
click at [140, 351] on button "Previous image" at bounding box center [143, 361] width 38 height 38
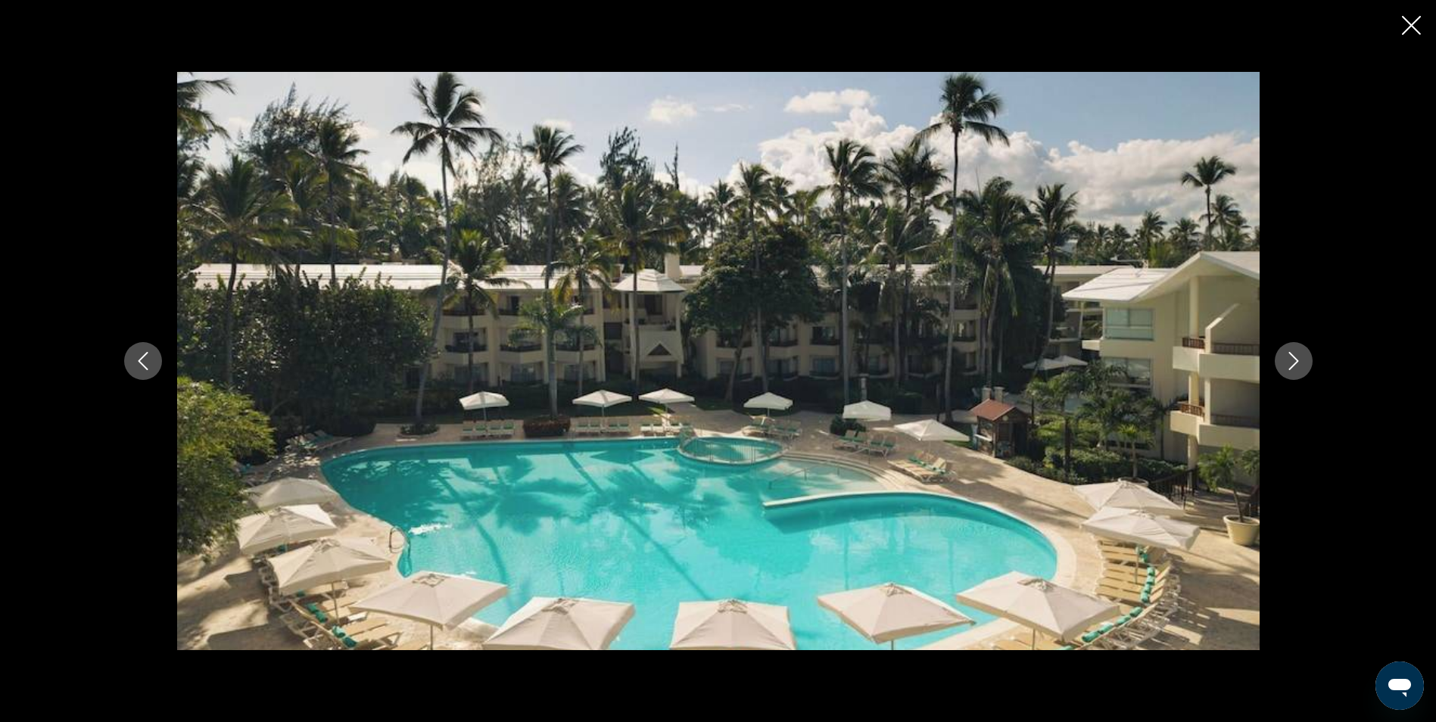
click at [1296, 351] on button "Next image" at bounding box center [1294, 361] width 38 height 38
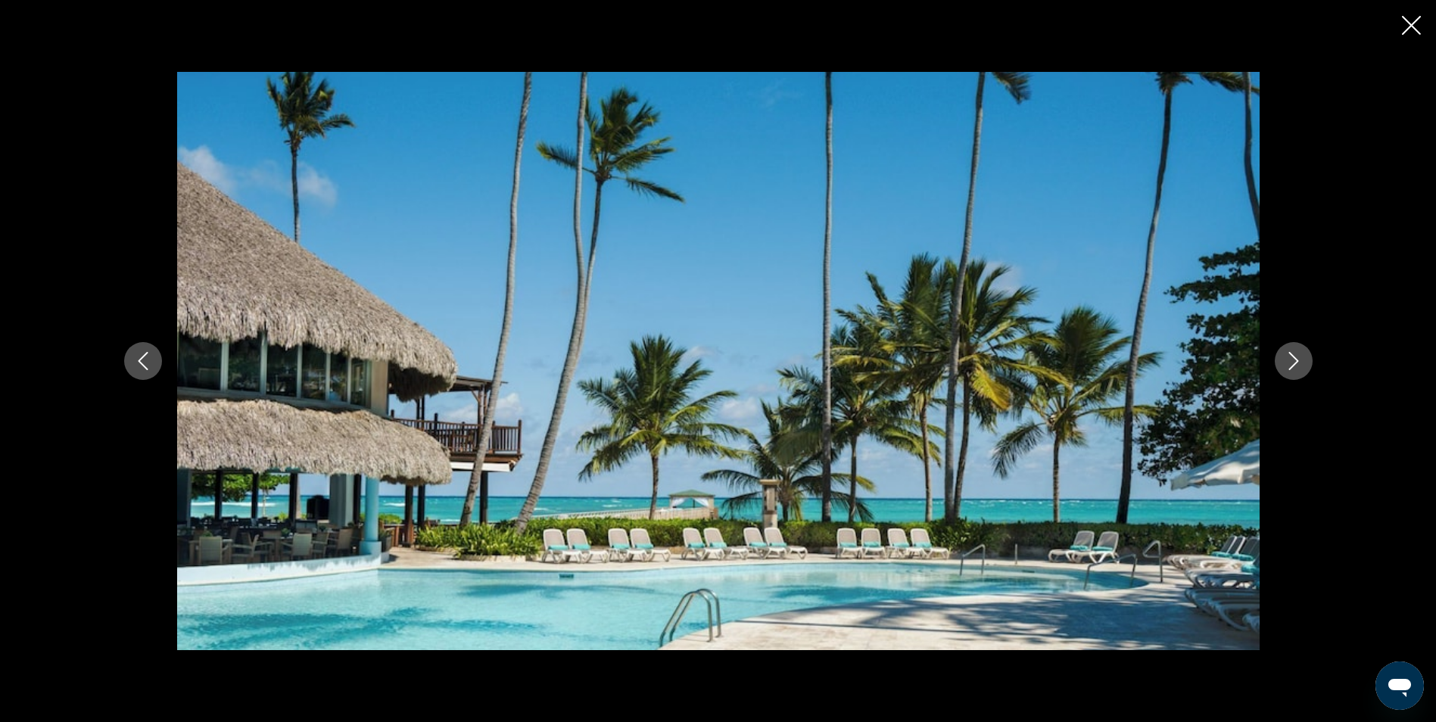
click at [1296, 351] on button "Next image" at bounding box center [1294, 361] width 38 height 38
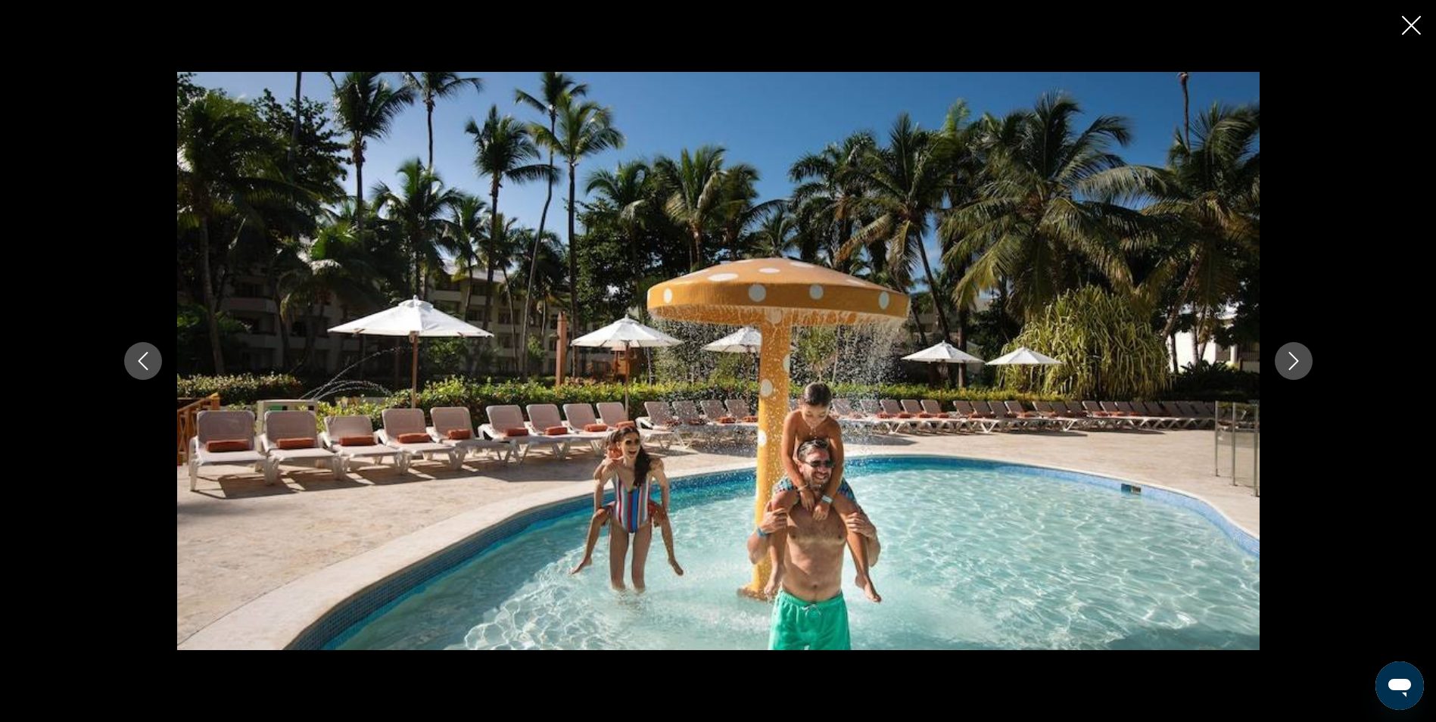
click at [1296, 351] on button "Next image" at bounding box center [1294, 361] width 38 height 38
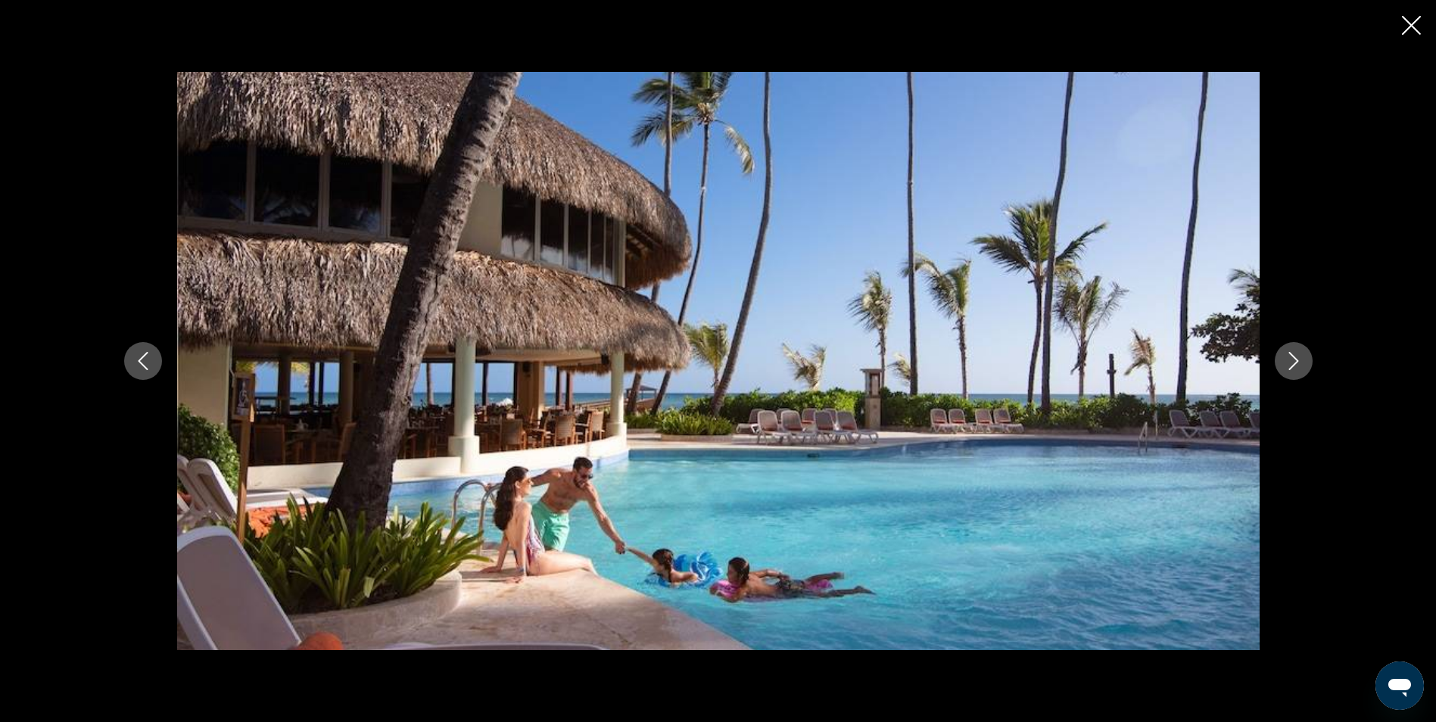
click at [1296, 351] on button "Next image" at bounding box center [1294, 361] width 38 height 38
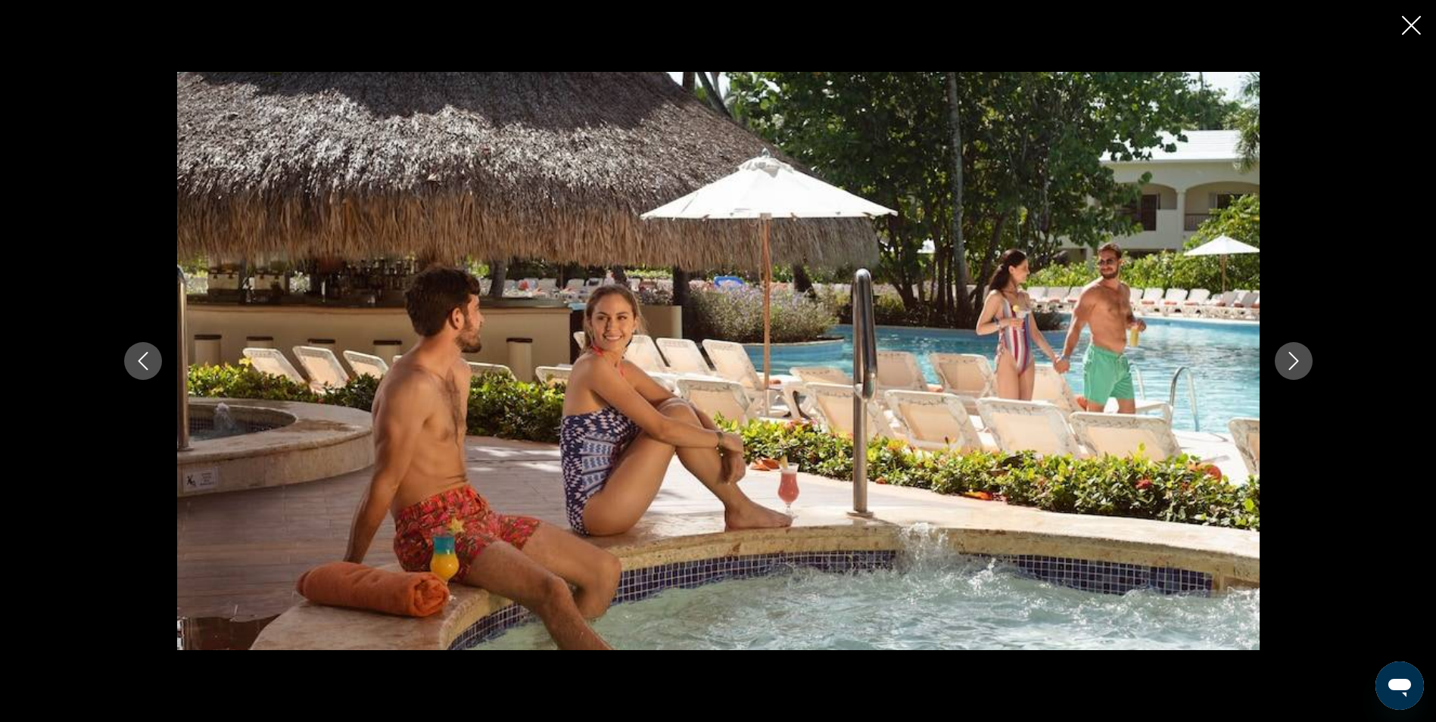
click at [1296, 351] on button "Next image" at bounding box center [1294, 361] width 38 height 38
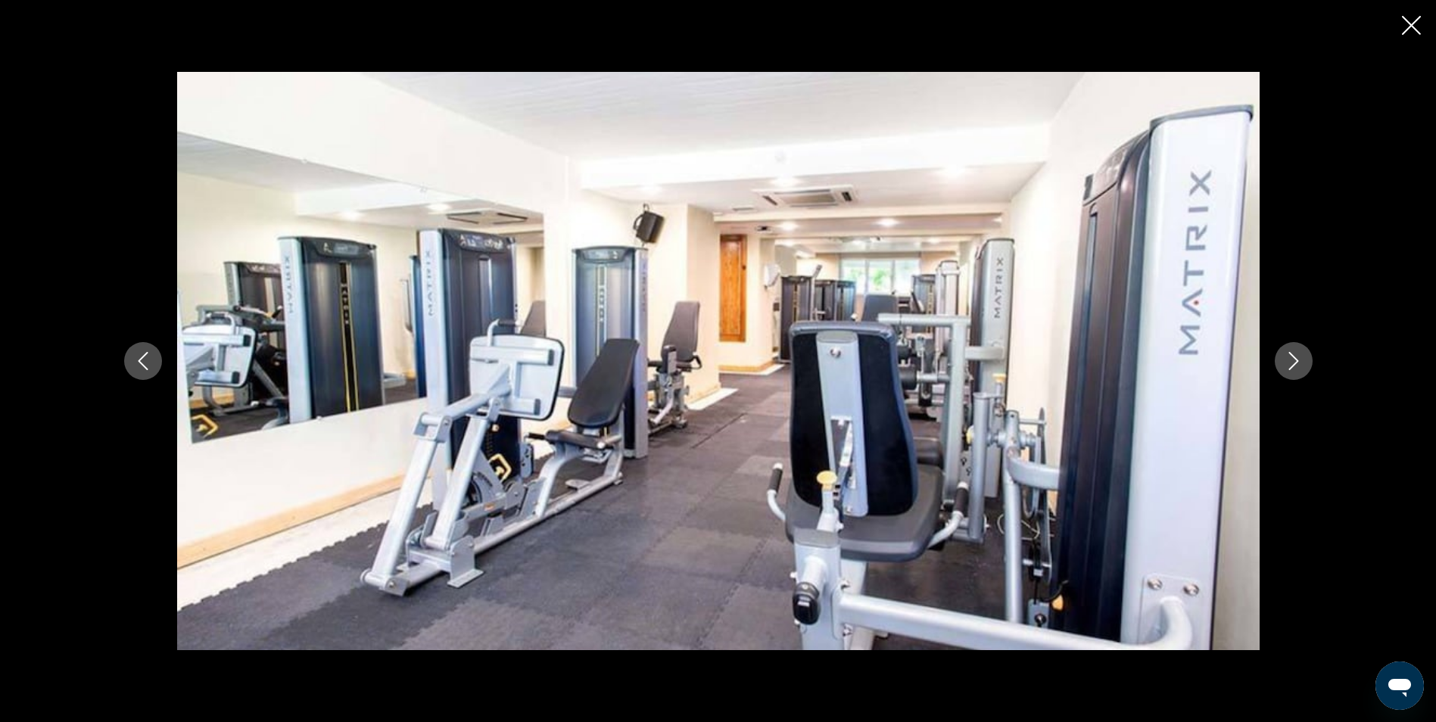
click at [1296, 351] on button "Next image" at bounding box center [1294, 361] width 38 height 38
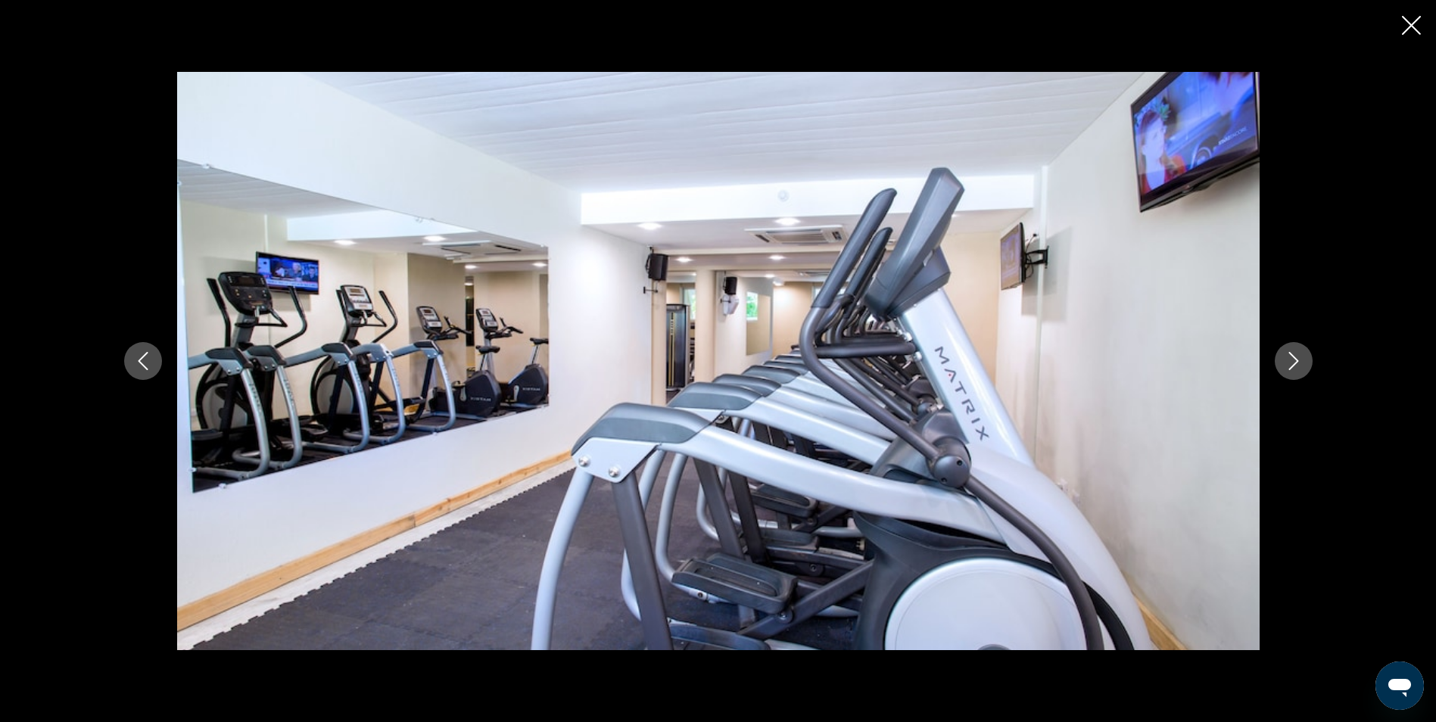
click at [1296, 351] on button "Next image" at bounding box center [1294, 361] width 38 height 38
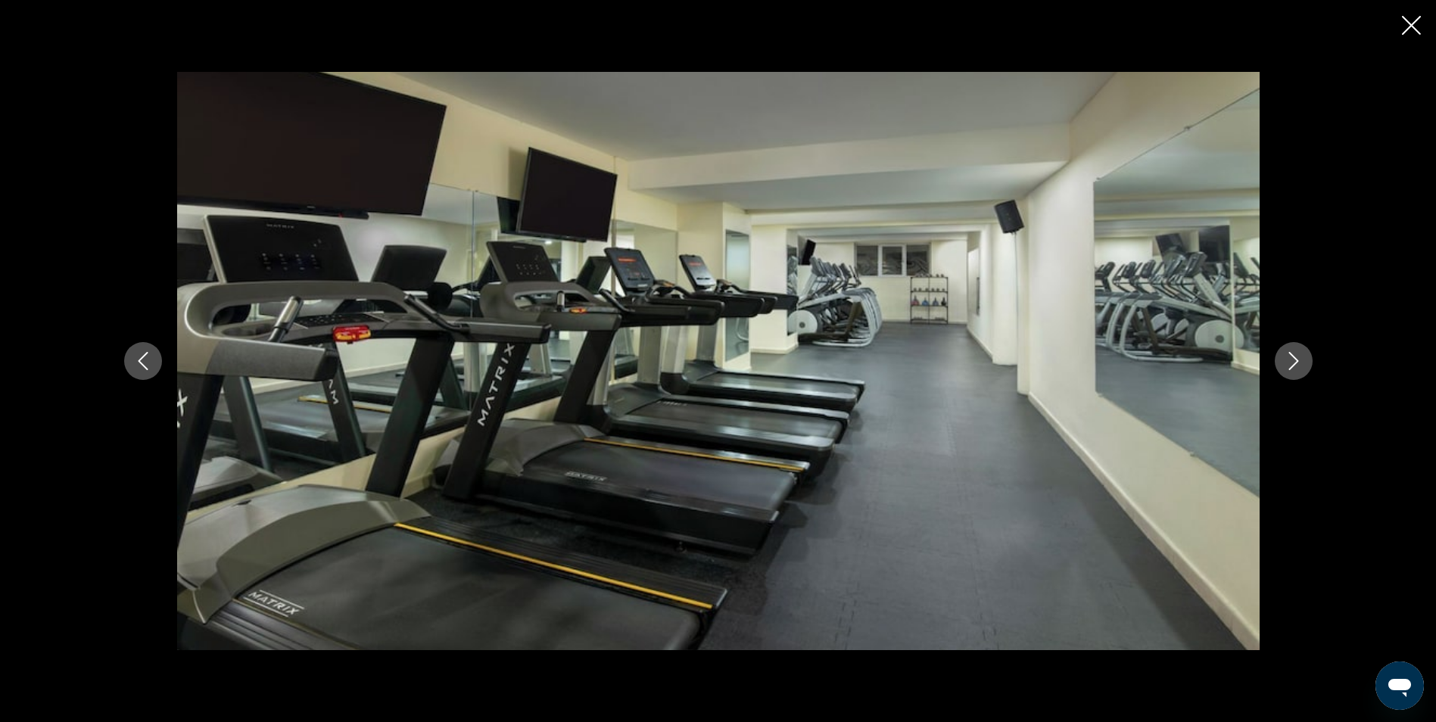
click at [1296, 351] on button "Next image" at bounding box center [1294, 361] width 38 height 38
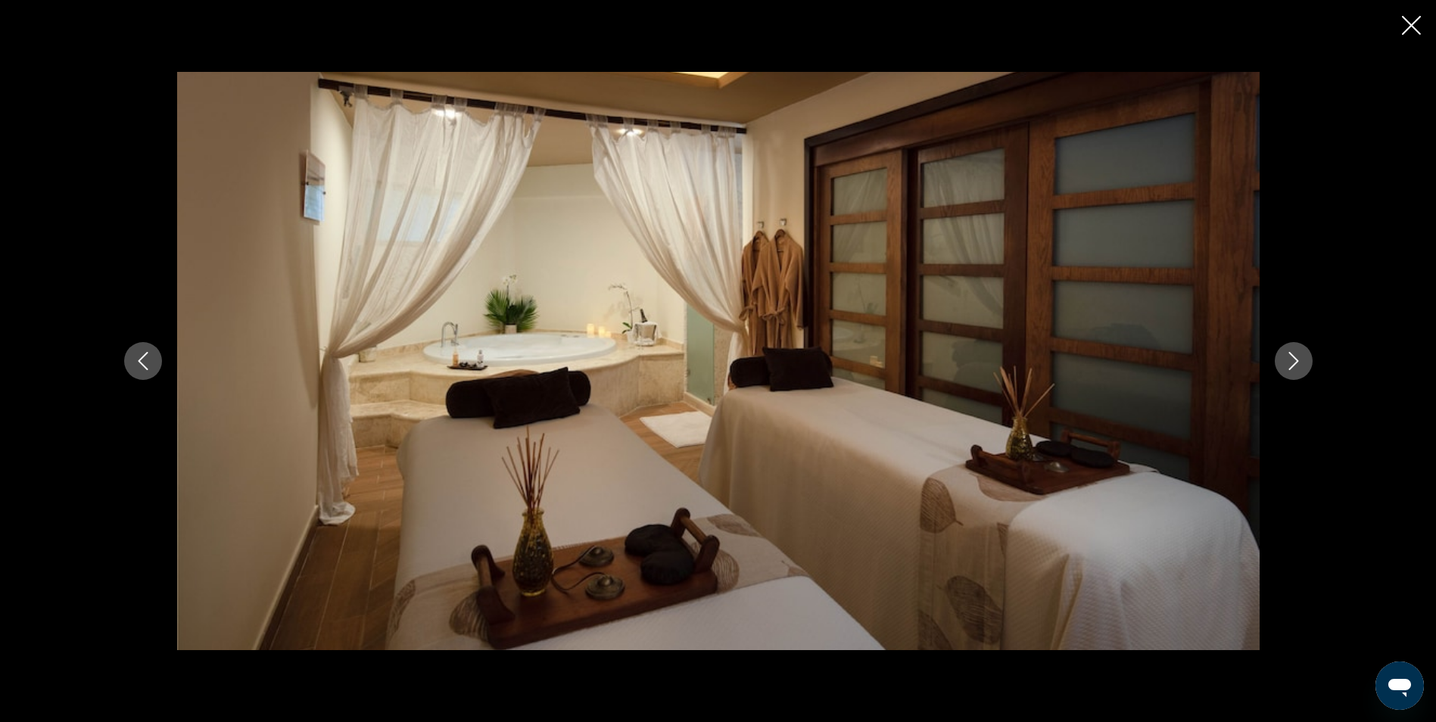
click at [1296, 351] on button "Next image" at bounding box center [1294, 361] width 38 height 38
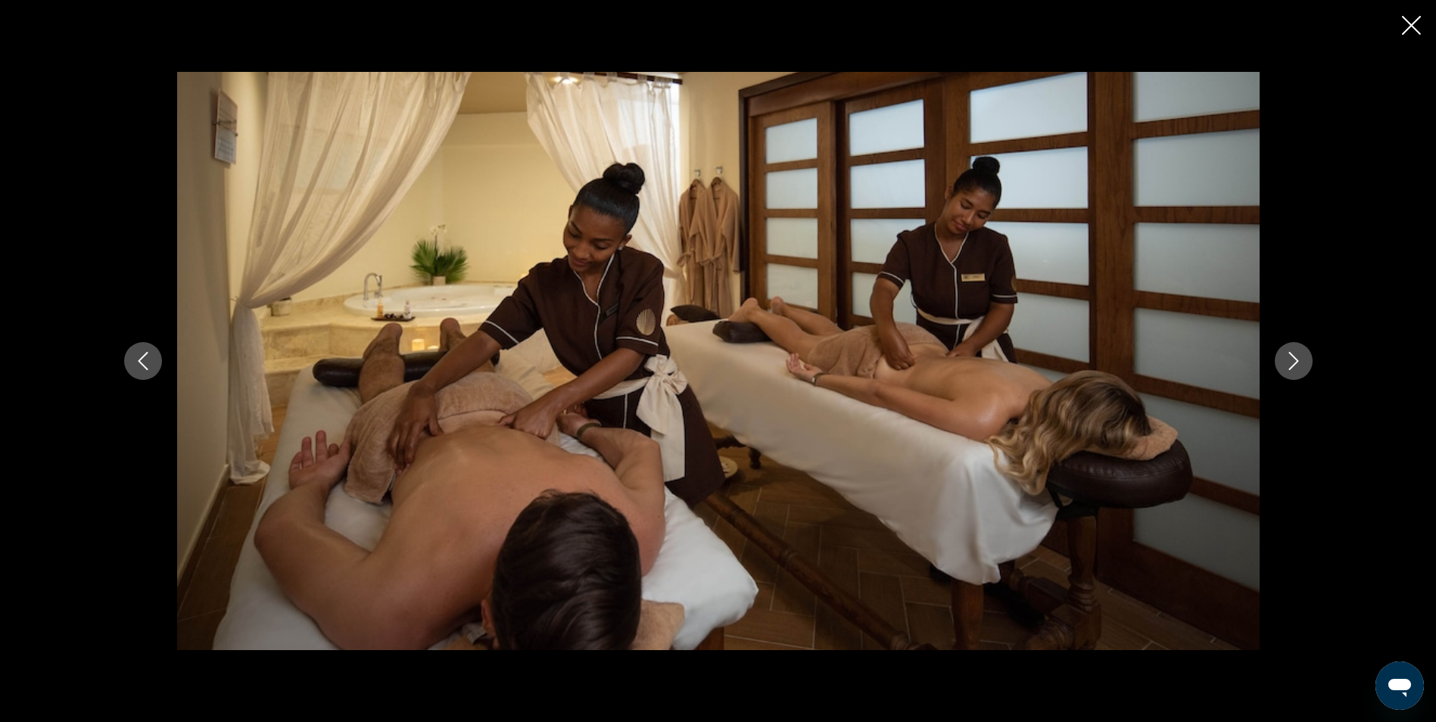
click at [1296, 351] on button "Next image" at bounding box center [1294, 361] width 38 height 38
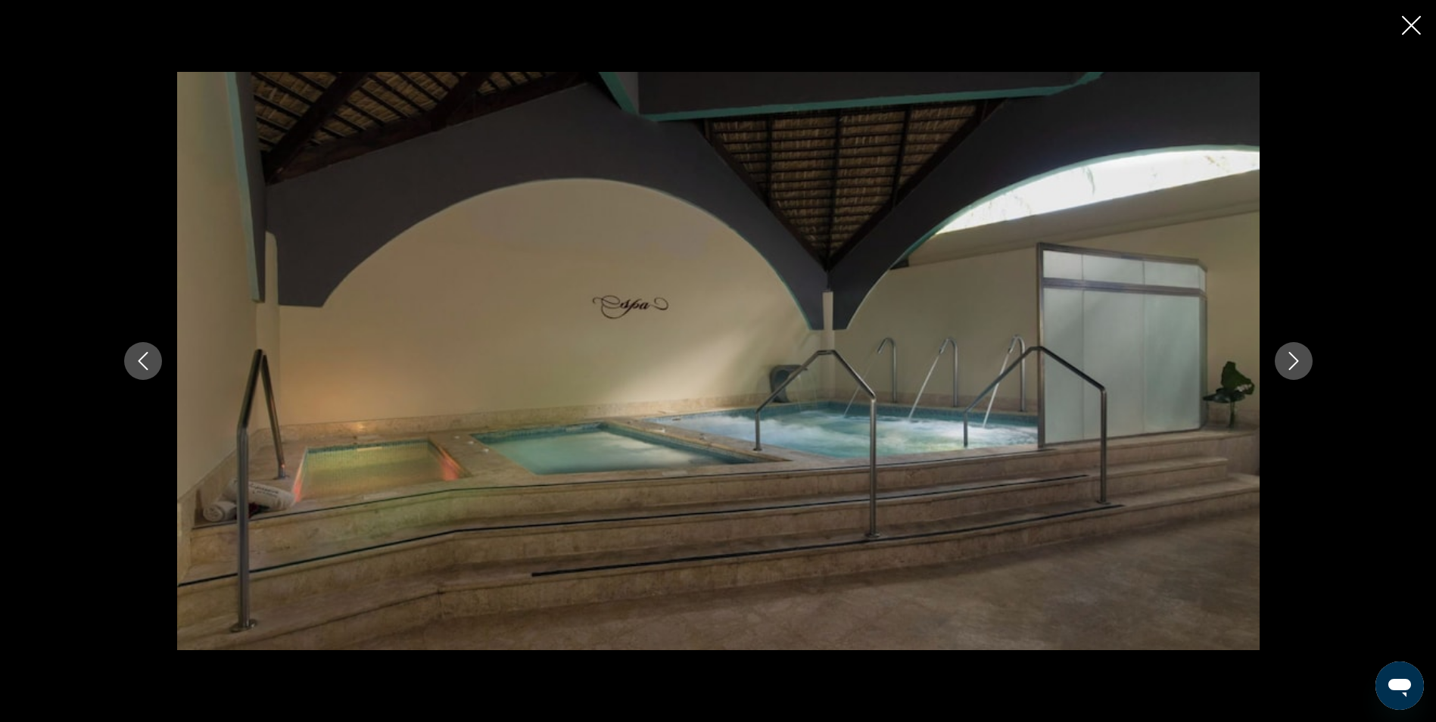
click at [1294, 356] on icon "Next image" at bounding box center [1294, 361] width 18 height 18
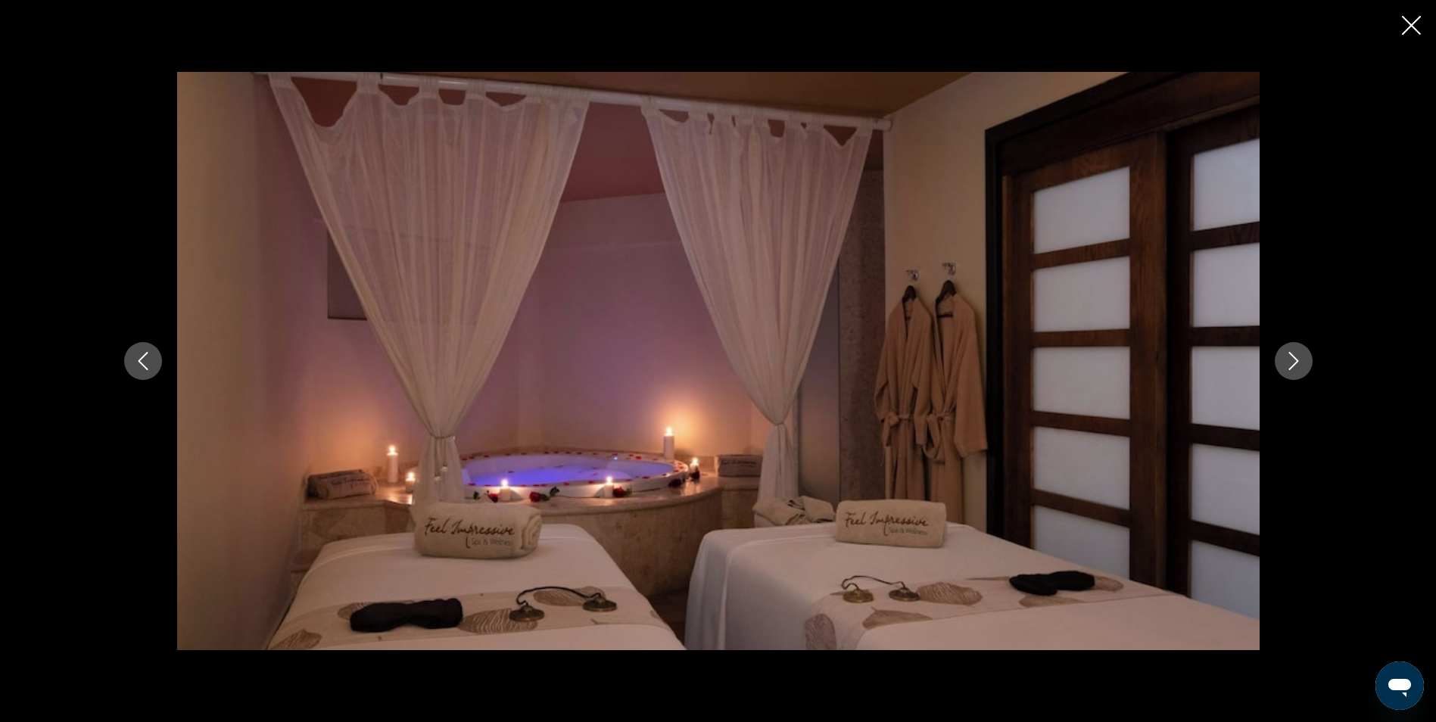
click at [1294, 356] on icon "Next image" at bounding box center [1294, 361] width 18 height 18
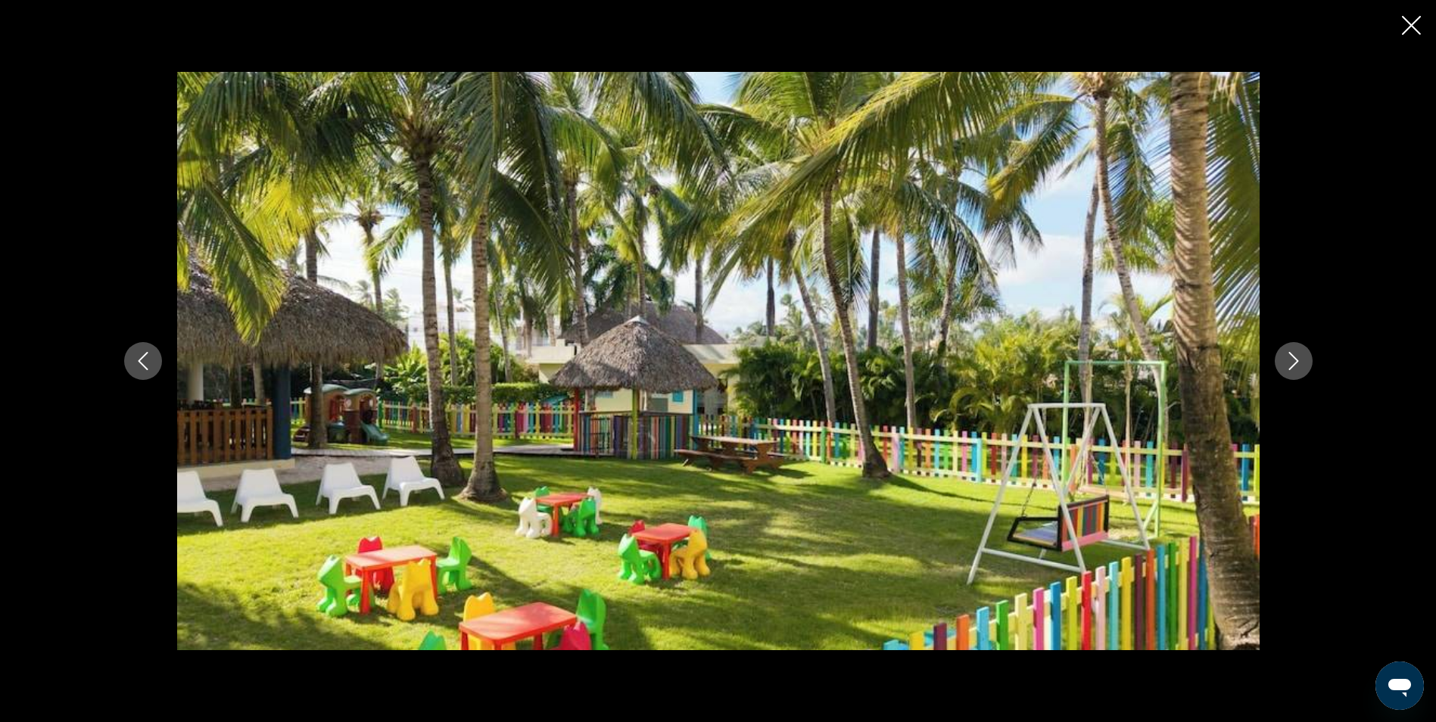
click at [1294, 356] on icon "Next image" at bounding box center [1294, 361] width 18 height 18
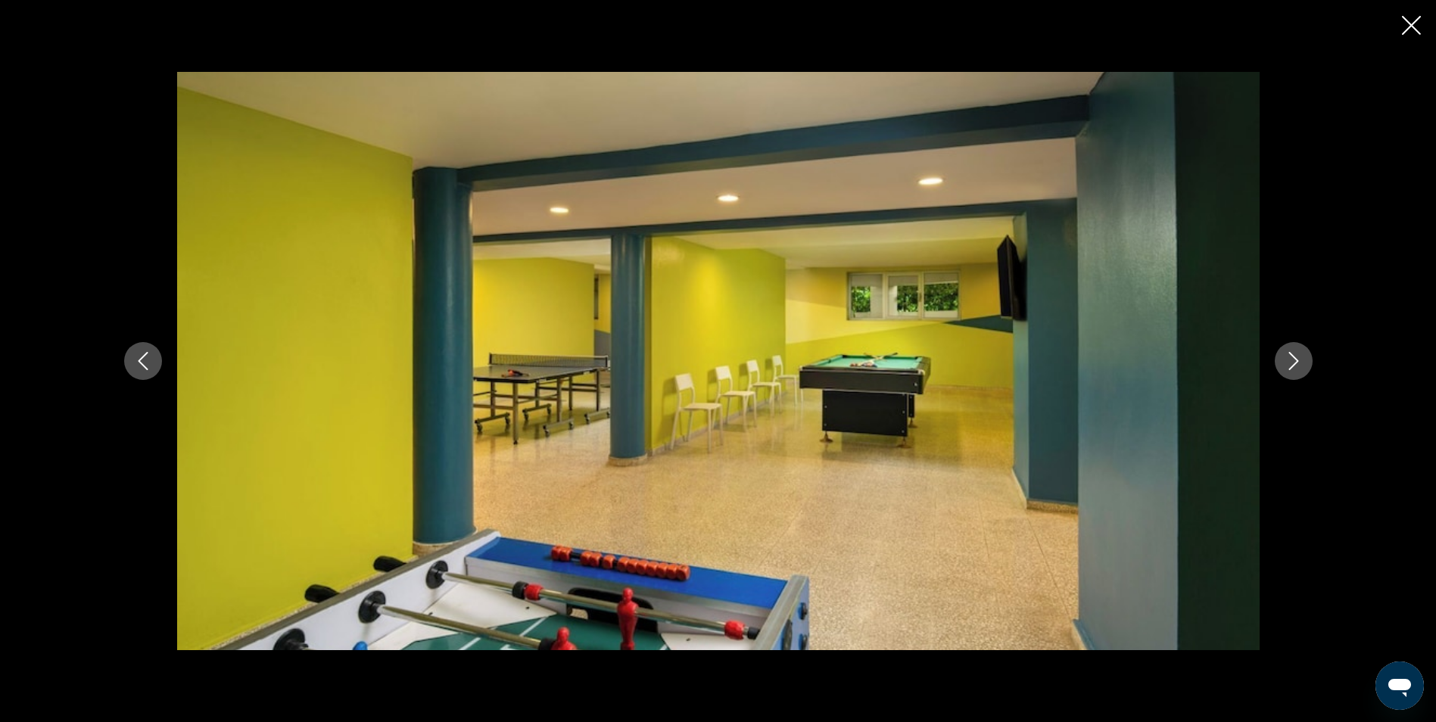
click at [1294, 356] on icon "Next image" at bounding box center [1294, 361] width 18 height 18
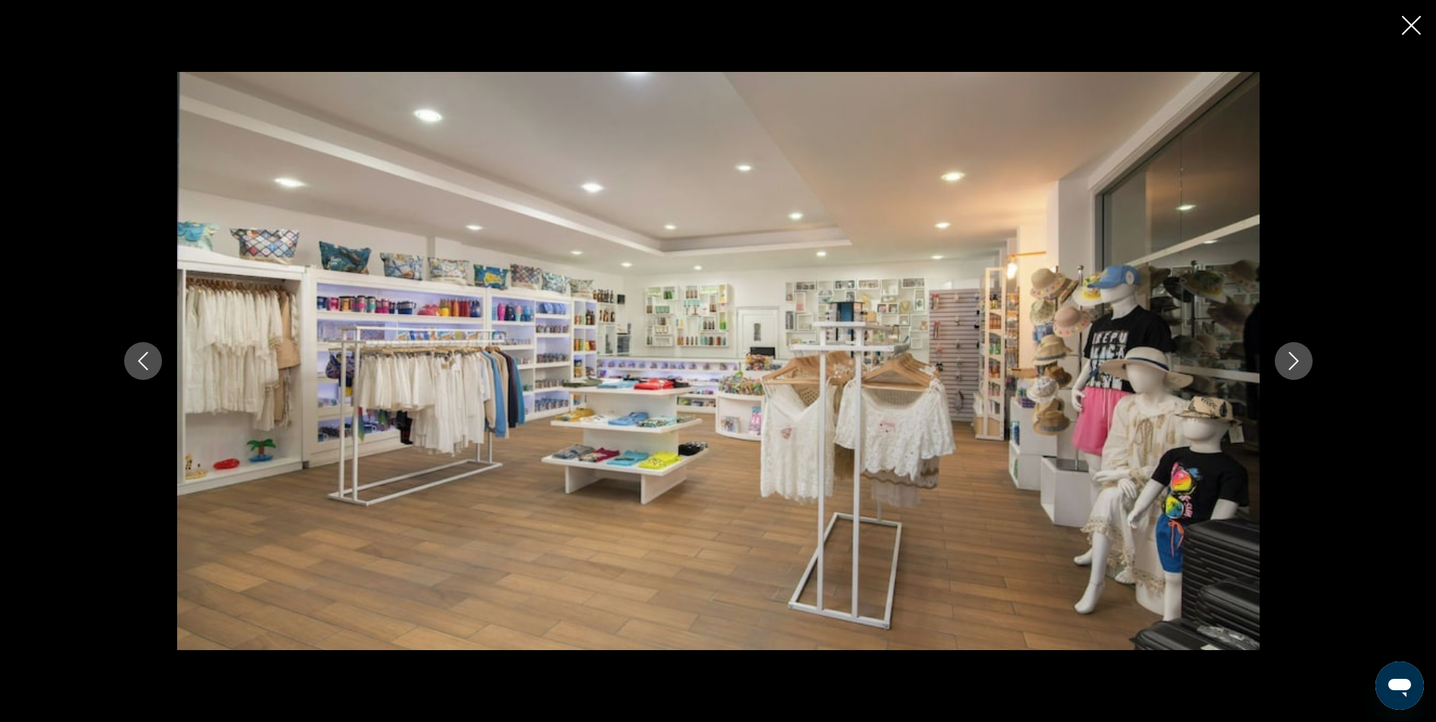
click at [1294, 356] on icon "Next image" at bounding box center [1294, 361] width 18 height 18
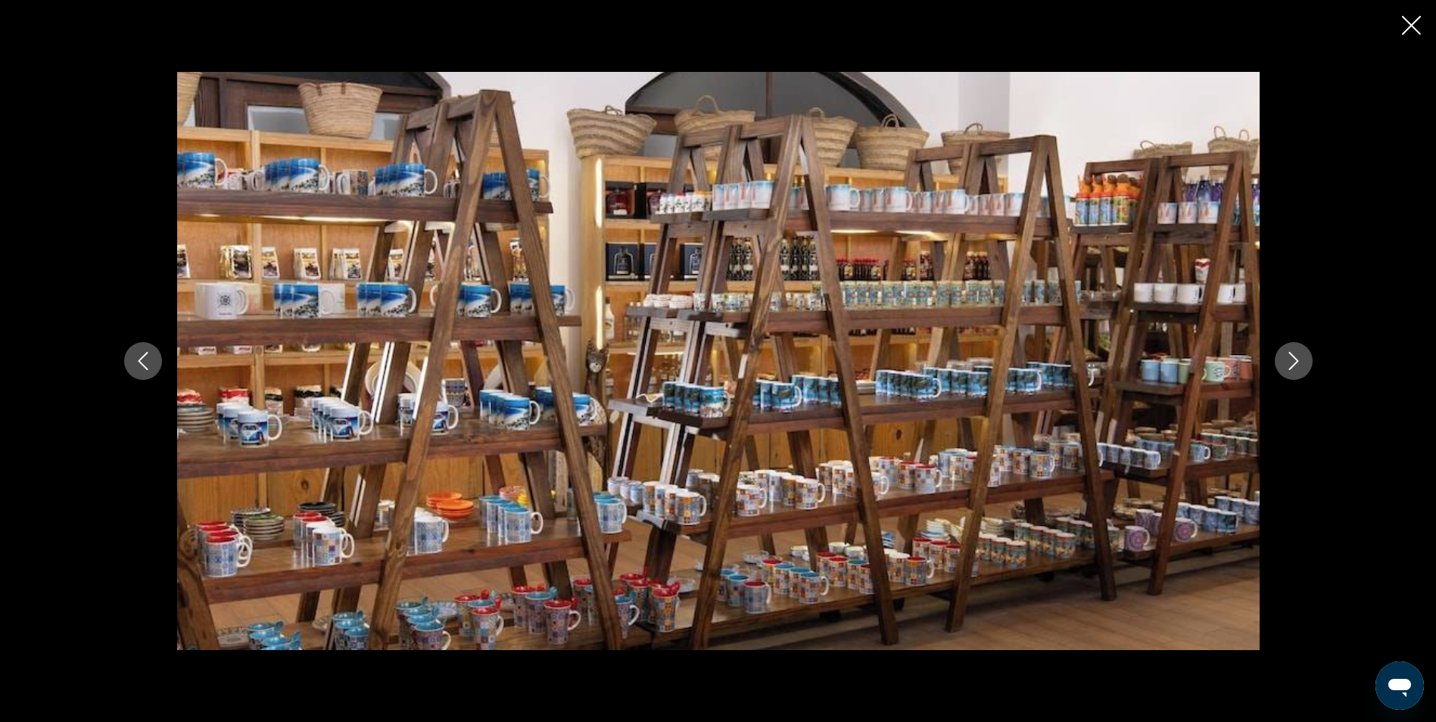
click at [1294, 356] on icon "Next image" at bounding box center [1294, 361] width 18 height 18
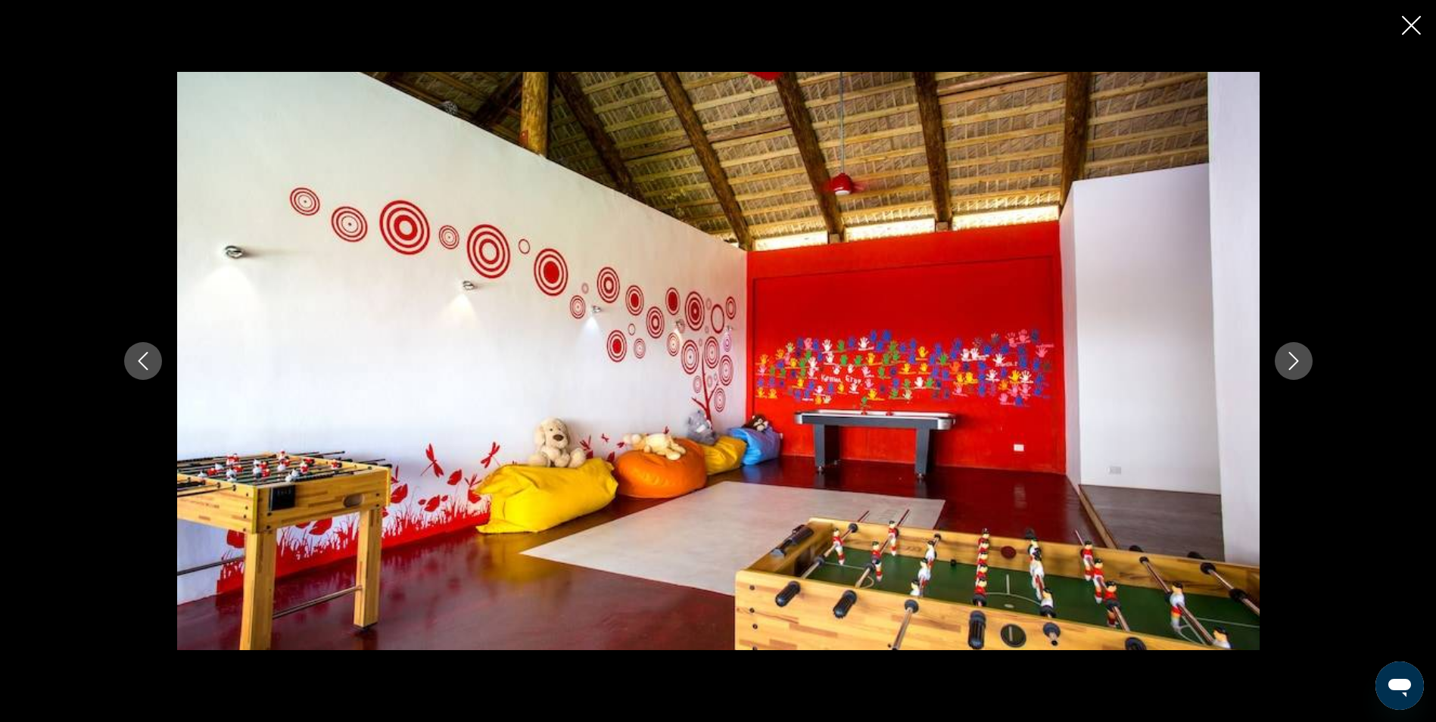
click at [1294, 356] on icon "Next image" at bounding box center [1294, 361] width 18 height 18
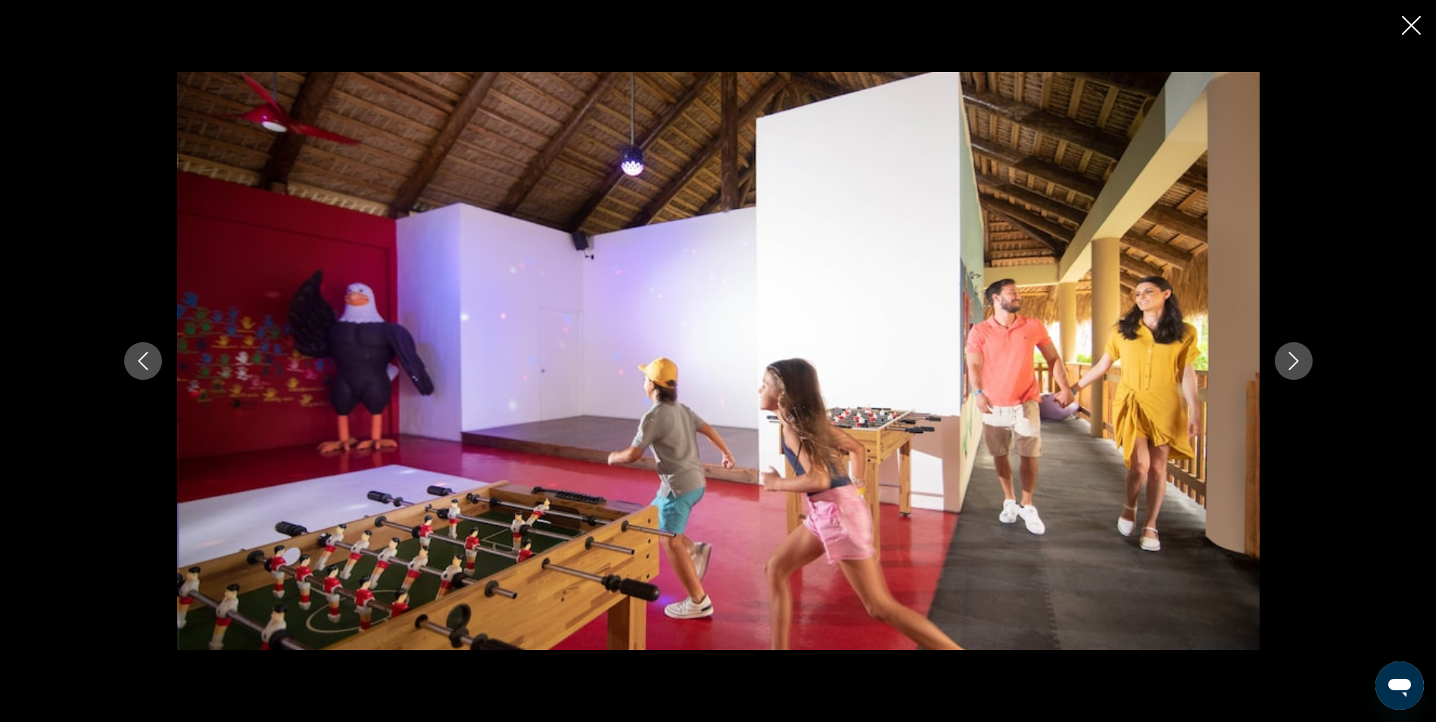
click at [1294, 356] on icon "Next image" at bounding box center [1294, 361] width 18 height 18
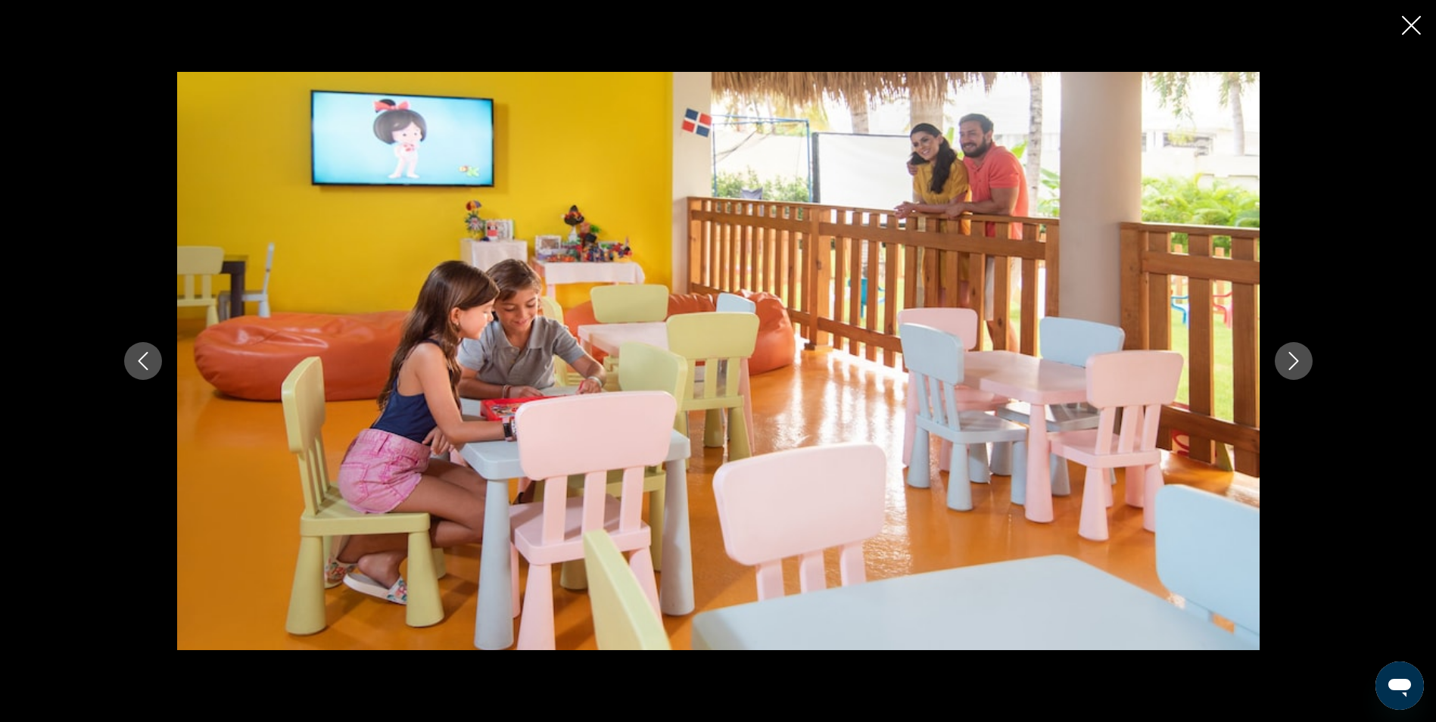
click at [1294, 356] on icon "Next image" at bounding box center [1294, 361] width 18 height 18
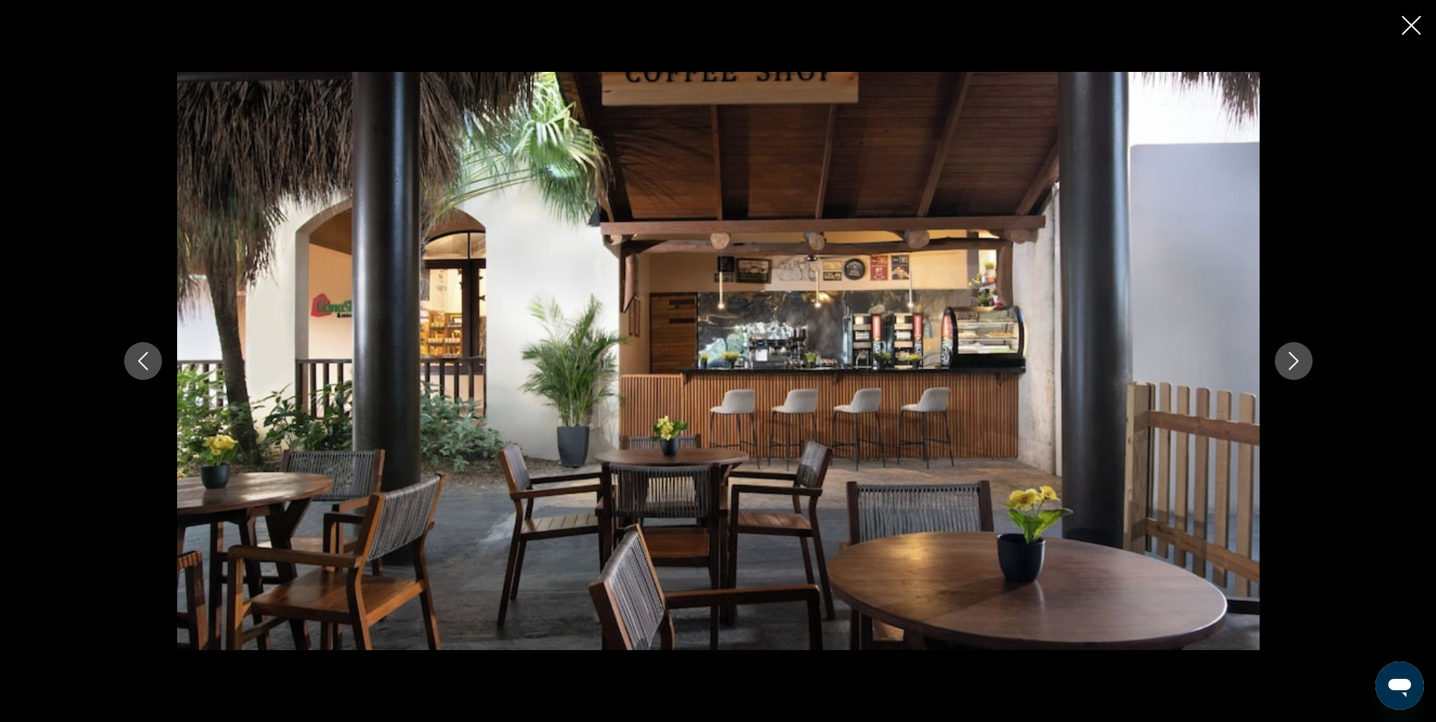
click at [1294, 356] on icon "Next image" at bounding box center [1294, 361] width 18 height 18
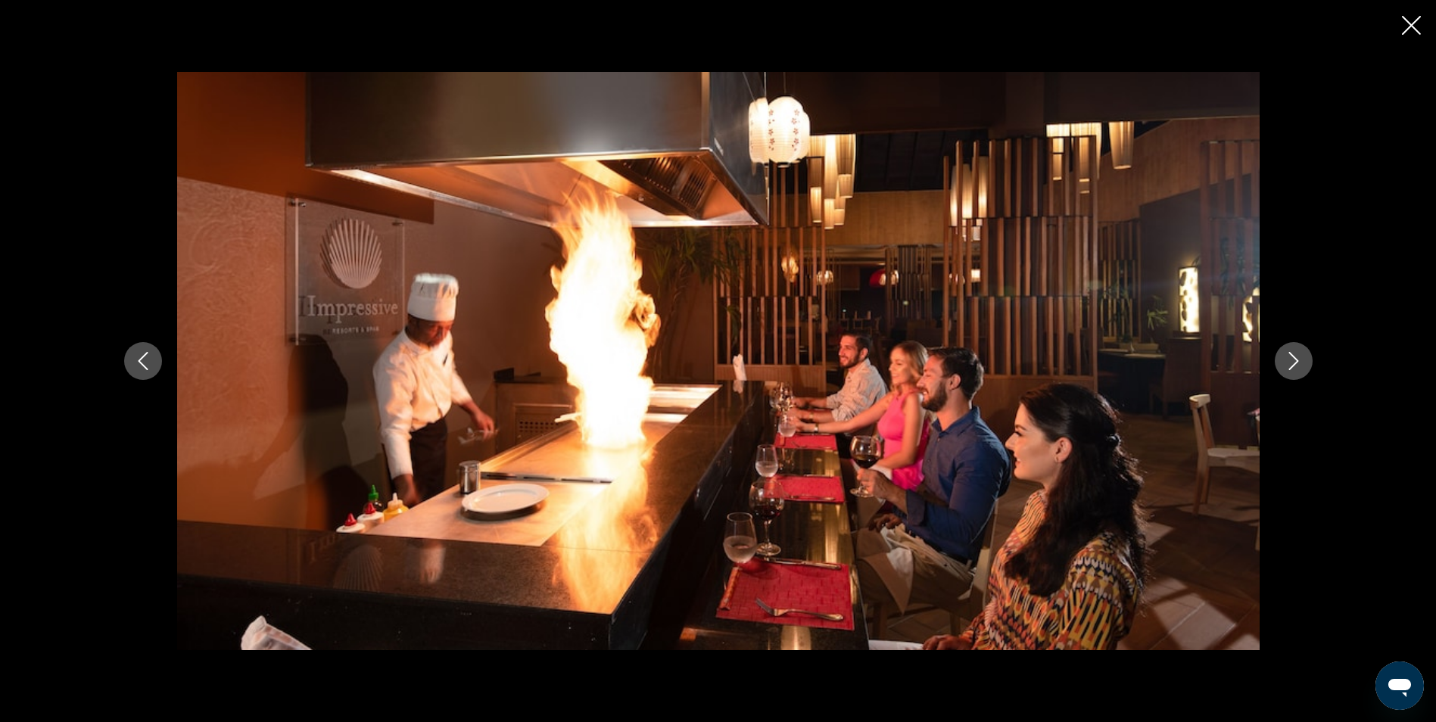
click at [1294, 356] on icon "Next image" at bounding box center [1294, 361] width 18 height 18
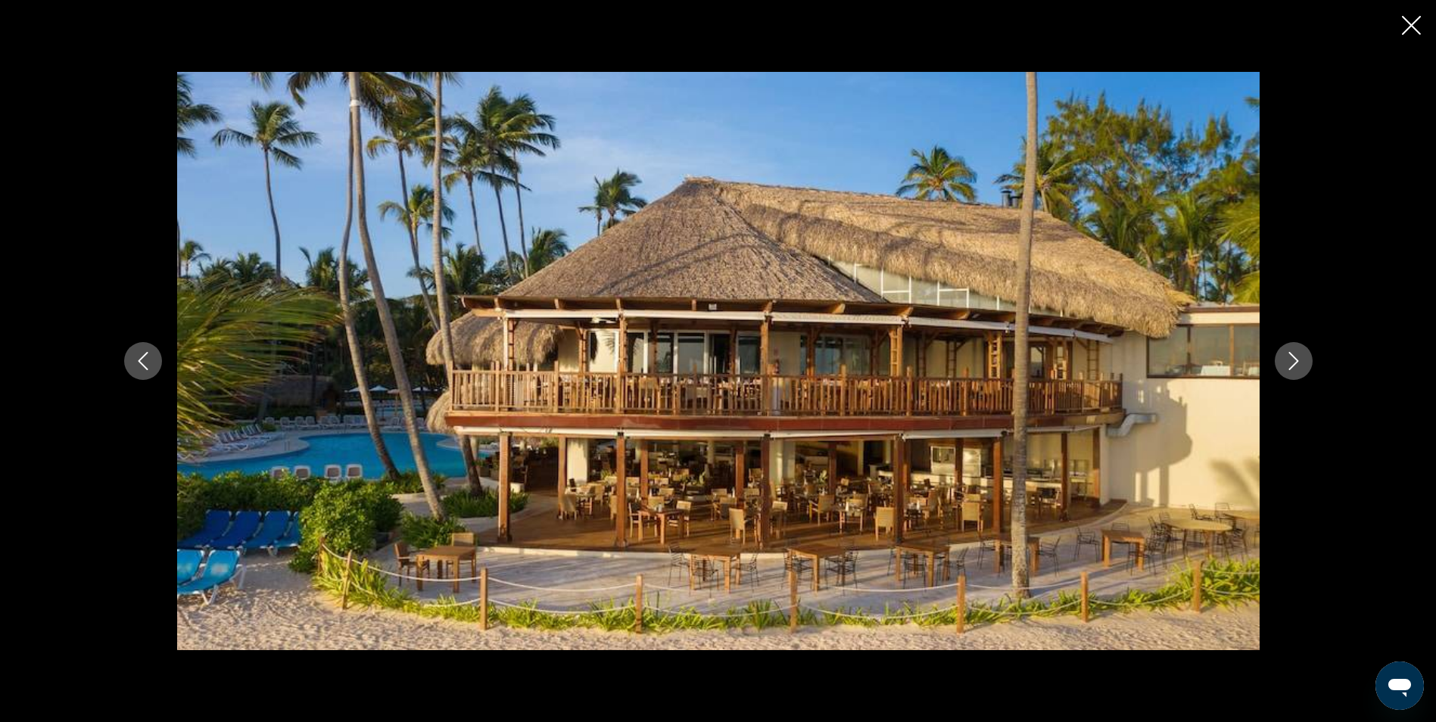
click at [1294, 356] on icon "Next image" at bounding box center [1294, 361] width 18 height 18
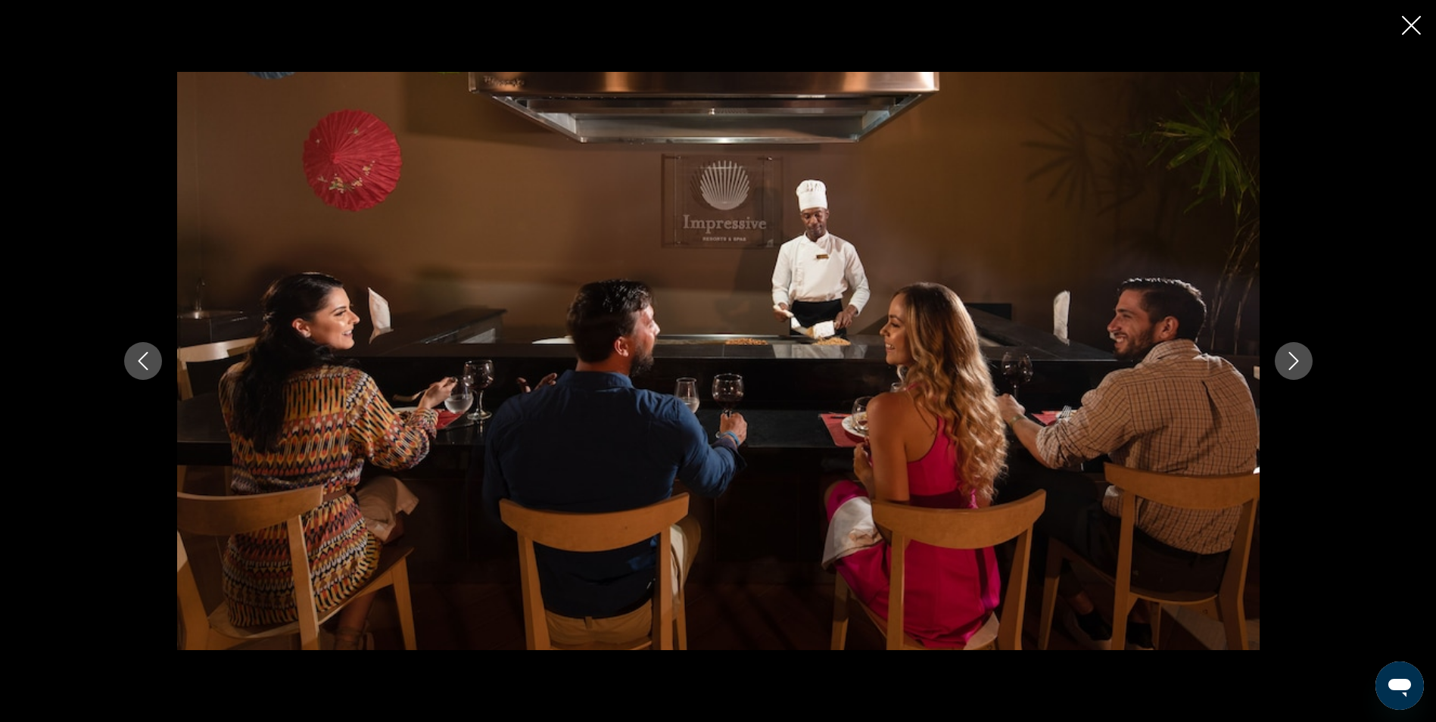
click at [1294, 356] on icon "Next image" at bounding box center [1294, 361] width 18 height 18
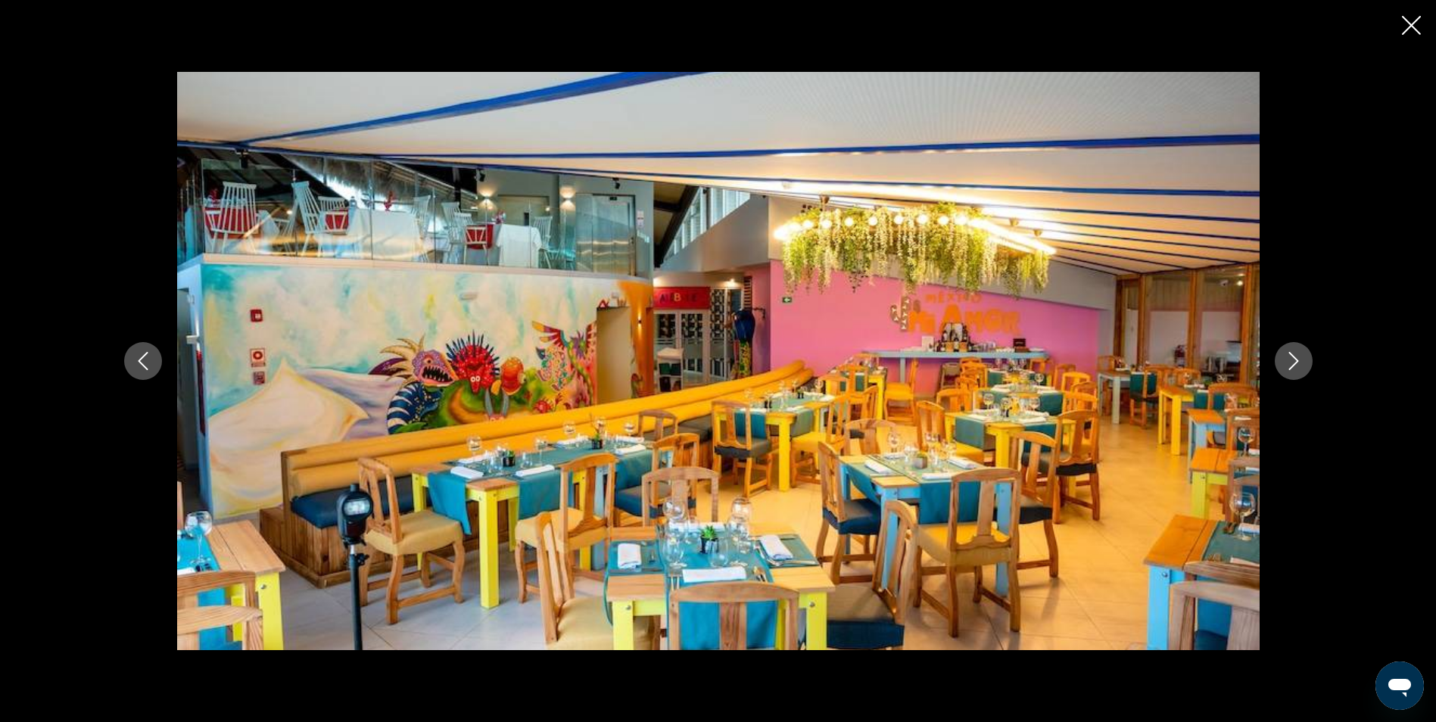
click at [1294, 356] on icon "Next image" at bounding box center [1294, 361] width 18 height 18
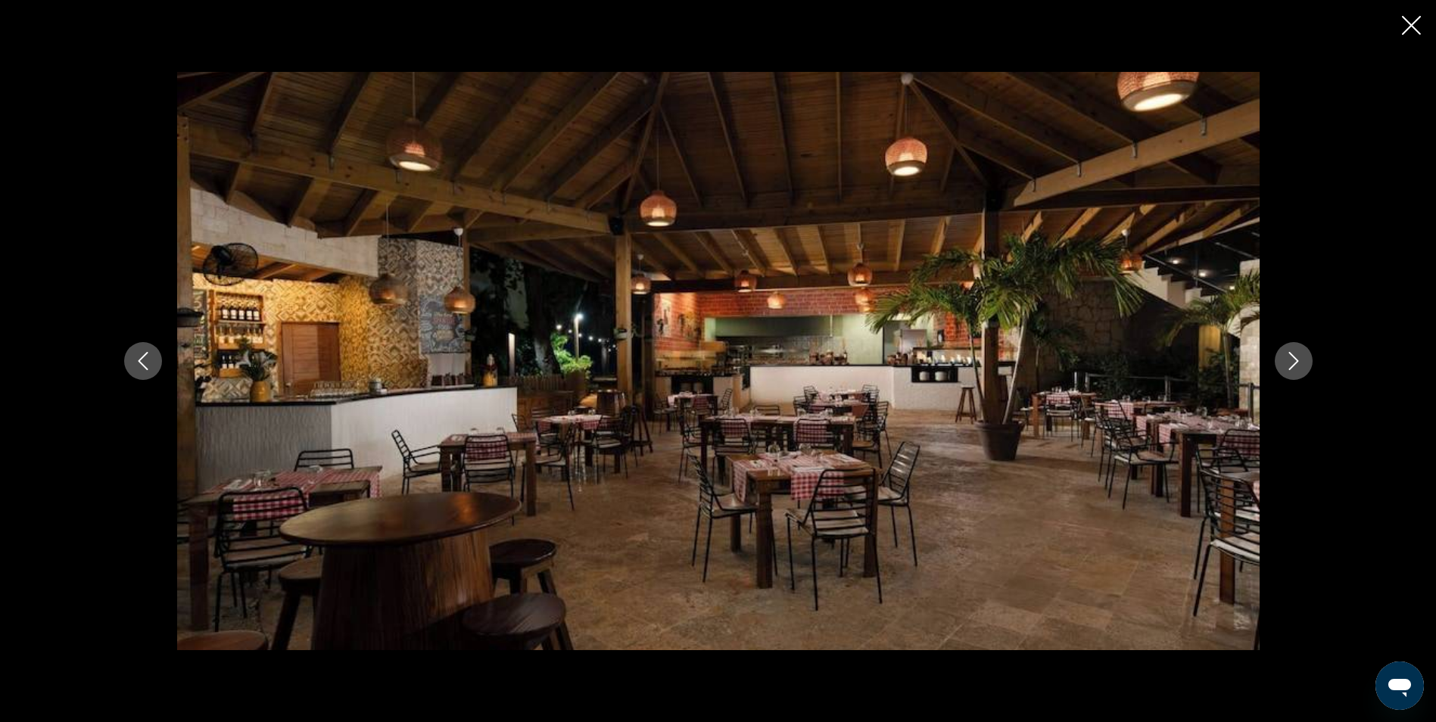
click at [1294, 356] on icon "Next image" at bounding box center [1294, 361] width 18 height 18
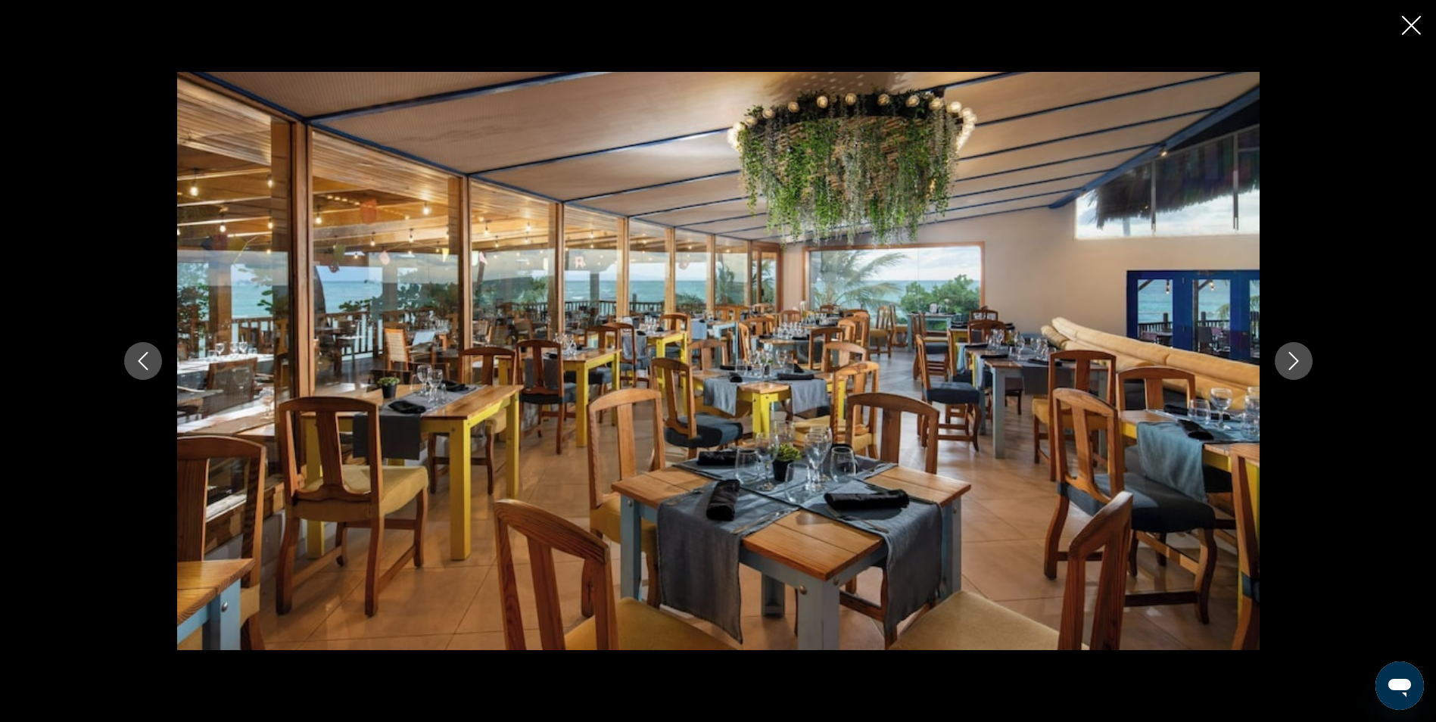
click at [1294, 356] on icon "Next image" at bounding box center [1294, 361] width 18 height 18
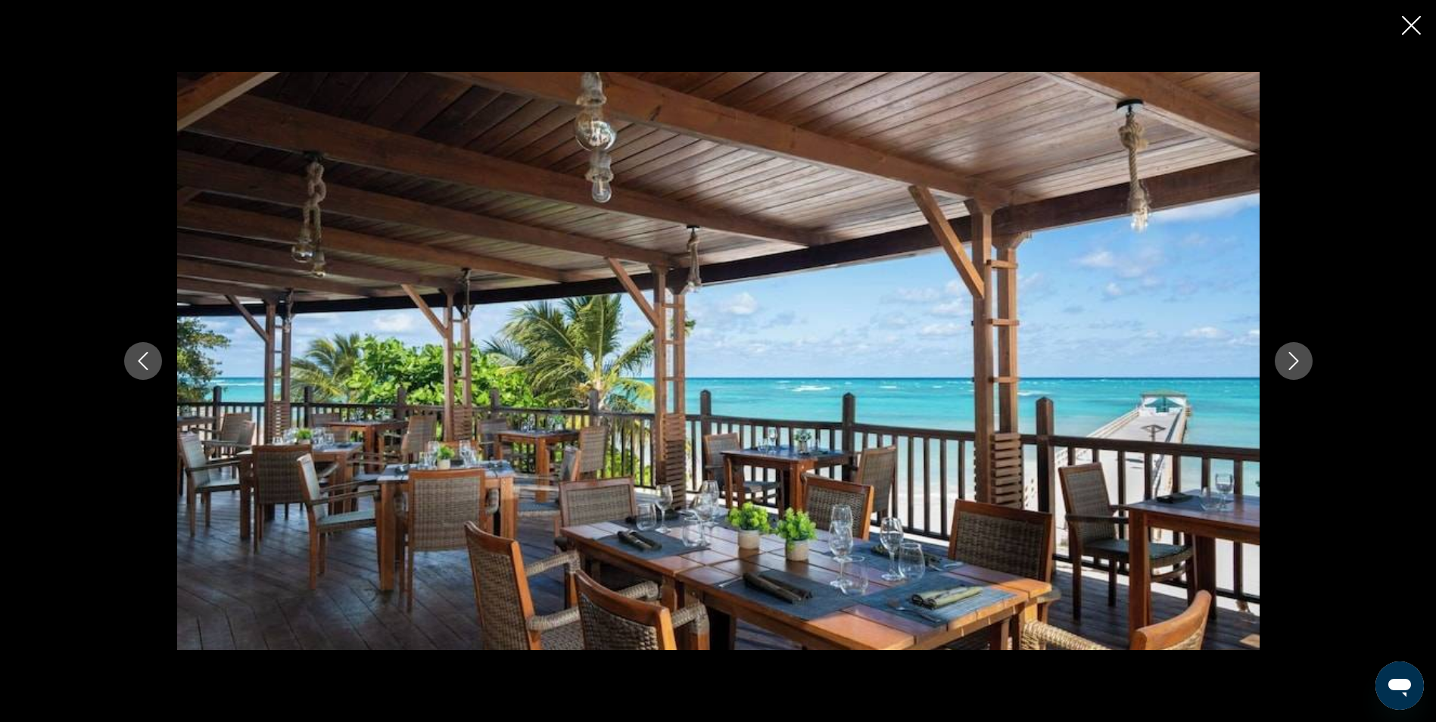
click at [1294, 356] on icon "Next image" at bounding box center [1294, 361] width 18 height 18
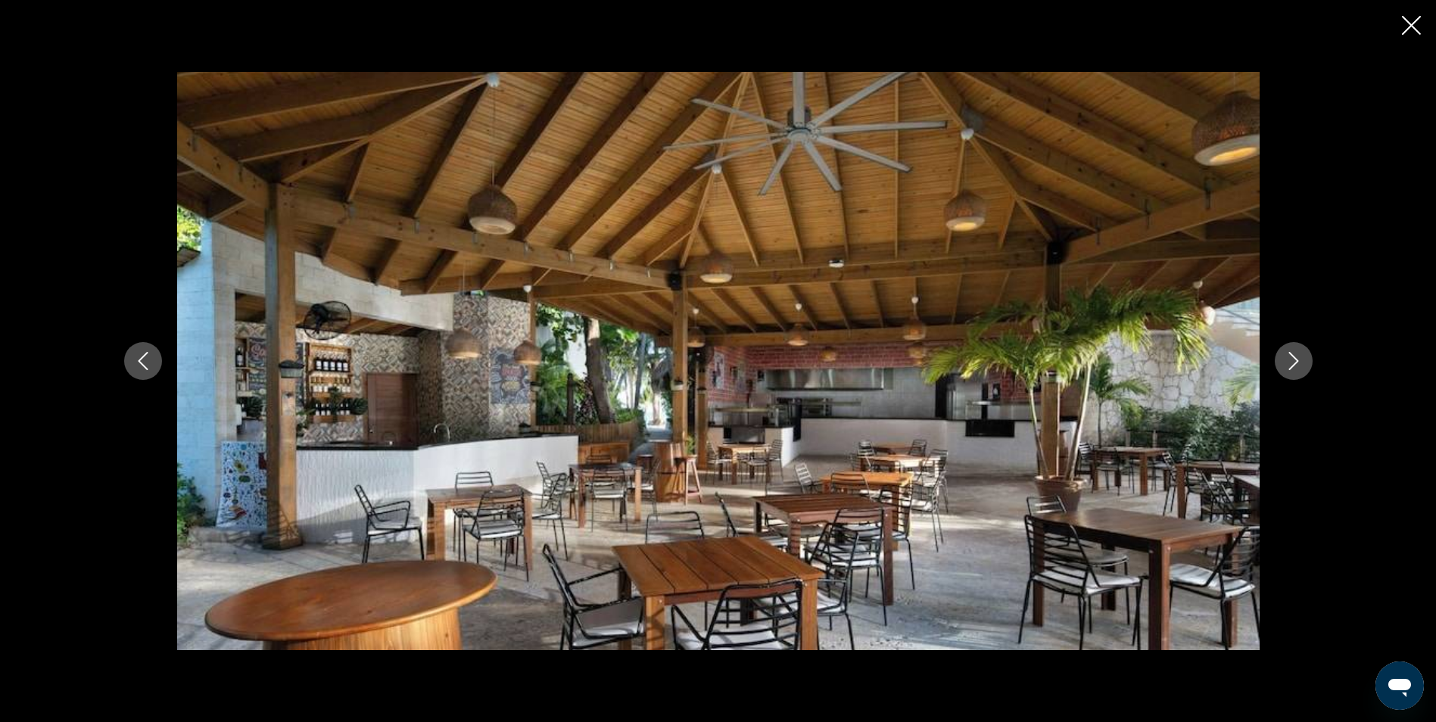
click at [1294, 356] on icon "Next image" at bounding box center [1294, 361] width 18 height 18
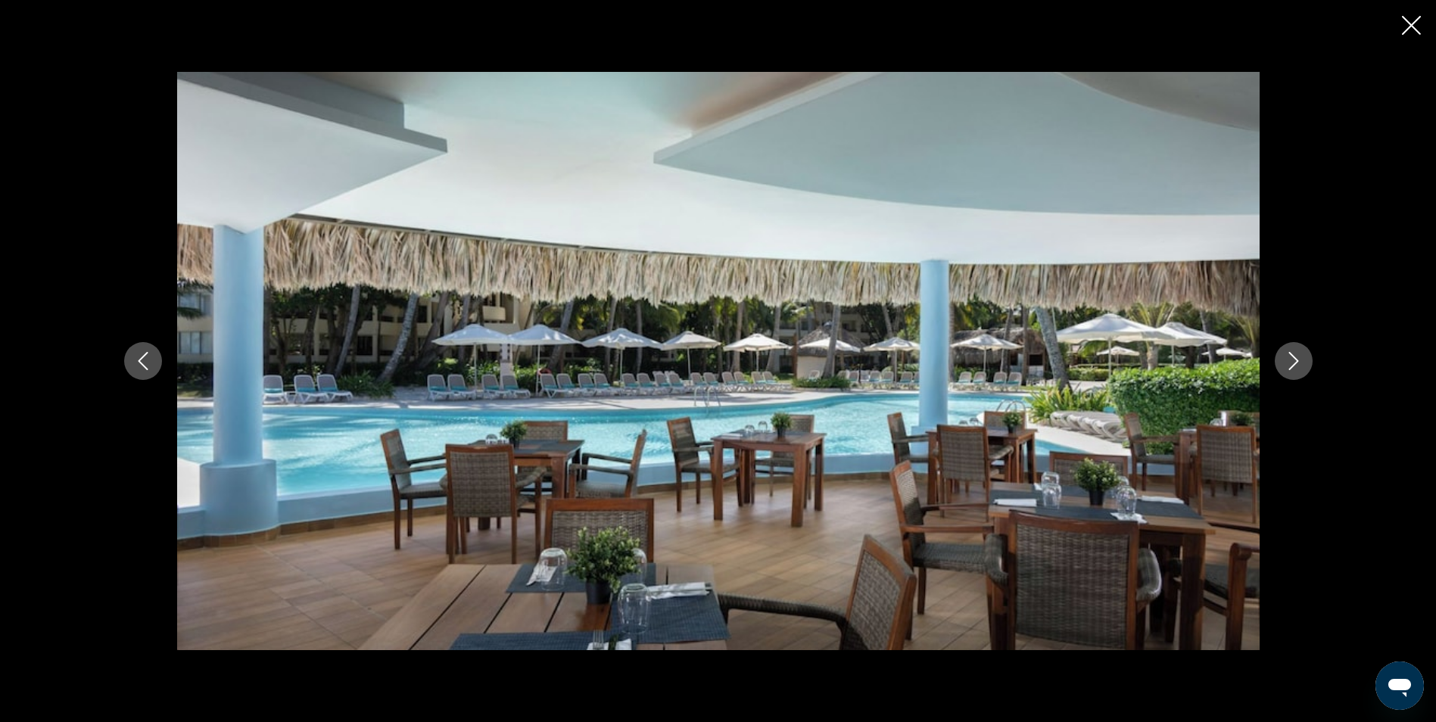
click at [1294, 356] on icon "Next image" at bounding box center [1294, 361] width 18 height 18
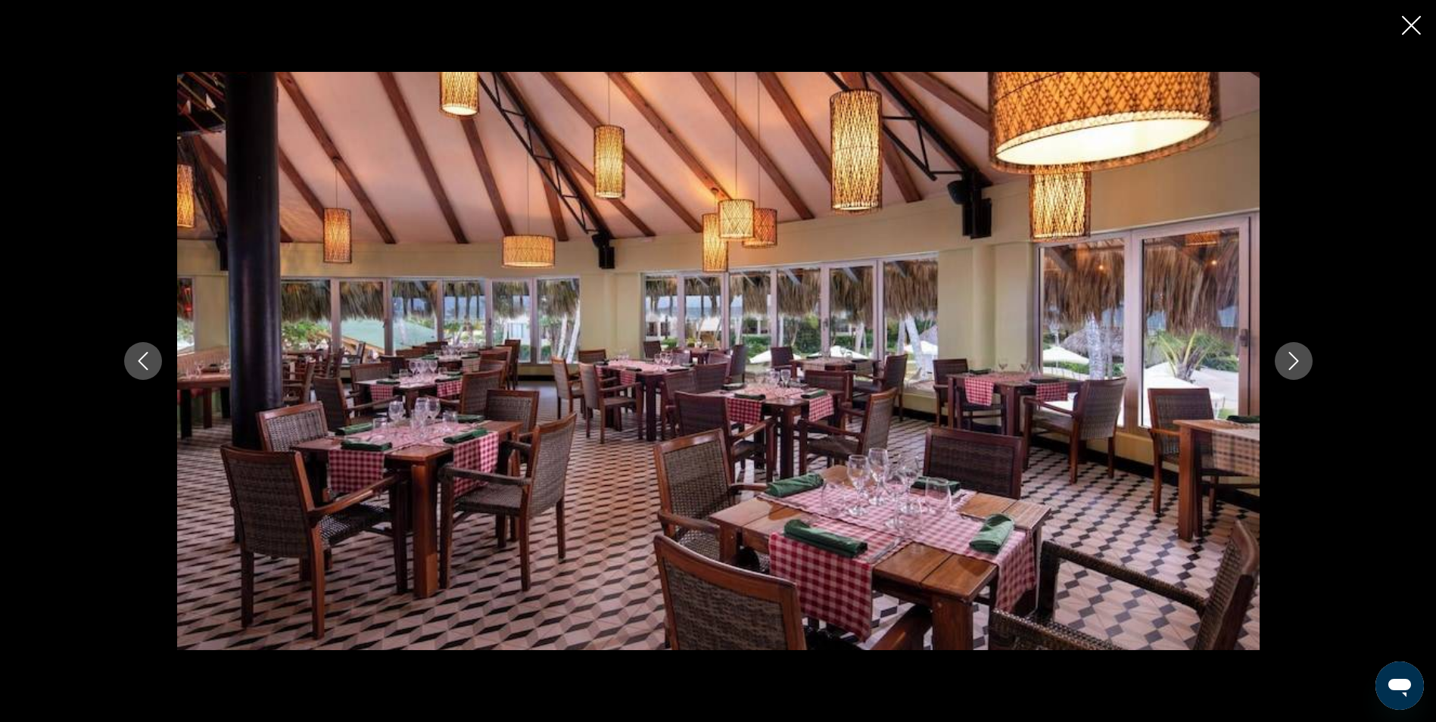
click at [1289, 371] on button "Next image" at bounding box center [1294, 361] width 38 height 38
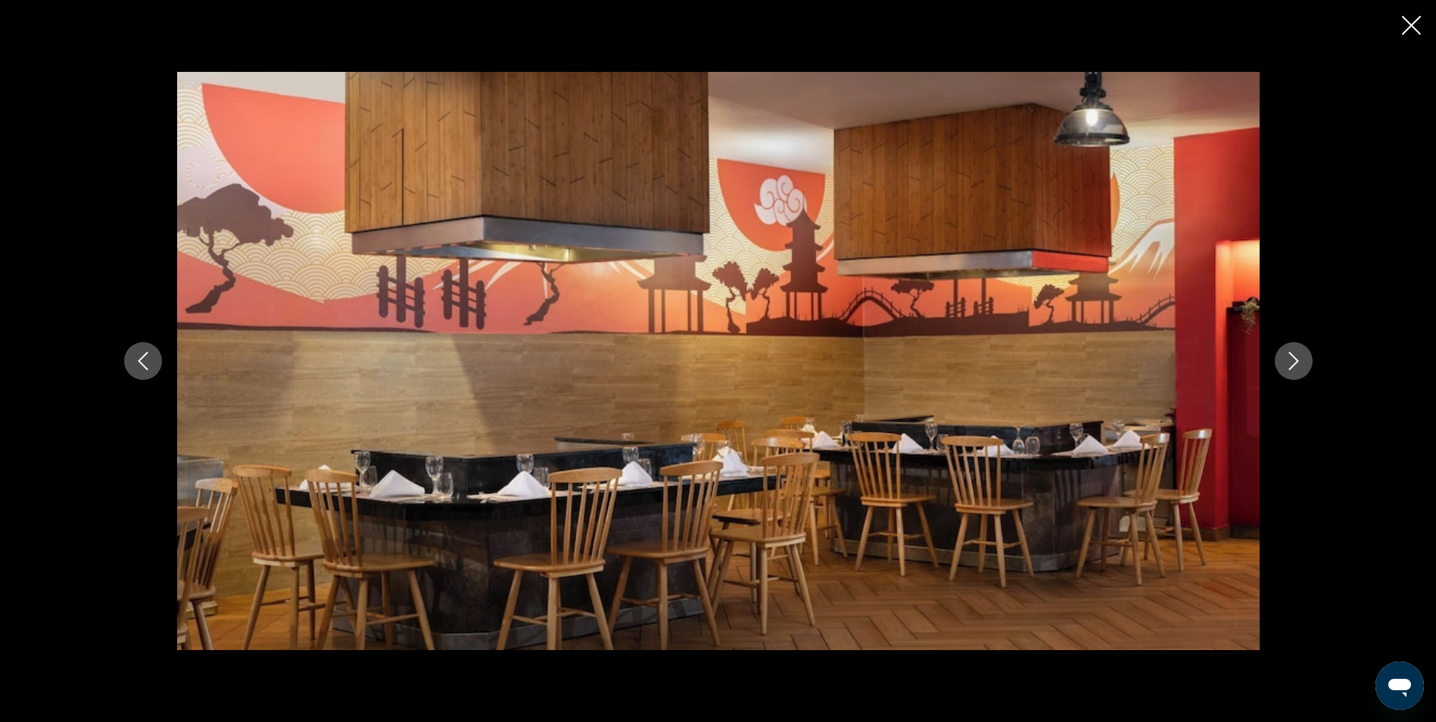
click at [1289, 371] on button "Next image" at bounding box center [1294, 361] width 38 height 38
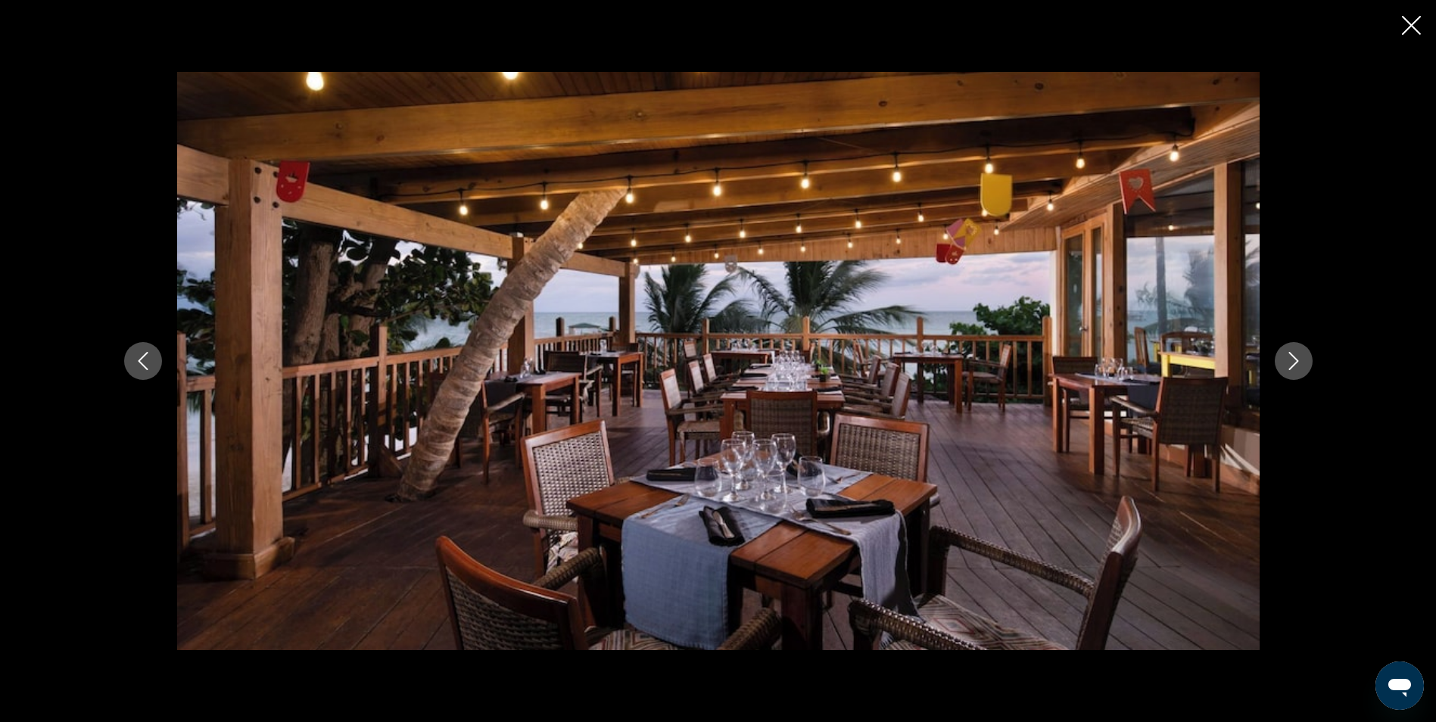
click at [1289, 371] on button "Next image" at bounding box center [1294, 361] width 38 height 38
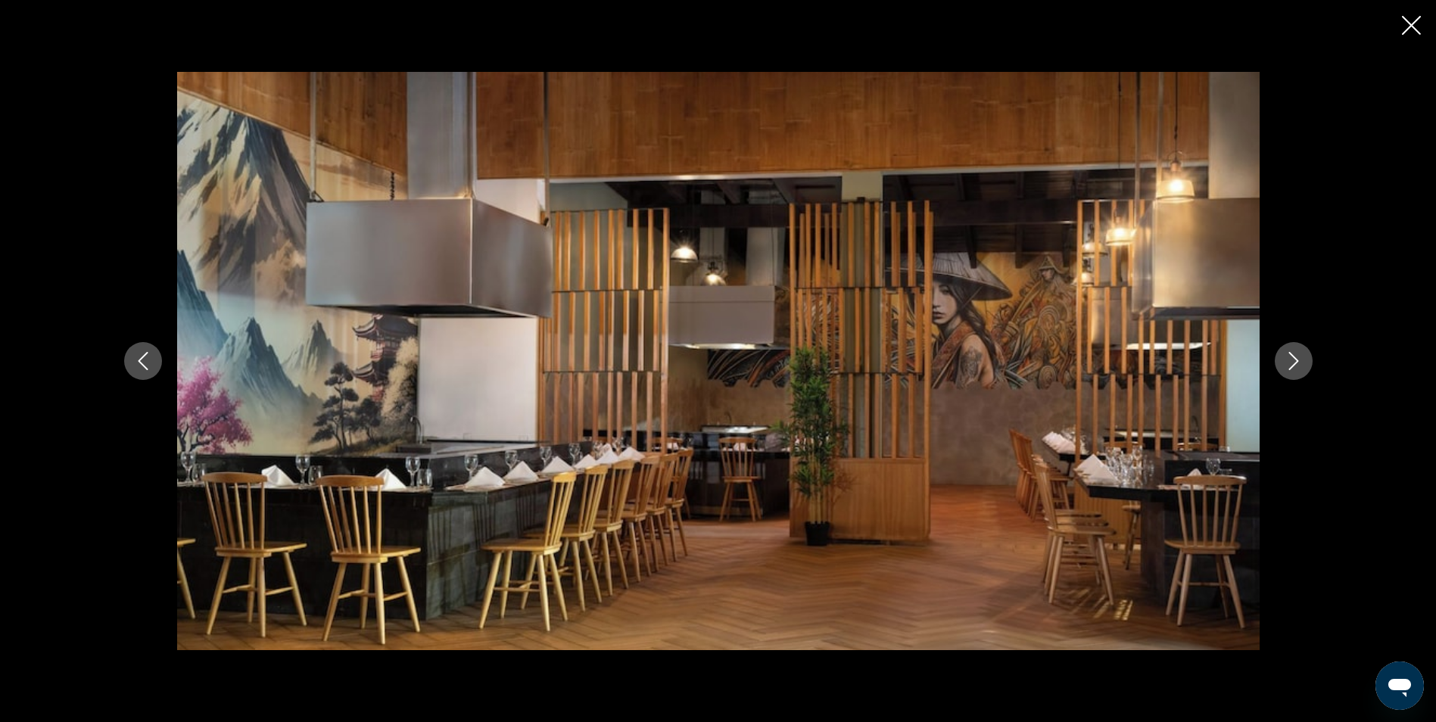
click at [1407, 30] on icon "Close slideshow" at bounding box center [1411, 25] width 19 height 19
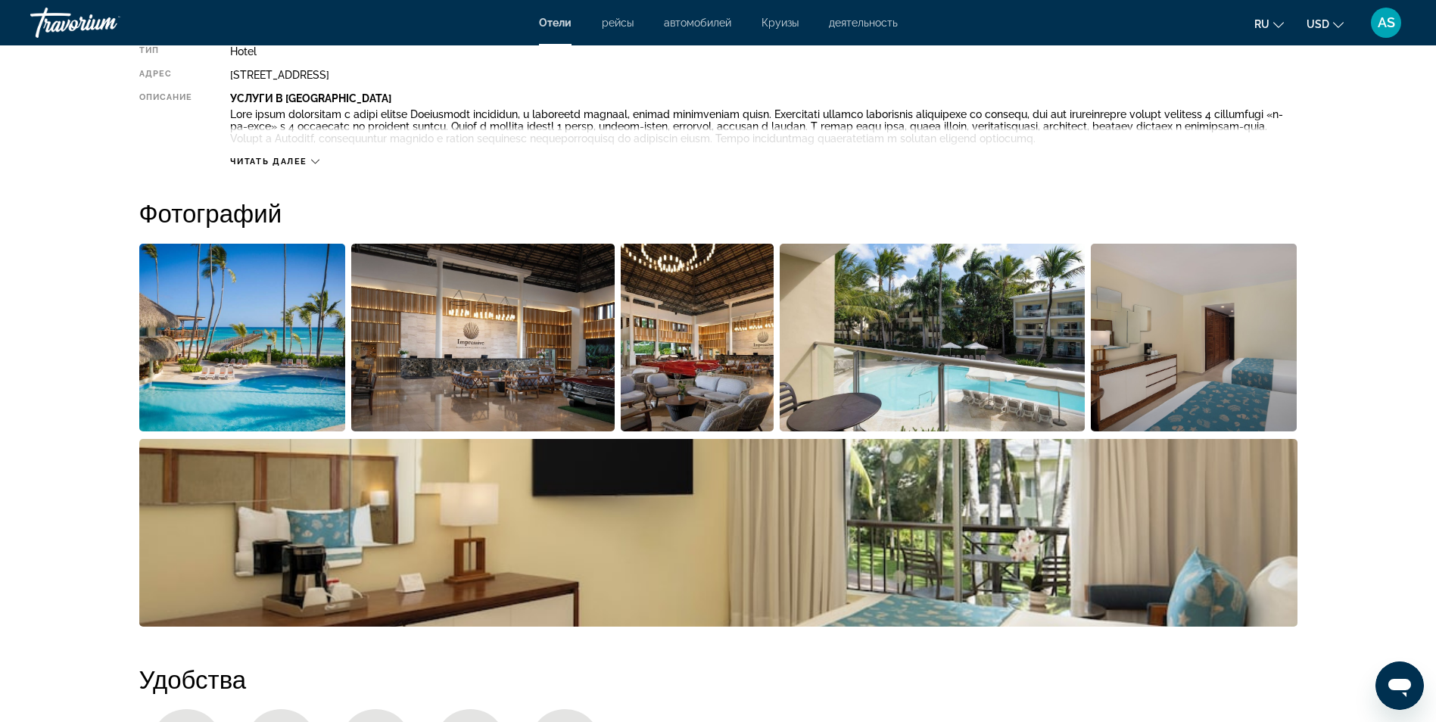
click at [280, 167] on span "Читать далее" at bounding box center [268, 162] width 77 height 10
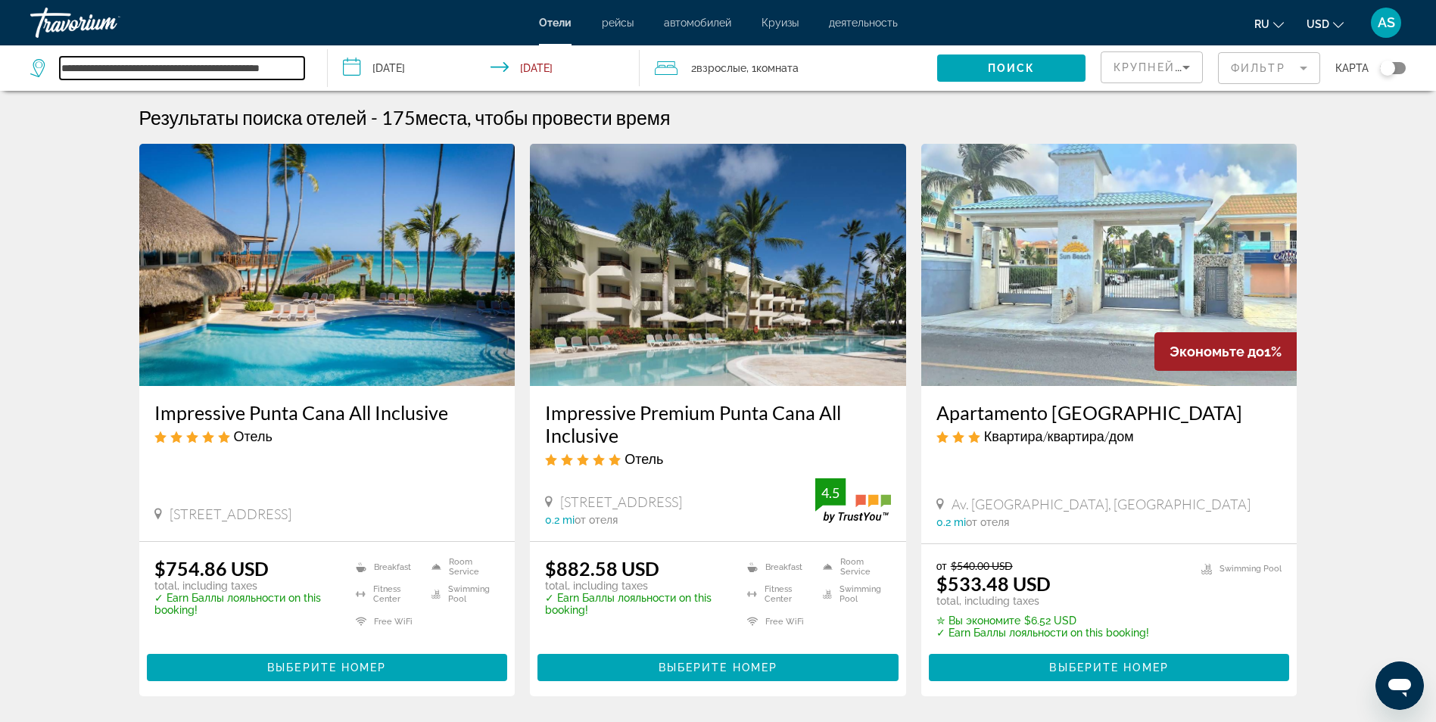
click at [300, 71] on input "**********" at bounding box center [182, 68] width 245 height 23
click at [123, 64] on input "***" at bounding box center [182, 68] width 245 height 23
type input "*"
click at [346, 67] on input "**********" at bounding box center [487, 70] width 319 height 50
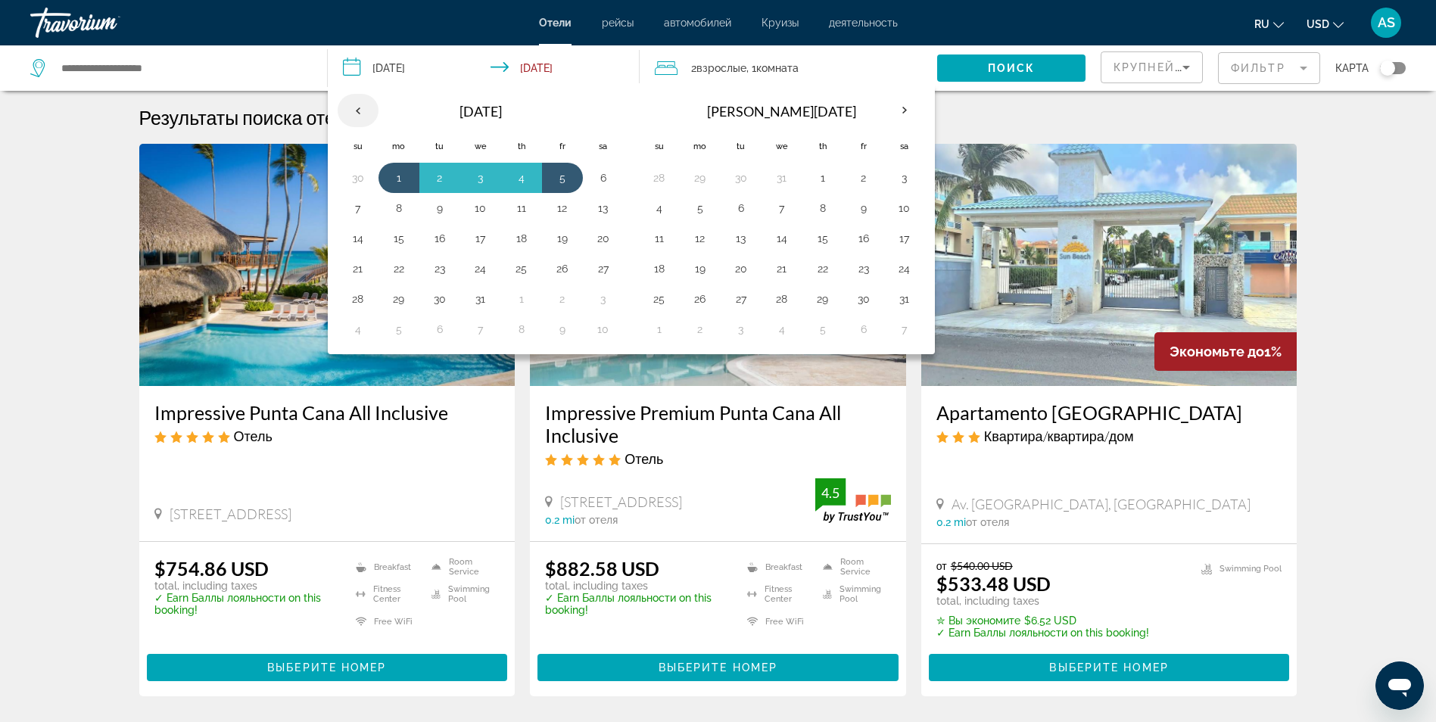
click at [356, 113] on th "Previous month" at bounding box center [358, 110] width 41 height 33
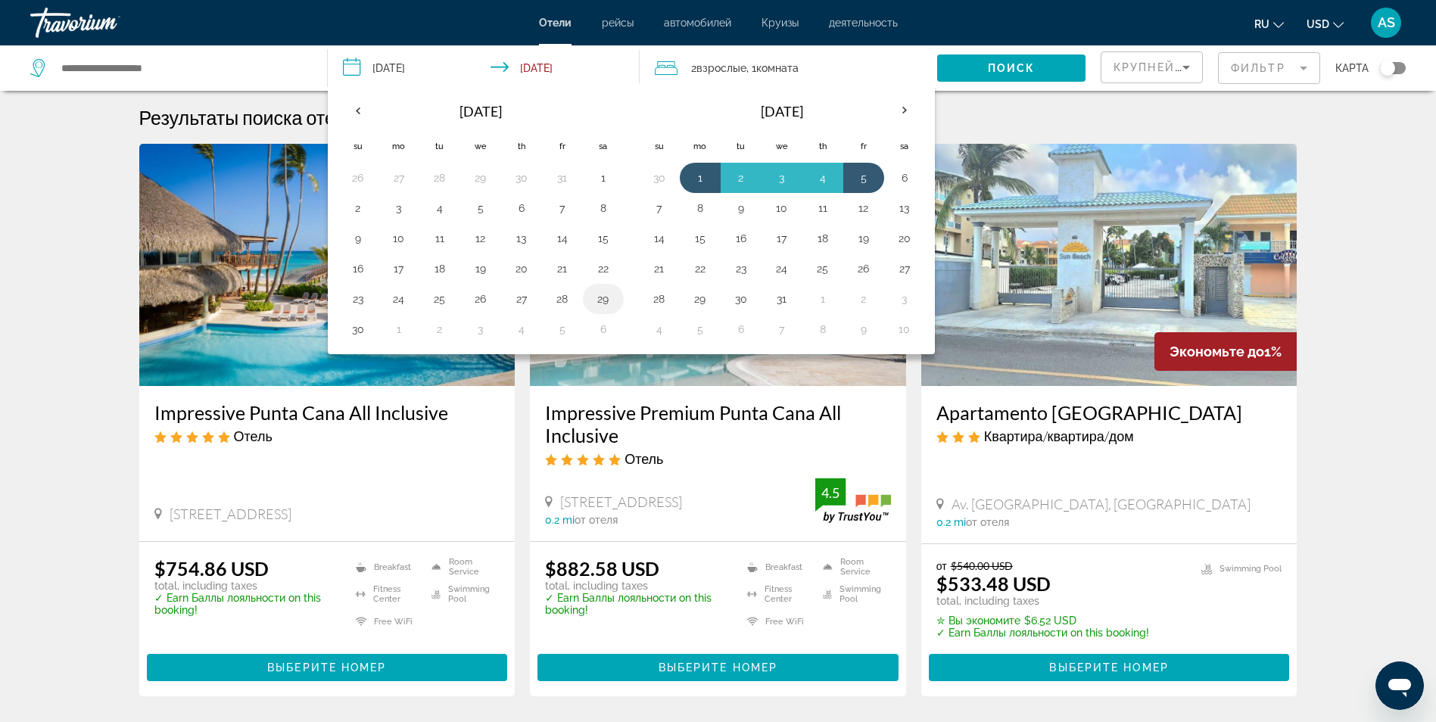
click at [603, 306] on button "29" at bounding box center [603, 298] width 24 height 21
click at [907, 177] on button "6" at bounding box center [905, 177] width 24 height 21
type input "**********"
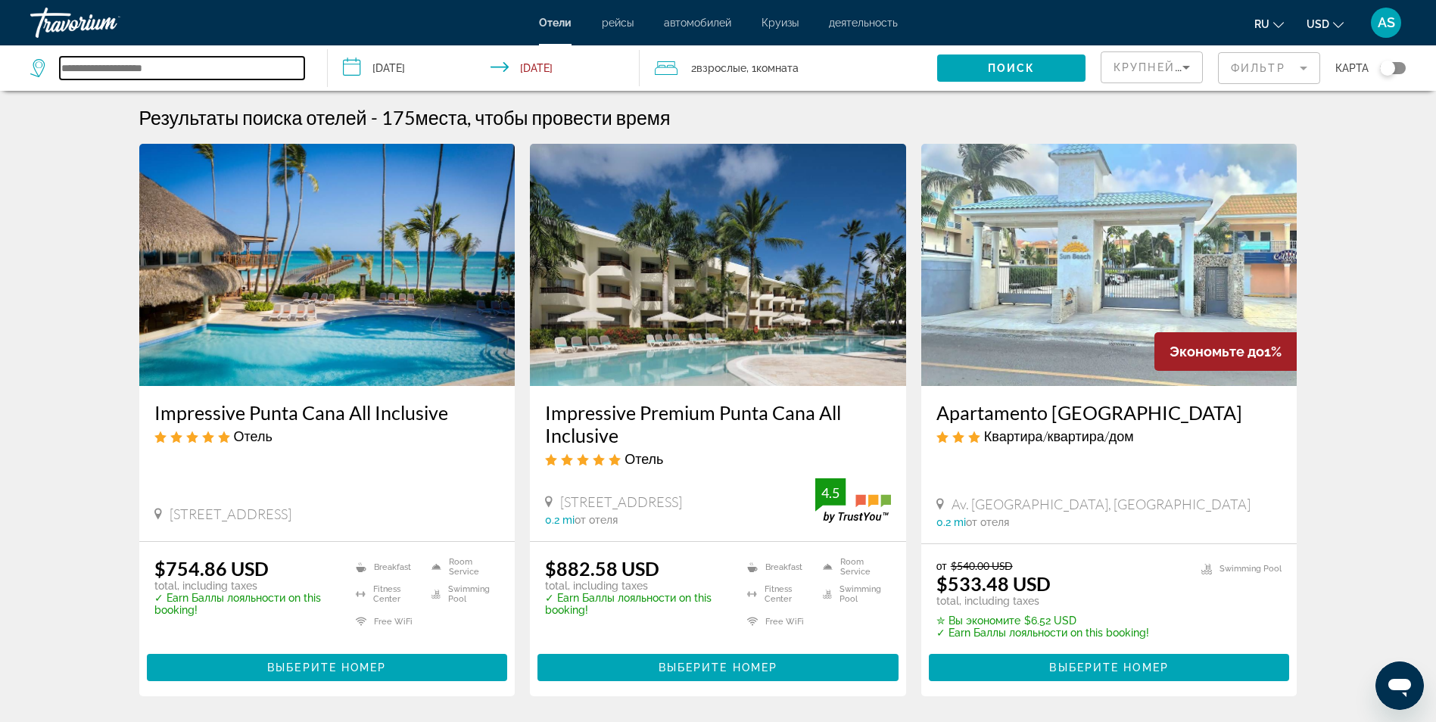
click at [195, 71] on input "Search widget" at bounding box center [182, 68] width 245 height 23
click at [144, 65] on input "Search widget" at bounding box center [182, 68] width 245 height 23
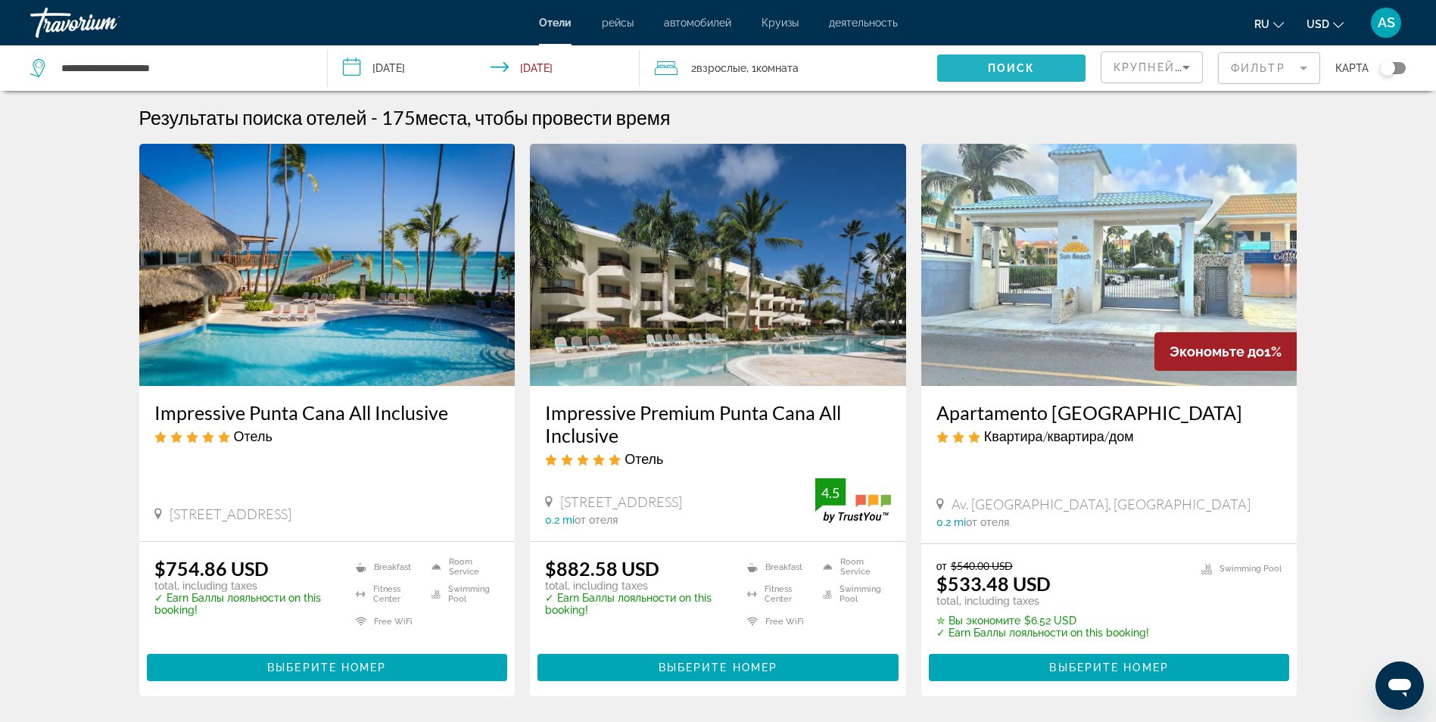
click at [1017, 73] on span "Поиск" at bounding box center [1012, 68] width 48 height 12
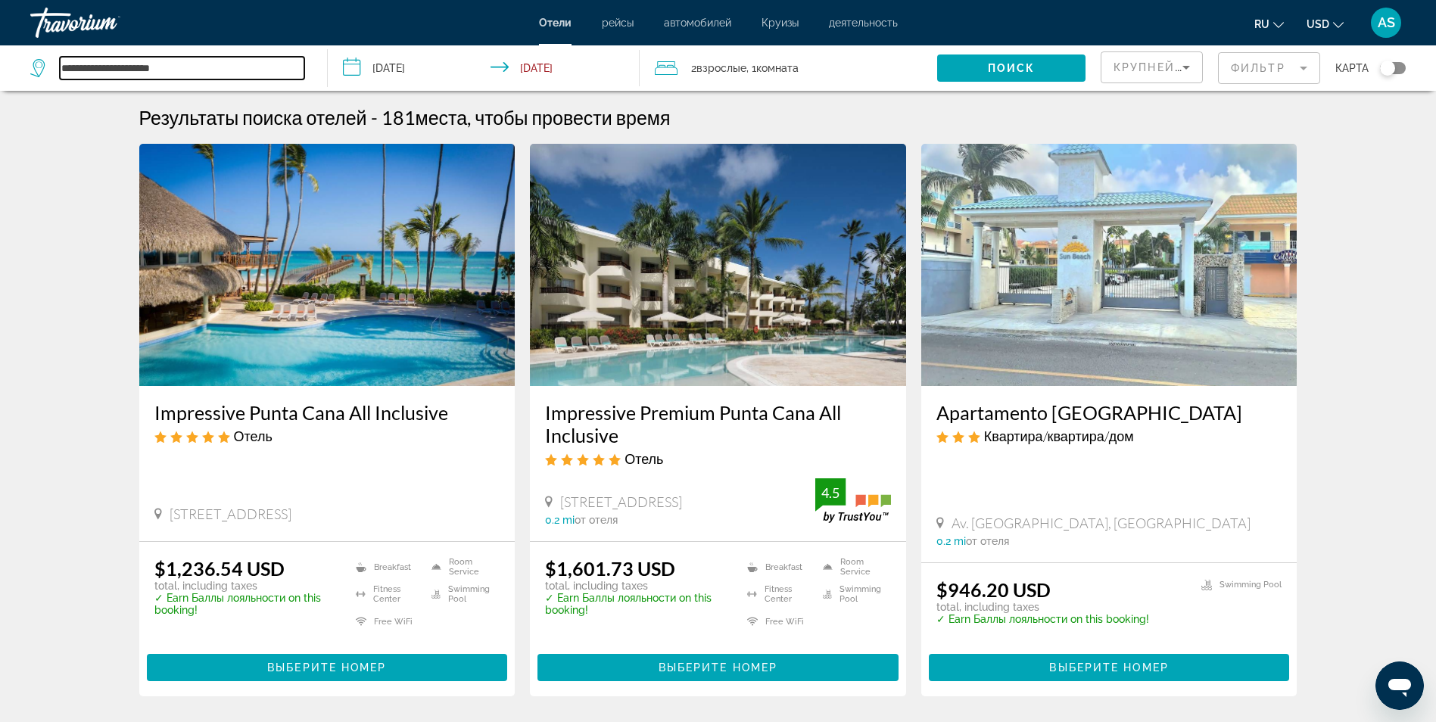
click at [188, 67] on input "**********" at bounding box center [182, 68] width 245 height 23
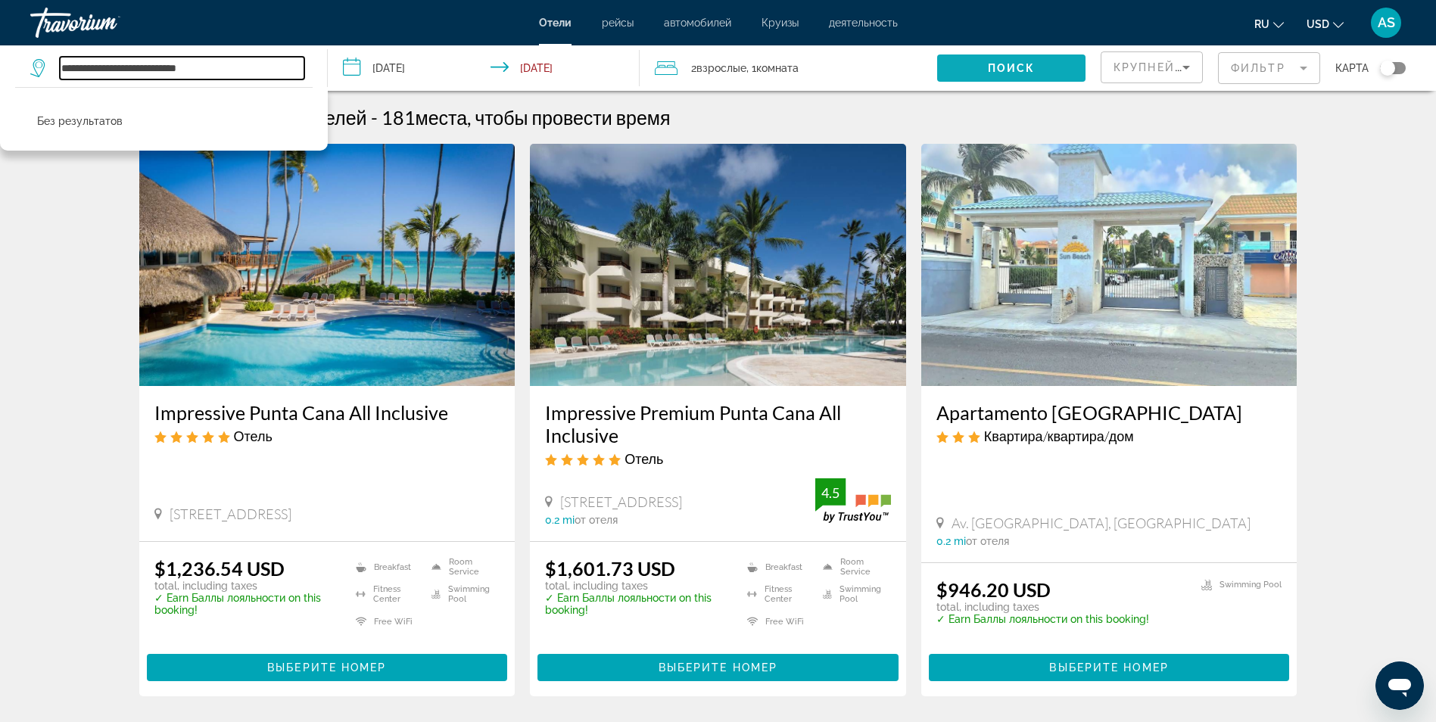
type input "**********"
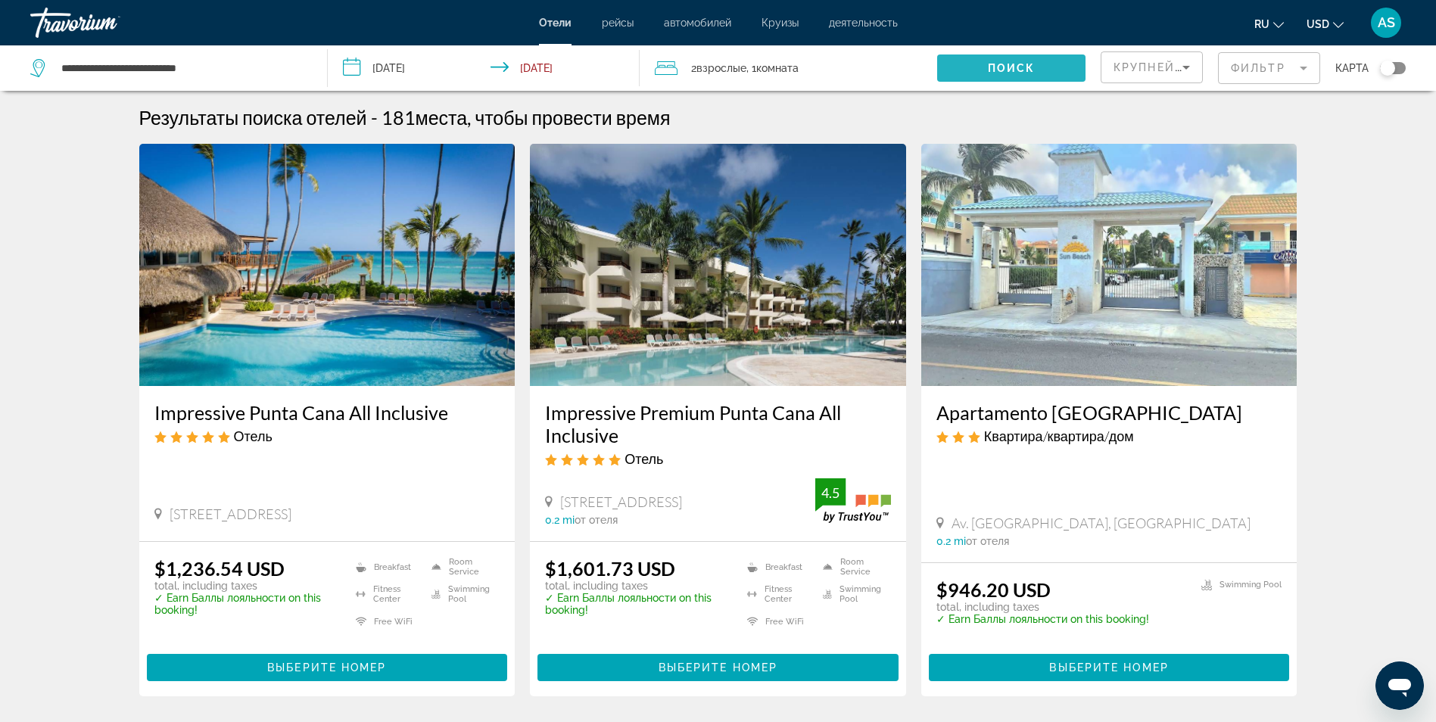
click at [1027, 61] on span "Search widget" at bounding box center [1011, 68] width 148 height 36
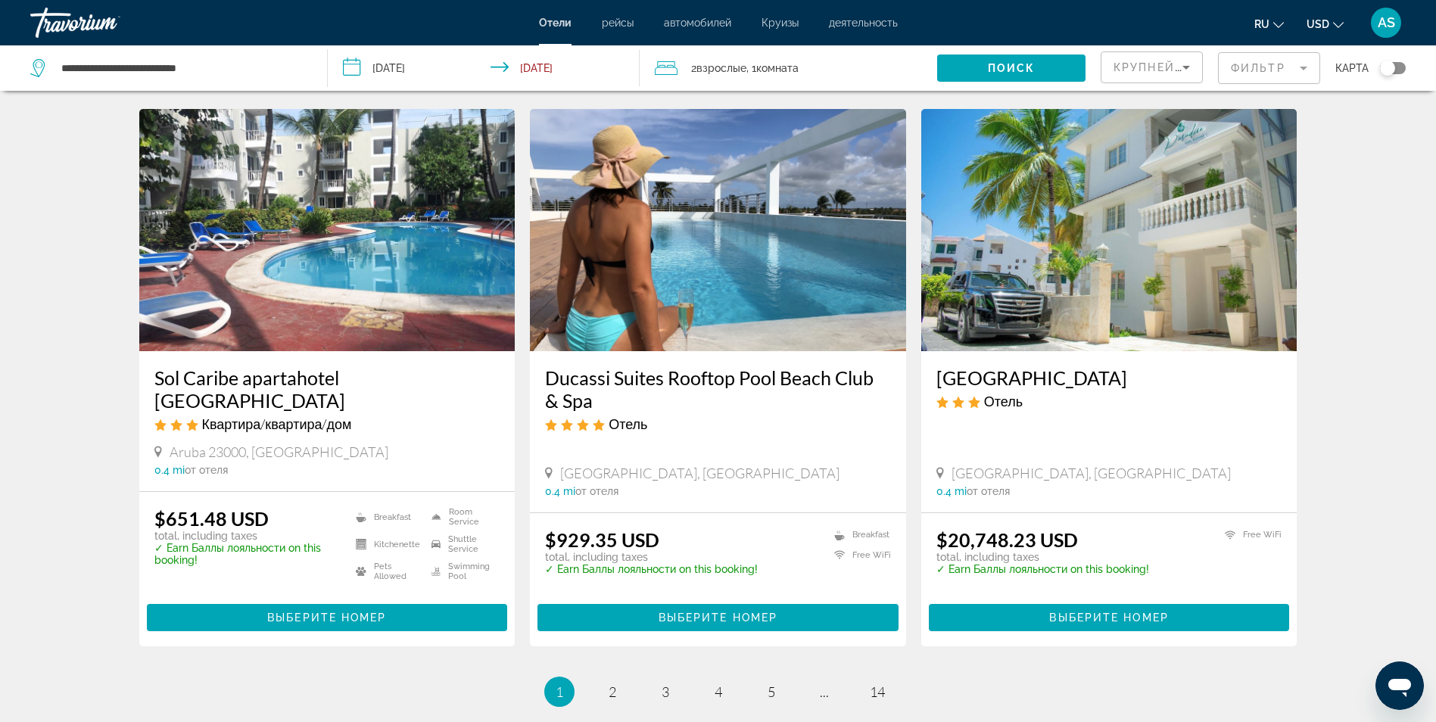
scroll to position [1787, 0]
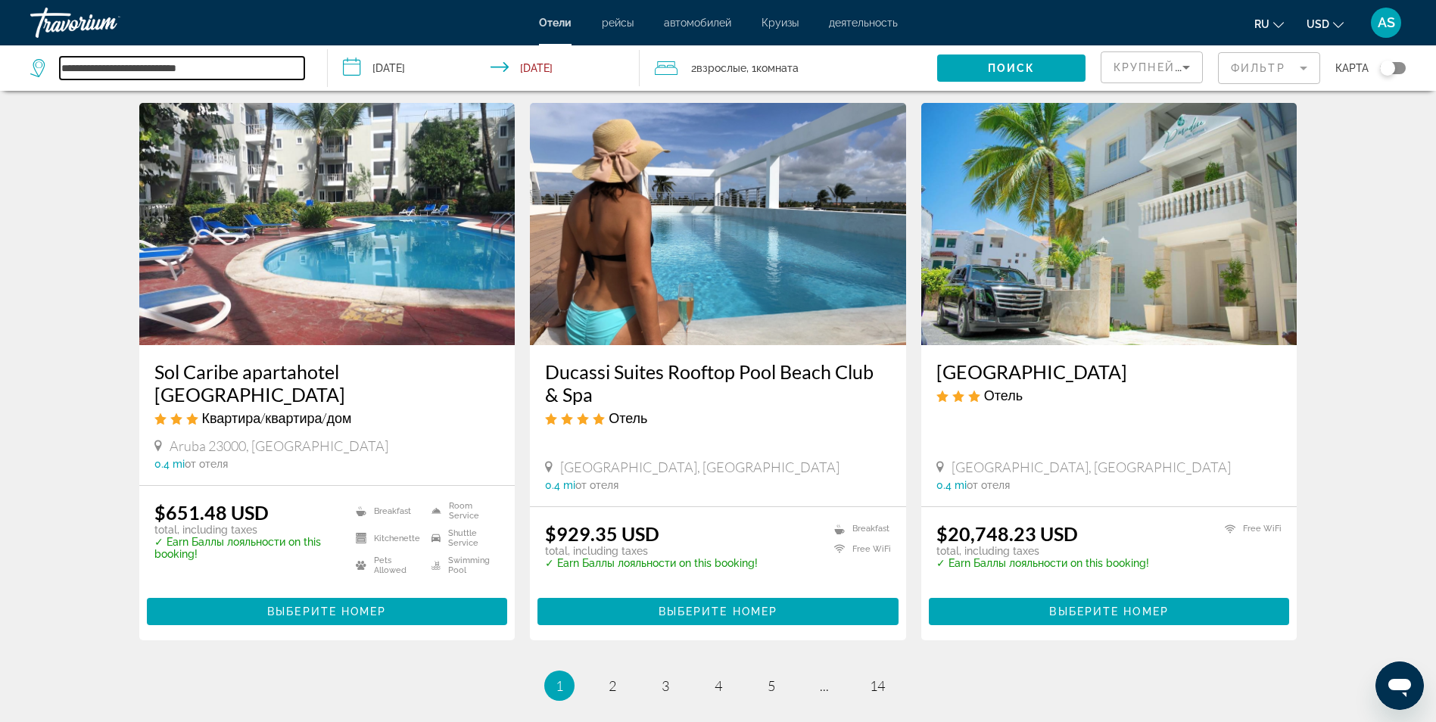
click at [222, 64] on input "**********" at bounding box center [182, 68] width 245 height 23
